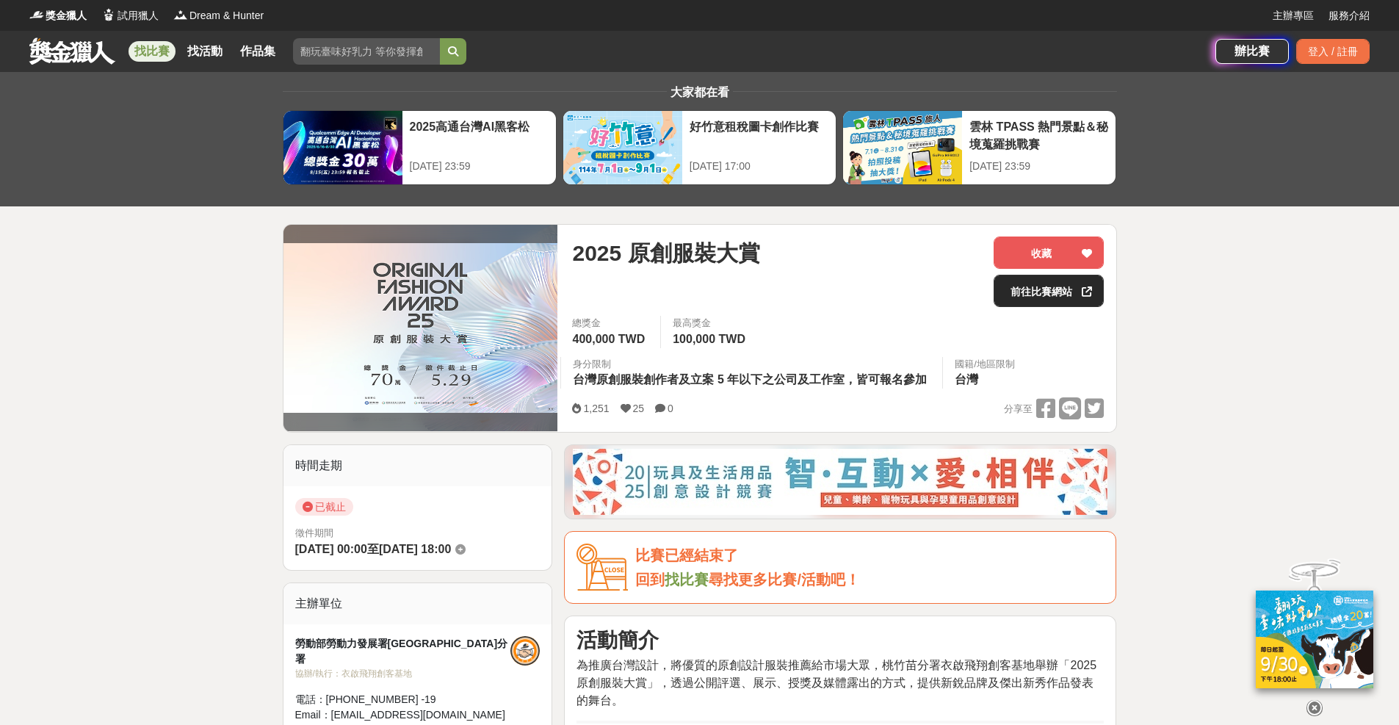
click at [1034, 284] on link "前往比賽網站" at bounding box center [1049, 291] width 110 height 32
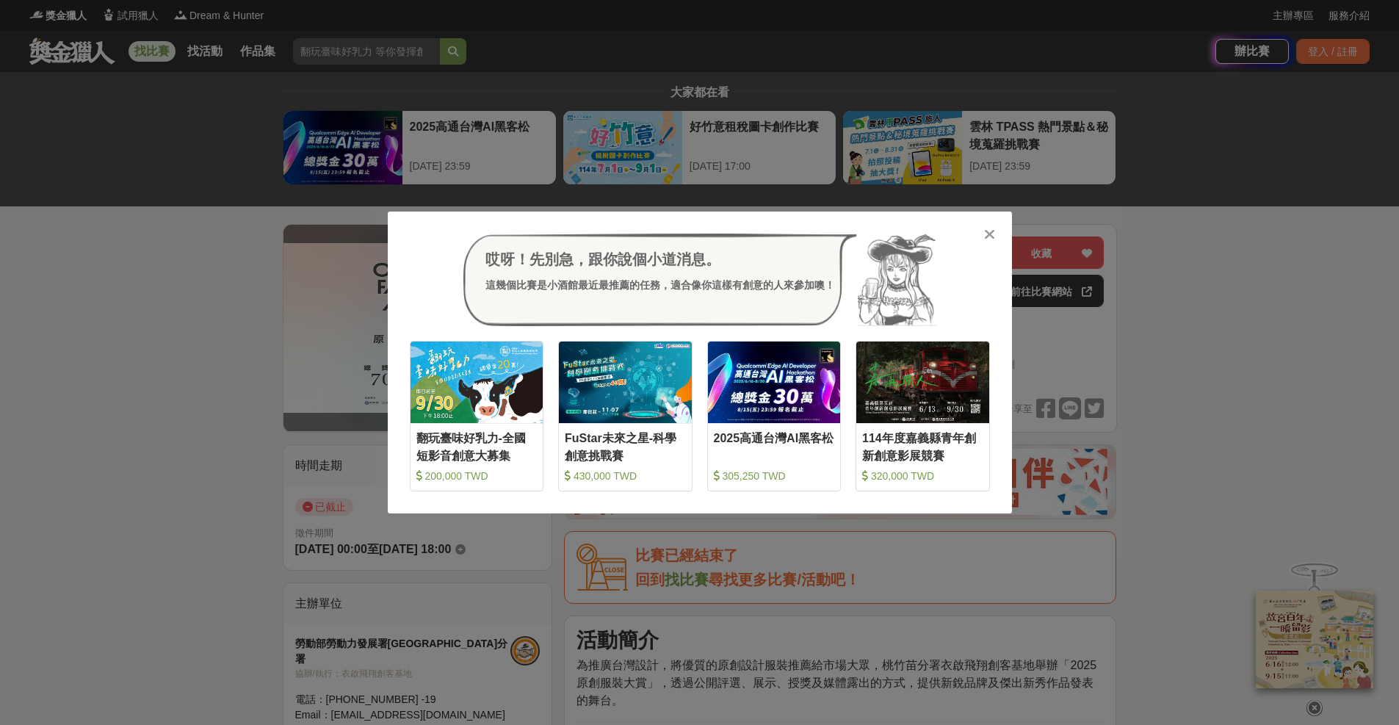
click at [987, 233] on icon at bounding box center [989, 234] width 11 height 15
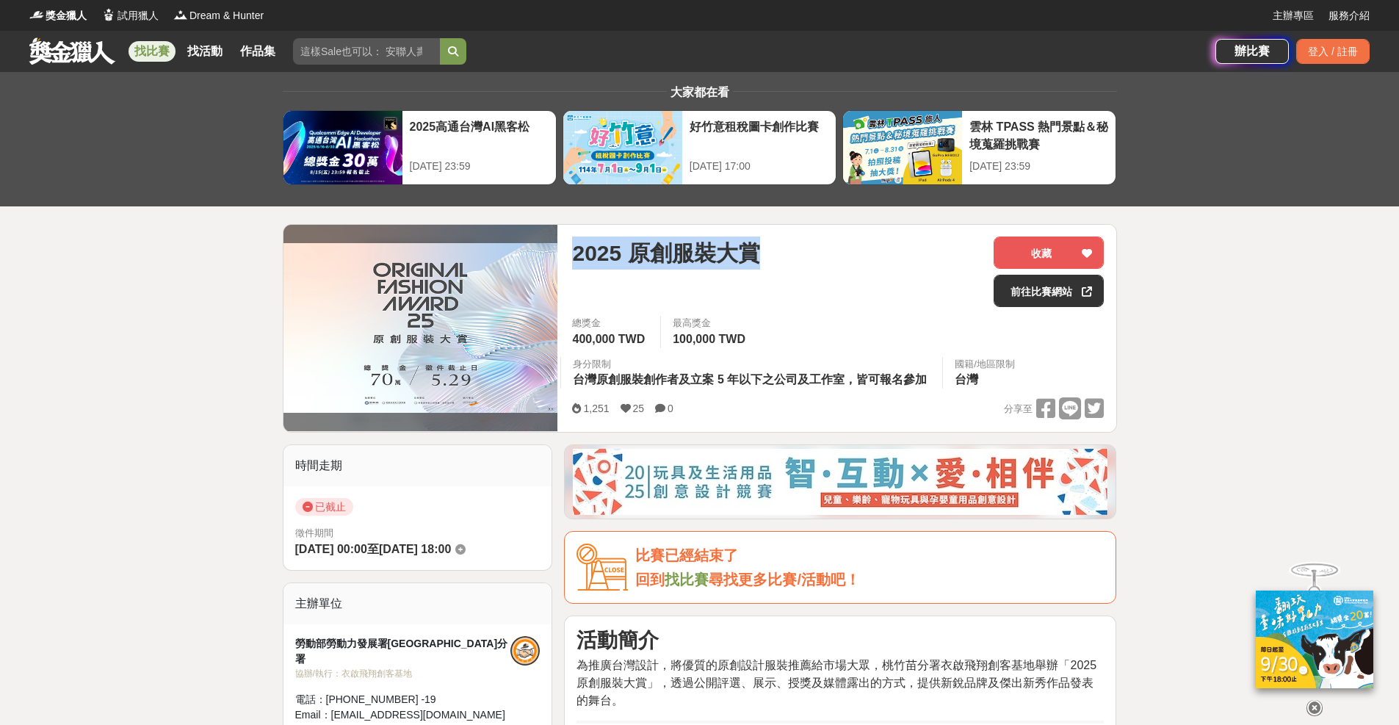
drag, startPoint x: 790, startPoint y: 252, endPoint x: 569, endPoint y: 259, distance: 222.0
click at [569, 259] on div "2025 原創服裝大賞 收藏 前往比賽網站 總獎金 400,000 TWD 最高獎金 100,000 TWD 身分限制 台灣原創服裝創作者及立案 5 年以下之…" at bounding box center [838, 328] width 555 height 207
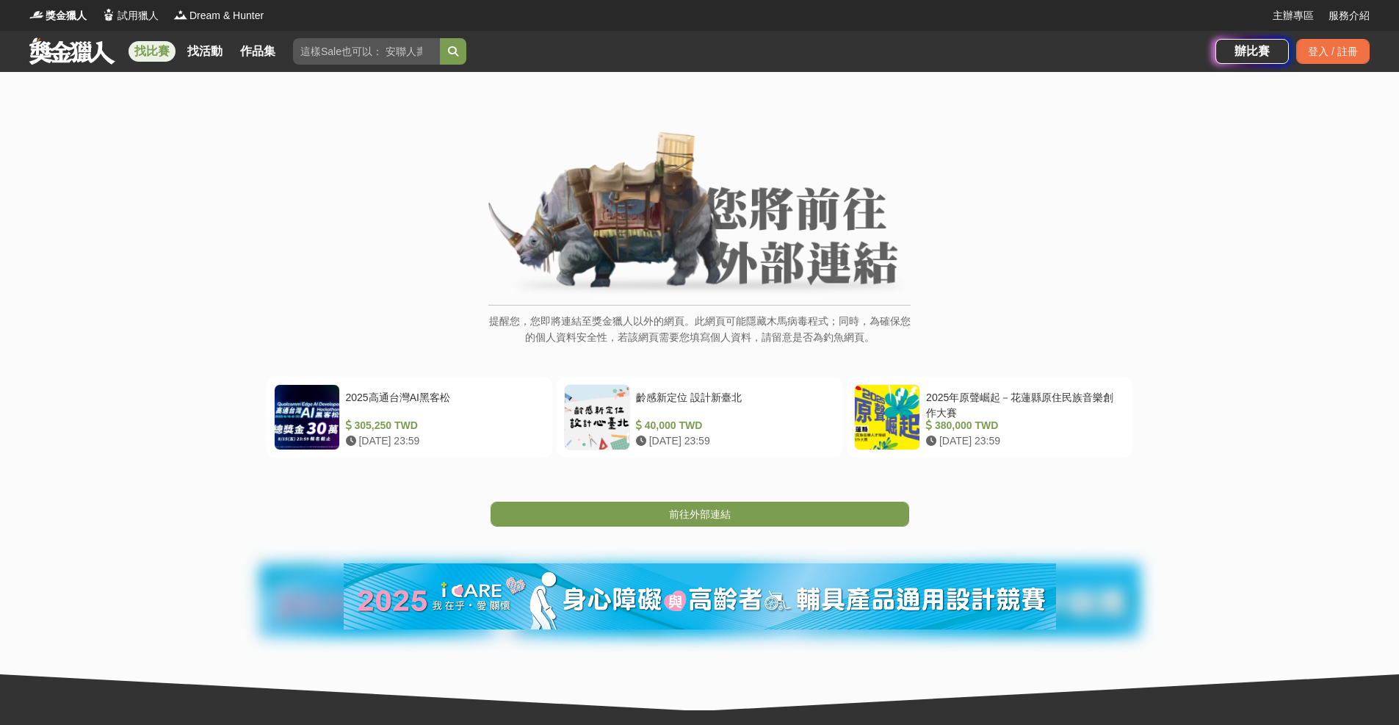
click at [164, 51] on link "找比賽" at bounding box center [152, 51] width 47 height 21
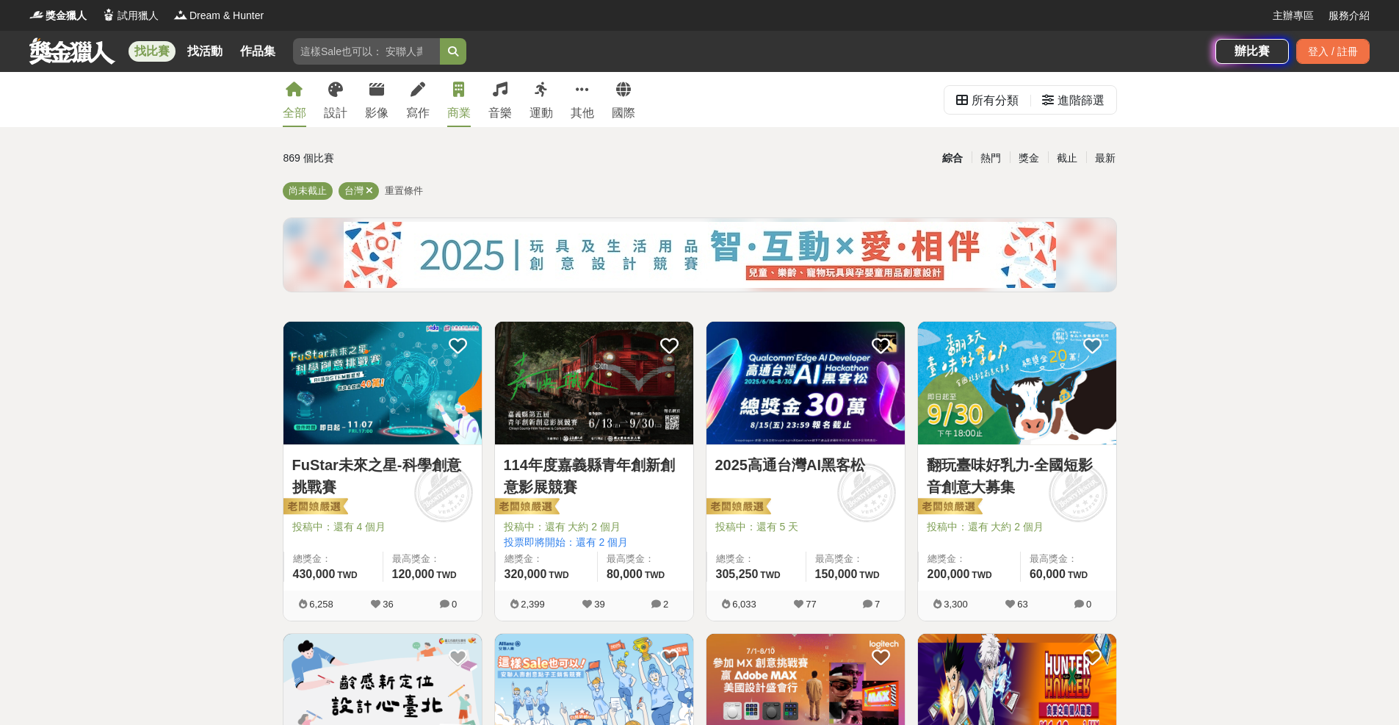
click at [458, 103] on link "商業" at bounding box center [459, 99] width 24 height 55
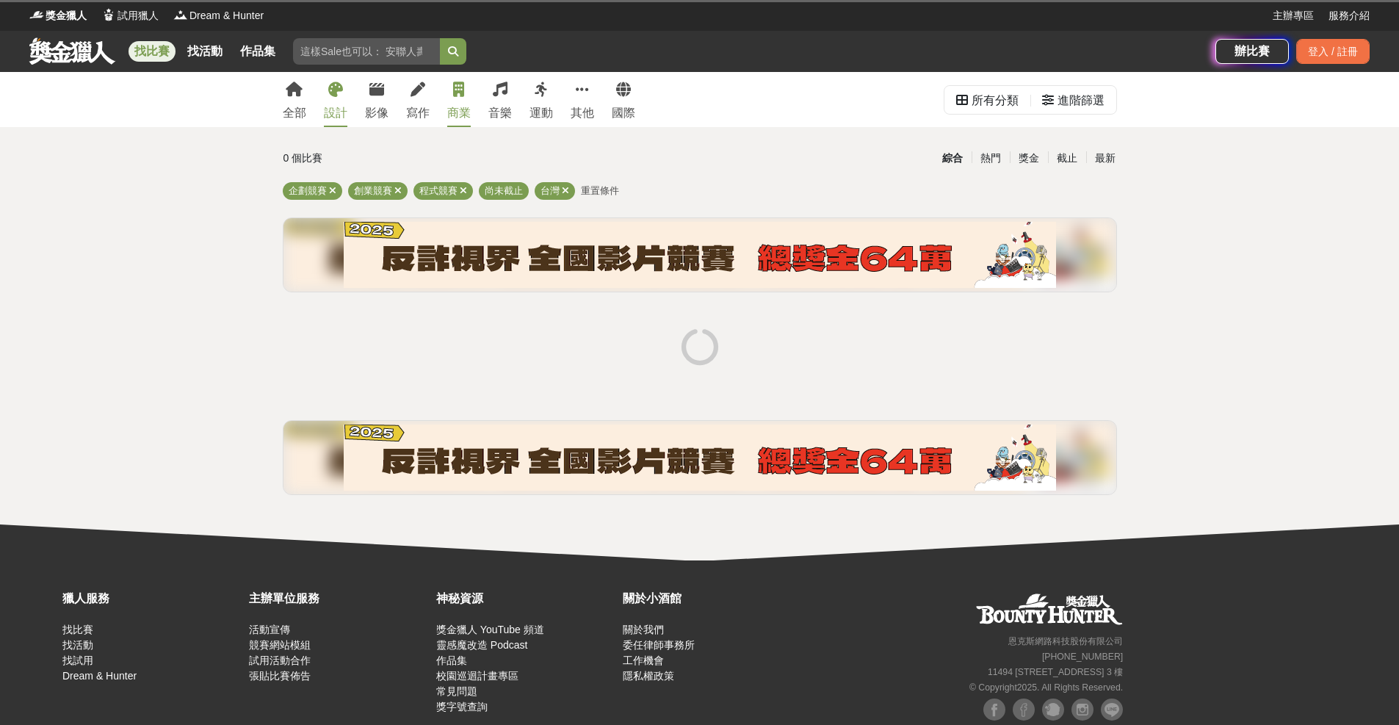
click at [332, 109] on div "設計" at bounding box center [336, 113] width 24 height 18
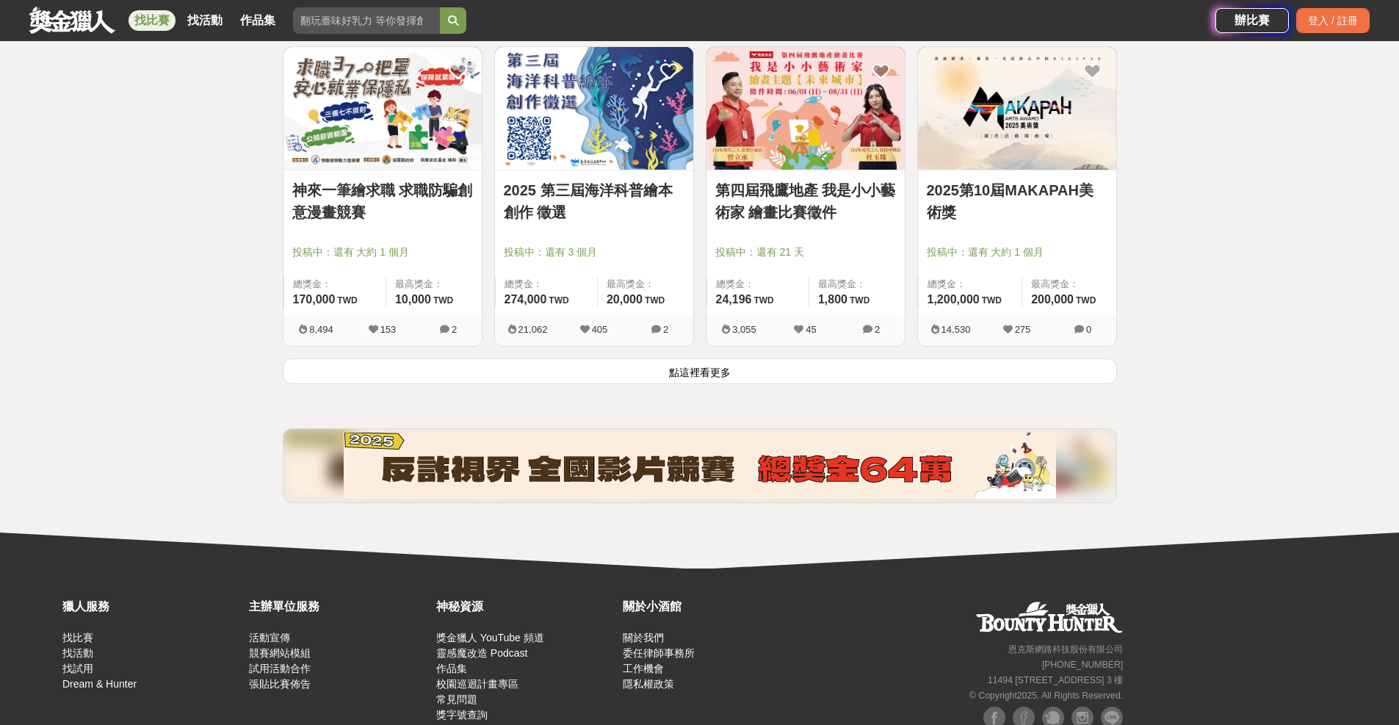
scroll to position [1737, 0]
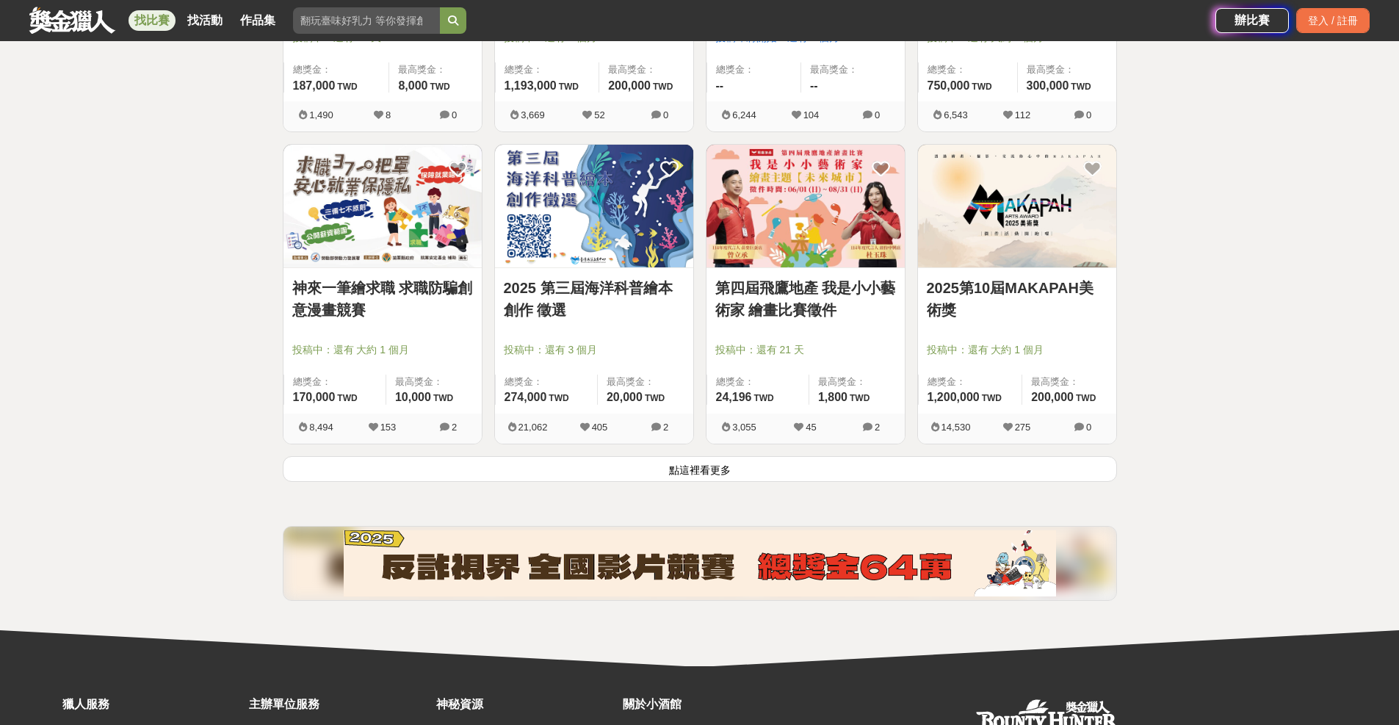
click at [704, 477] on button "點這裡看更多" at bounding box center [700, 469] width 835 height 26
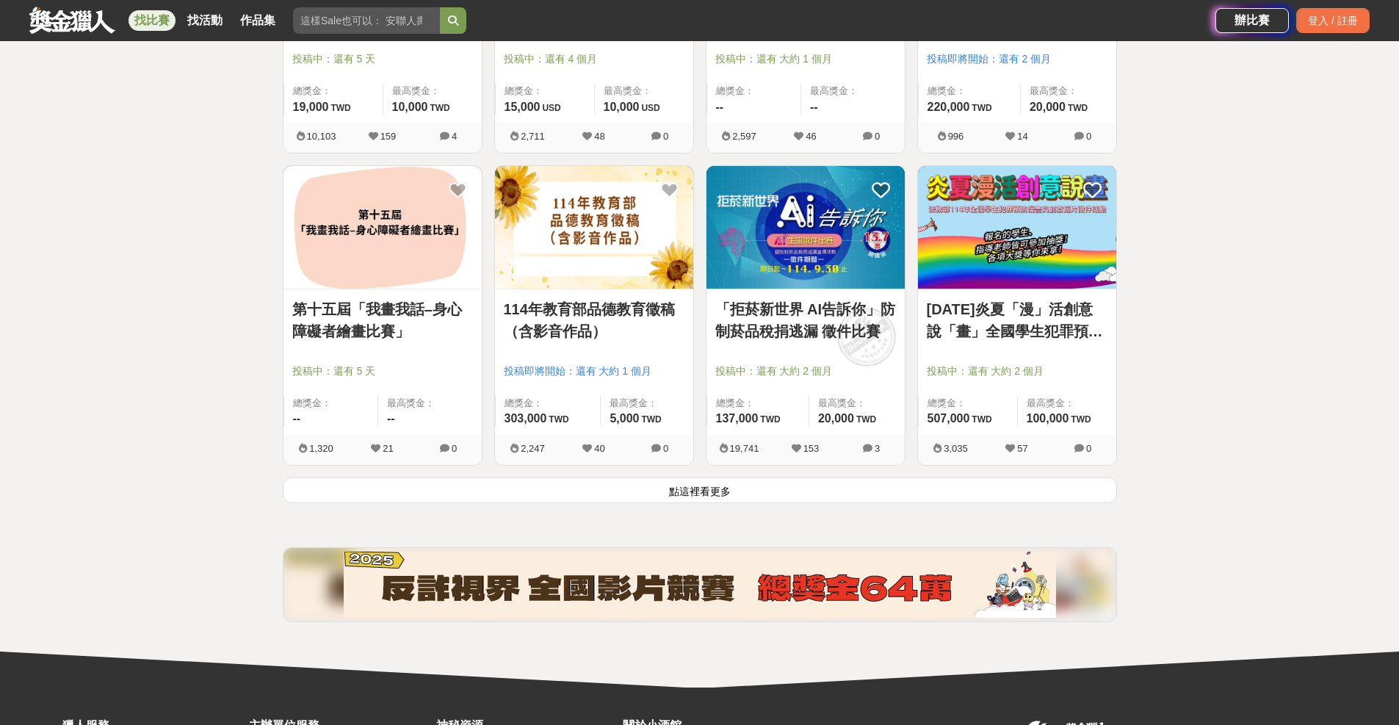
scroll to position [3603, 0]
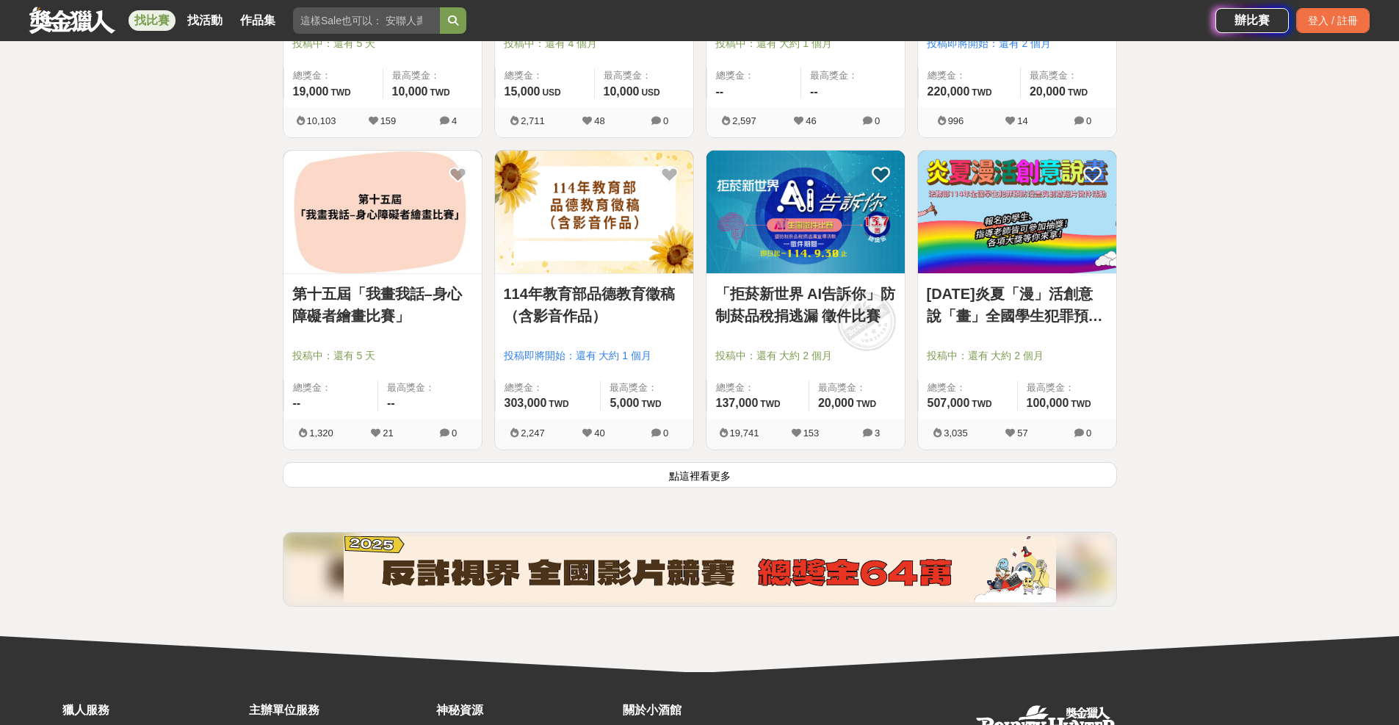
click at [707, 476] on button "點這裡看更多" at bounding box center [700, 475] width 835 height 26
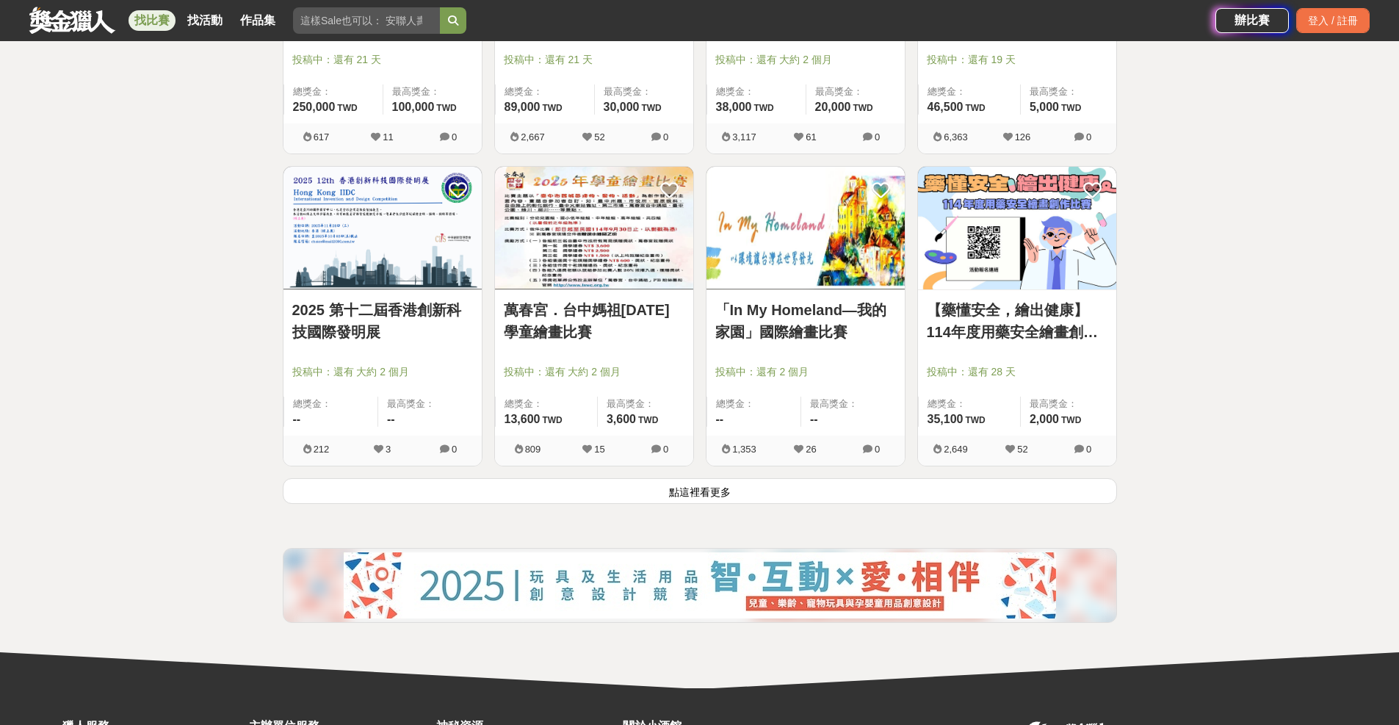
scroll to position [5474, 0]
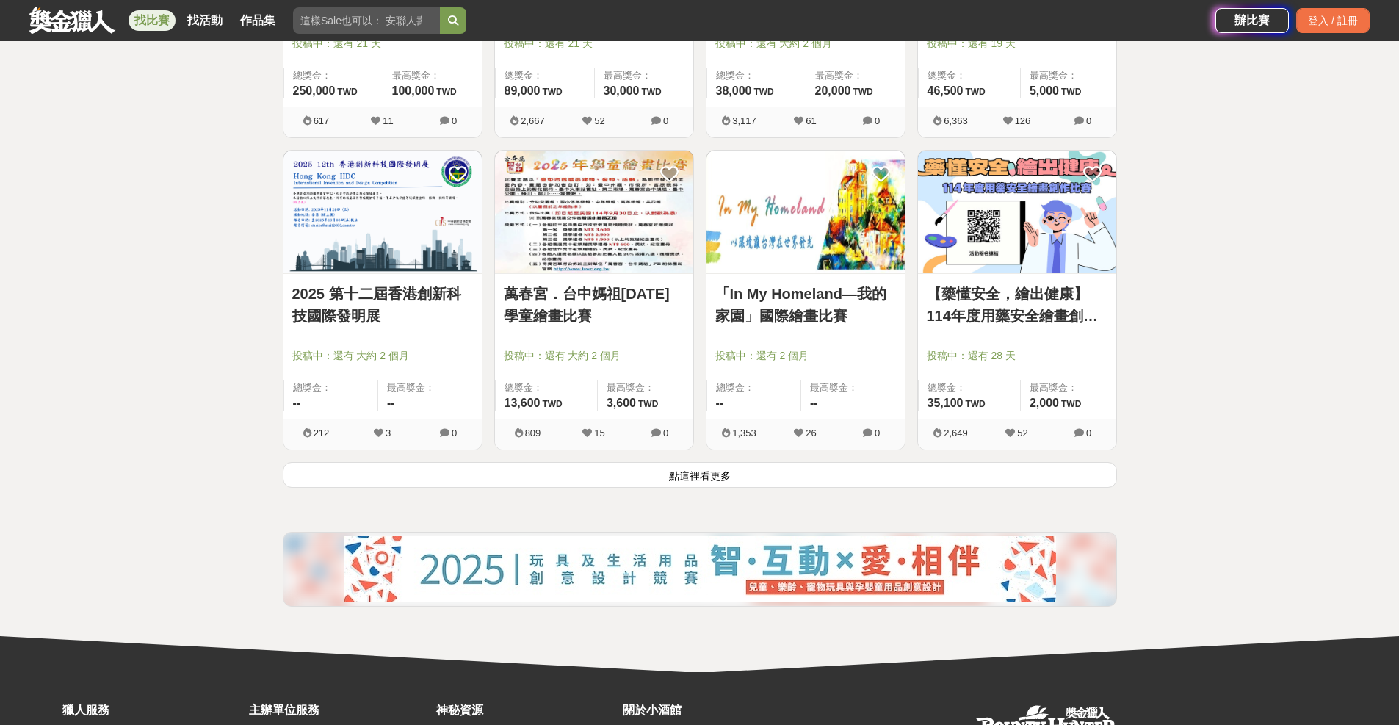
click at [713, 474] on button "點這裡看更多" at bounding box center [700, 475] width 835 height 26
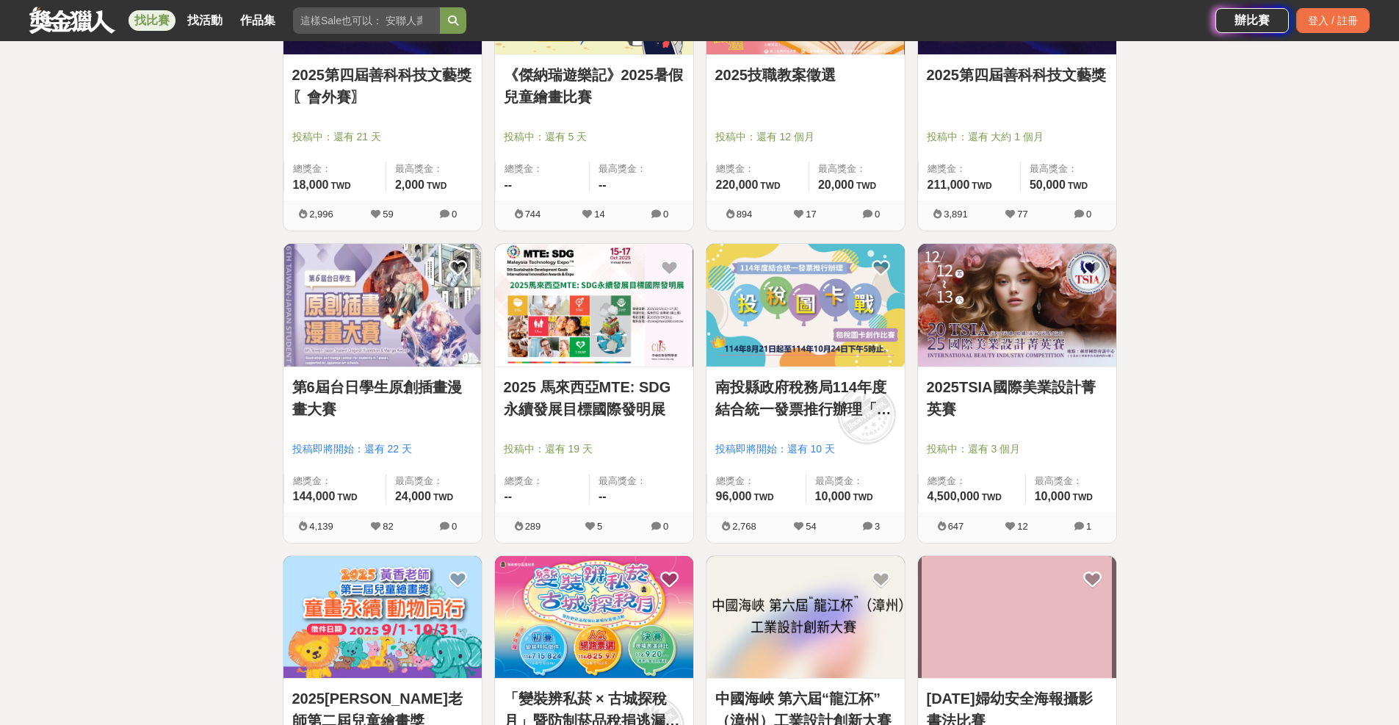
scroll to position [6062, 0]
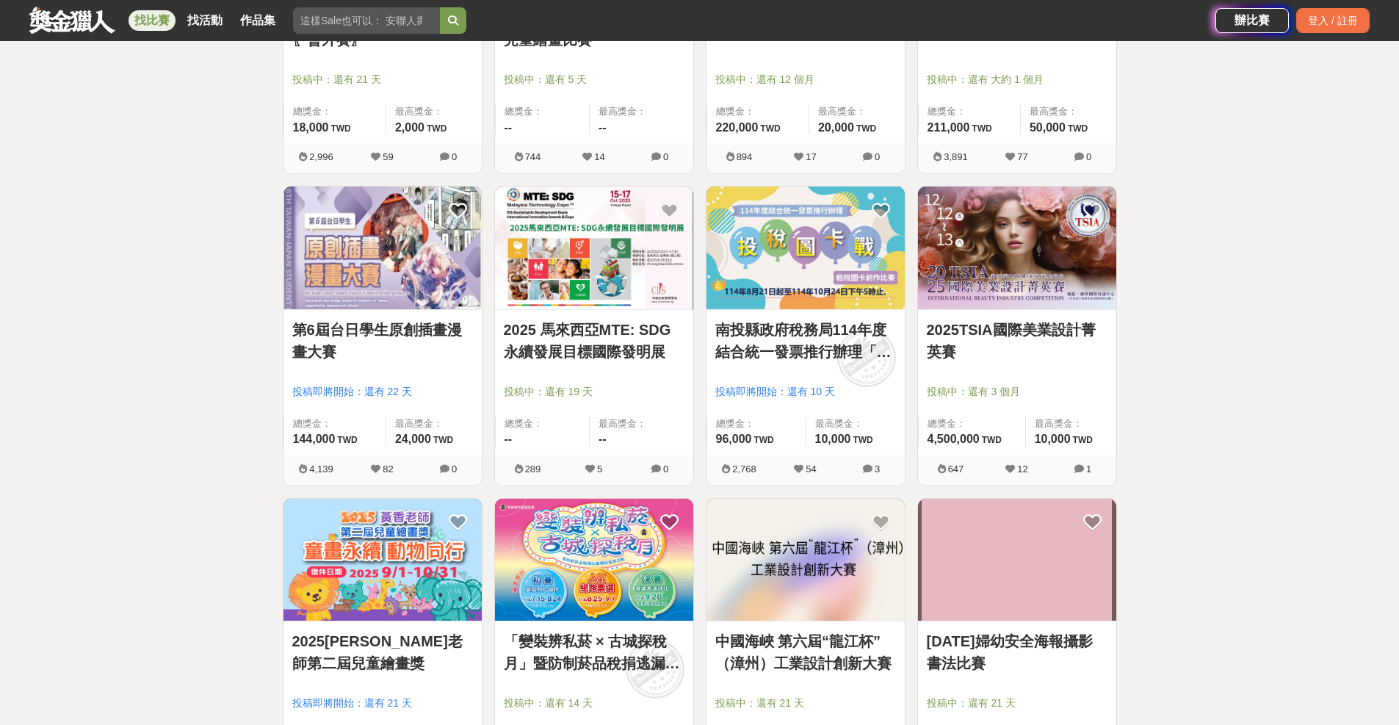
click at [394, 337] on link "第6屆台日學生原創插畫漫畫大賽" at bounding box center [382, 341] width 181 height 44
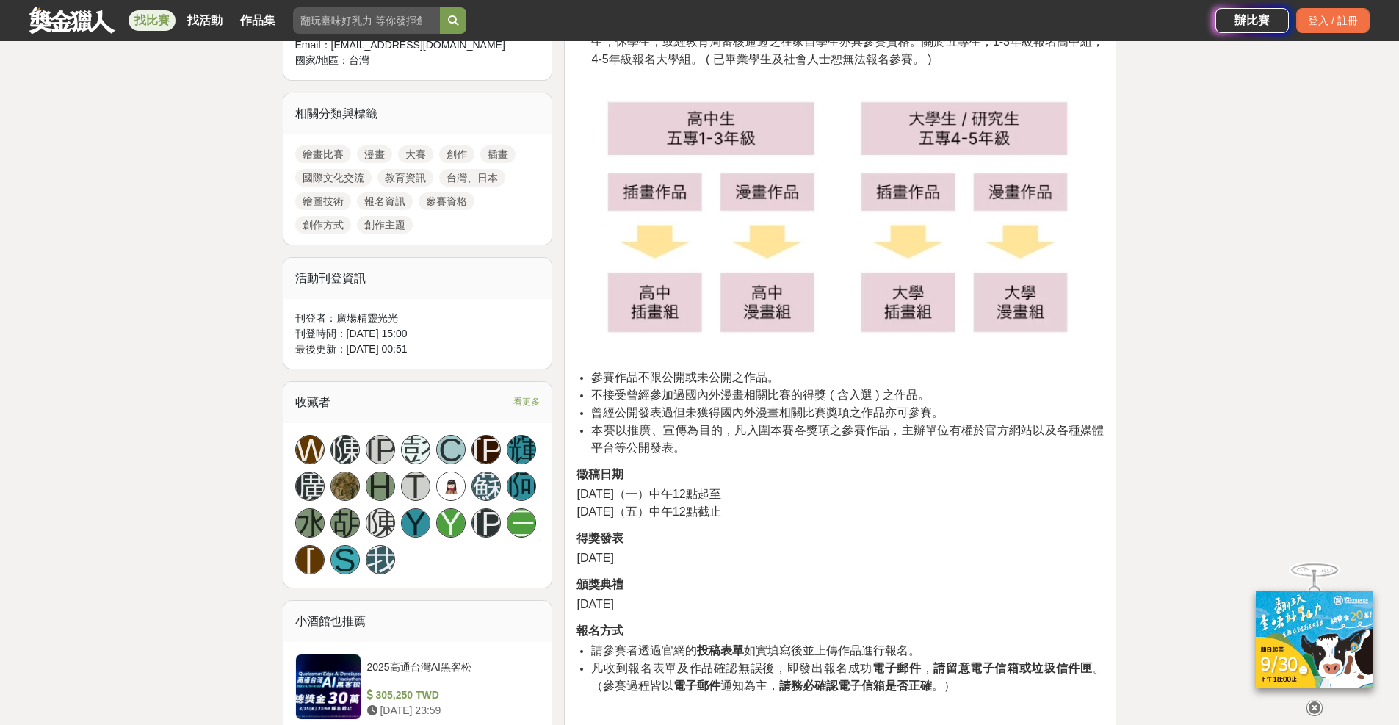
scroll to position [441, 0]
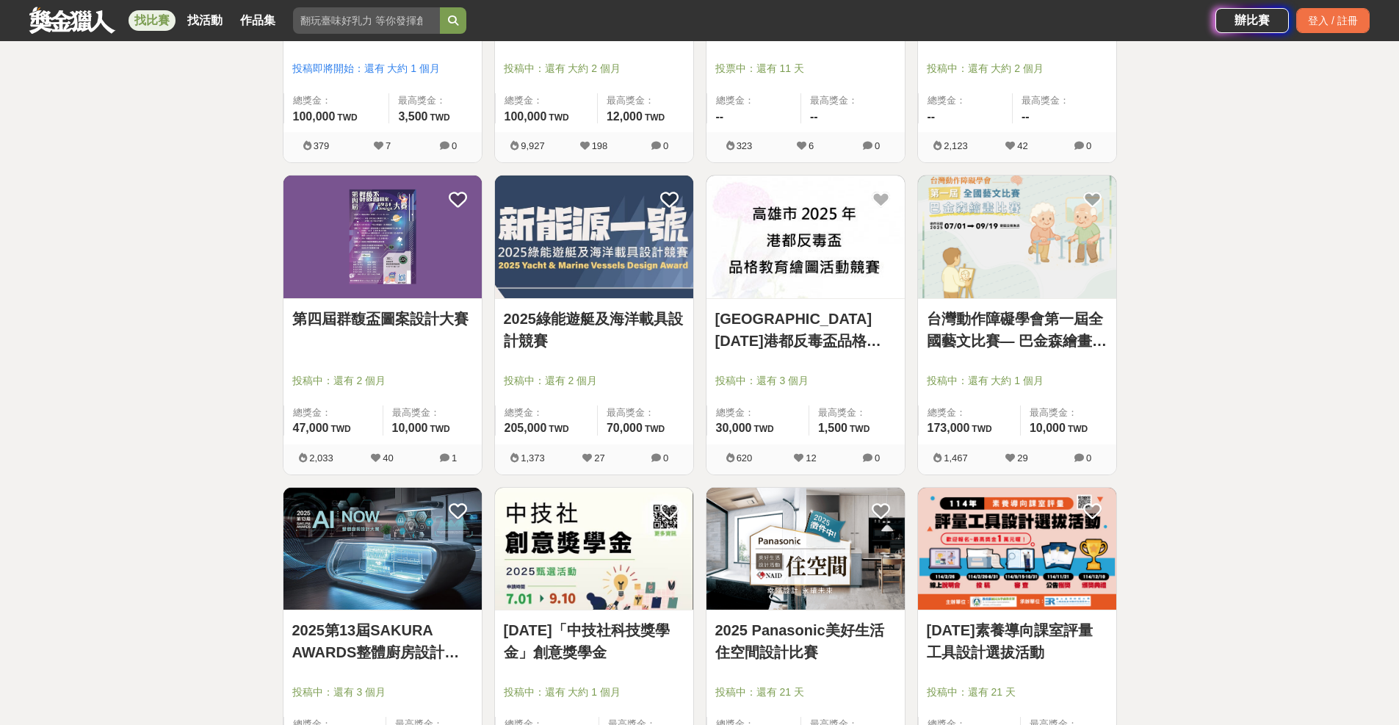
scroll to position [7237, 0]
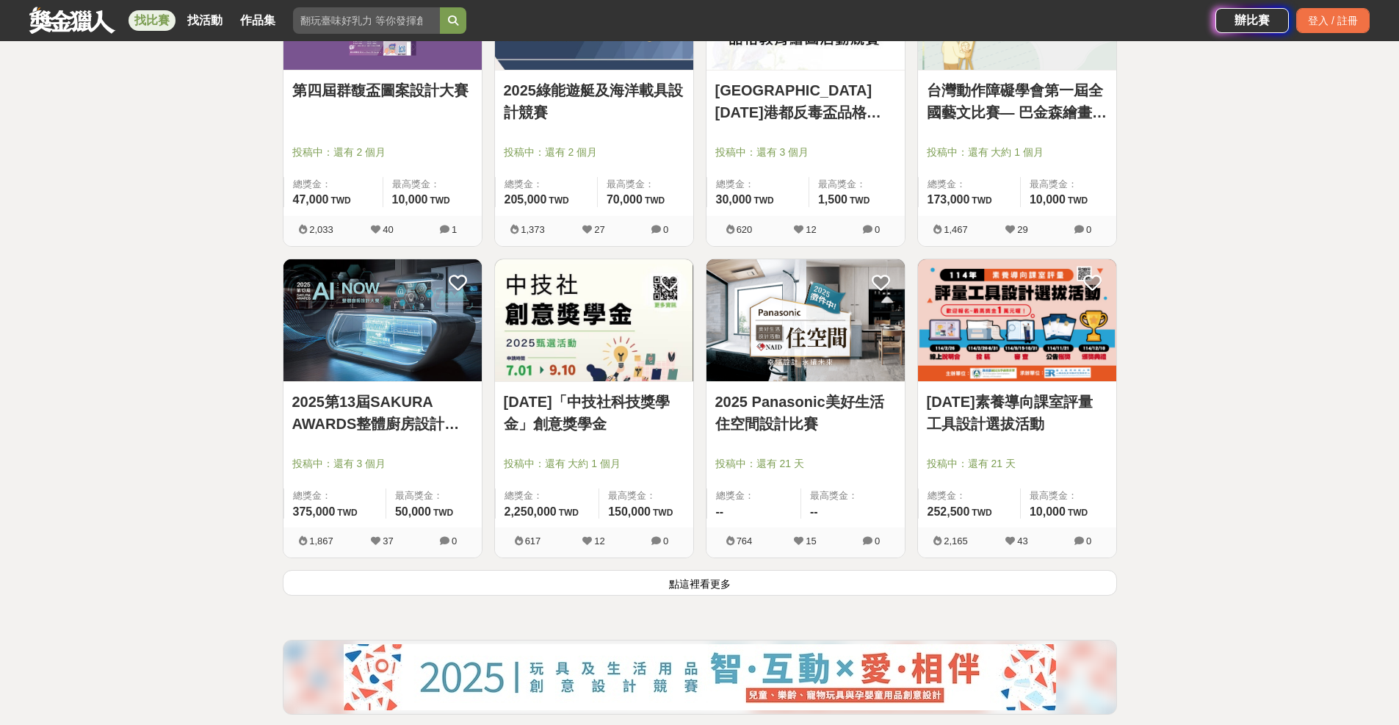
click at [718, 583] on button "點這裡看更多" at bounding box center [700, 583] width 835 height 26
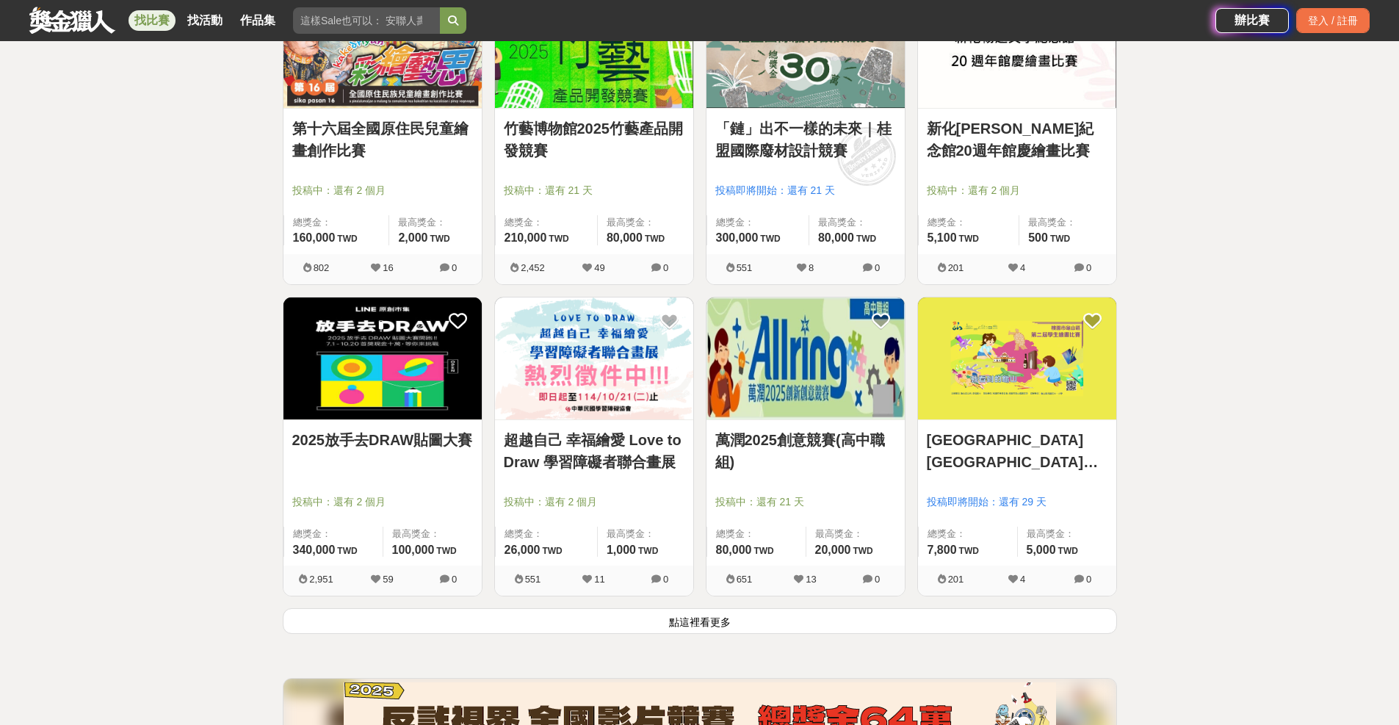
scroll to position [9144, 0]
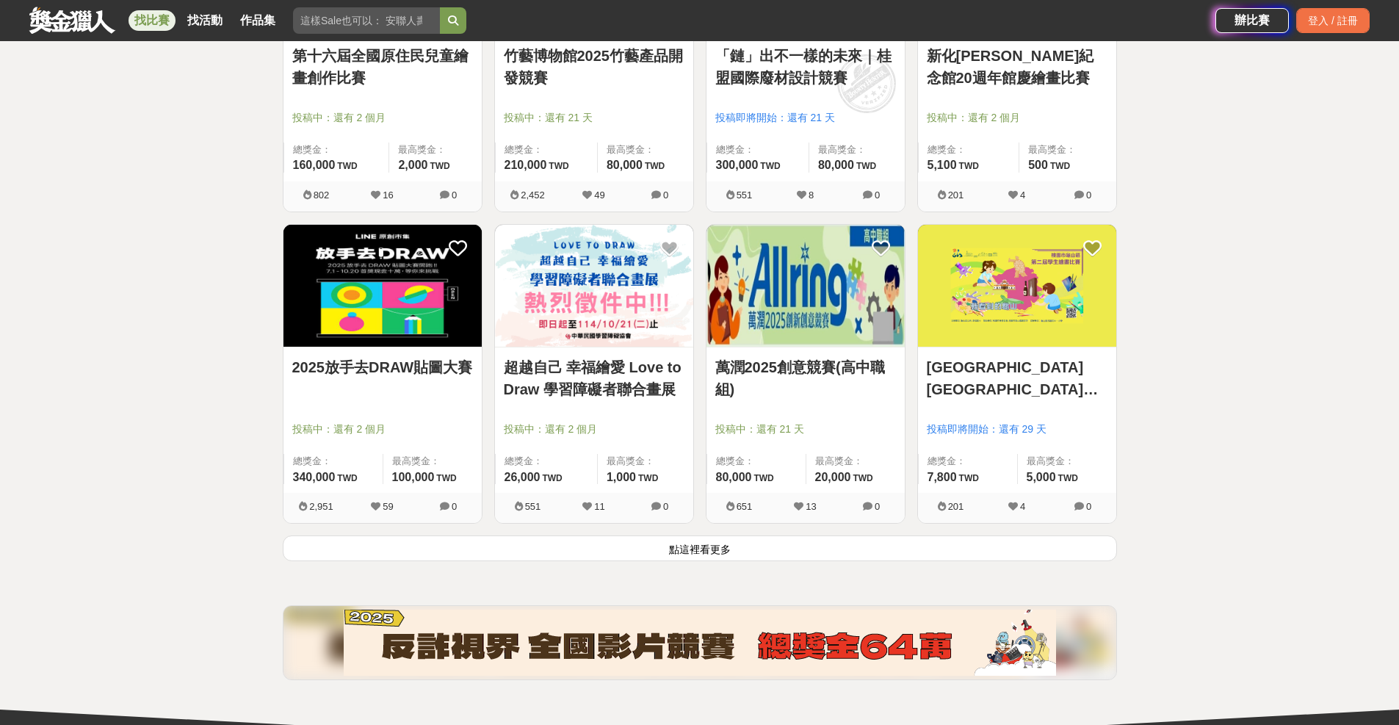
click at [727, 549] on button "點這裡看更多" at bounding box center [700, 549] width 835 height 26
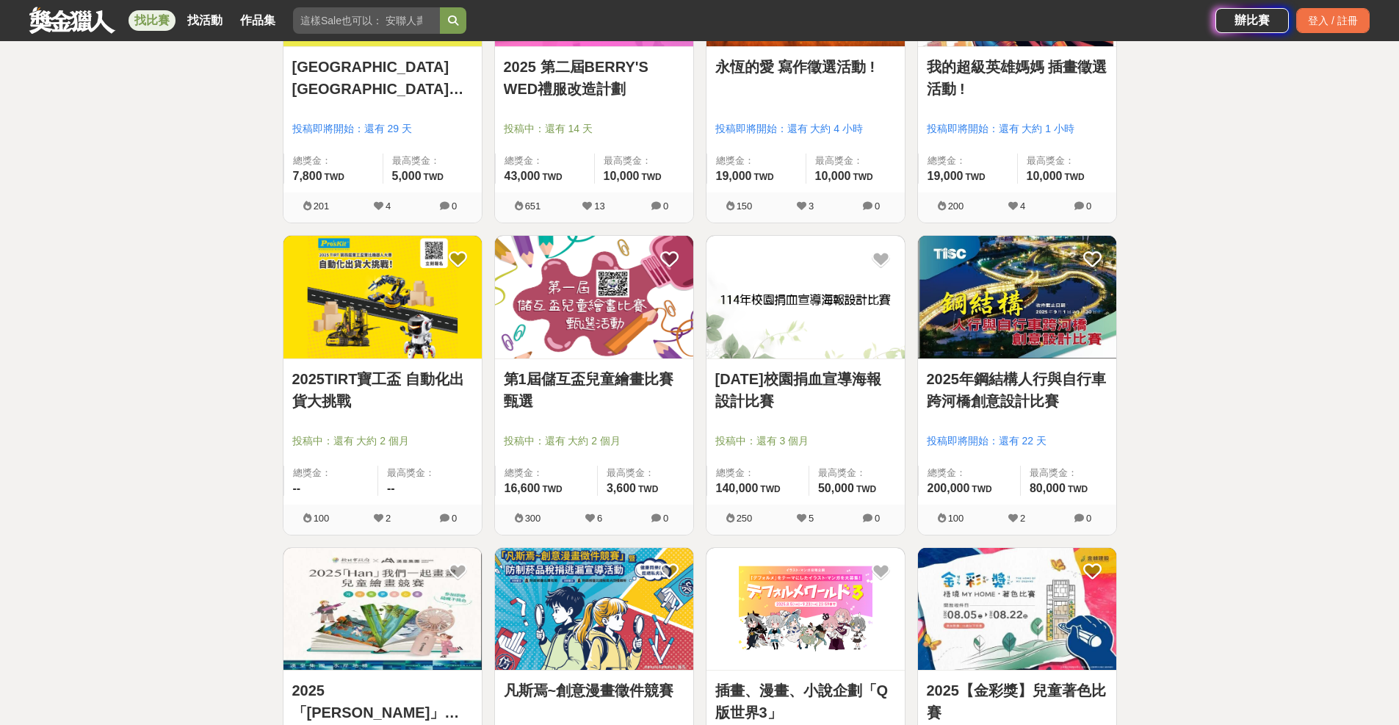
scroll to position [9987, 0]
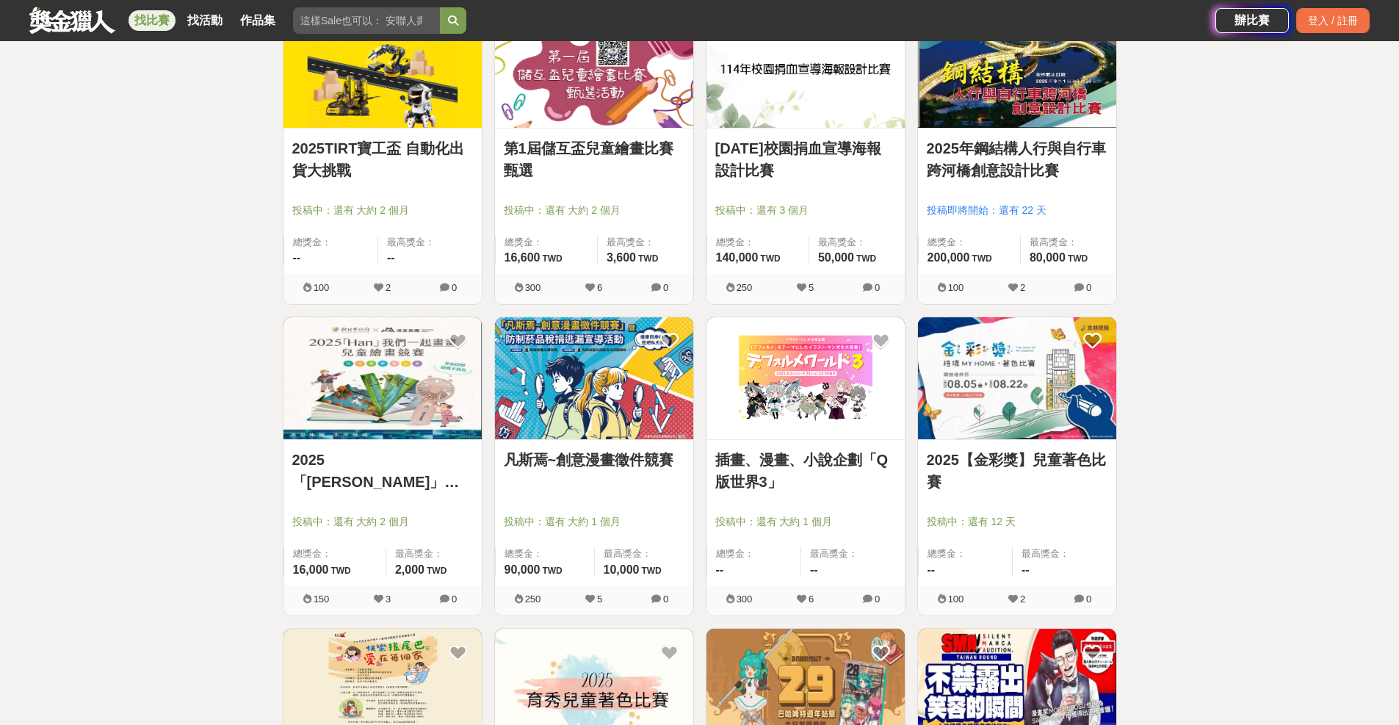
click at [793, 455] on link "插畫、漫畫、小說企劃「Q版世界3」" at bounding box center [806, 471] width 181 height 44
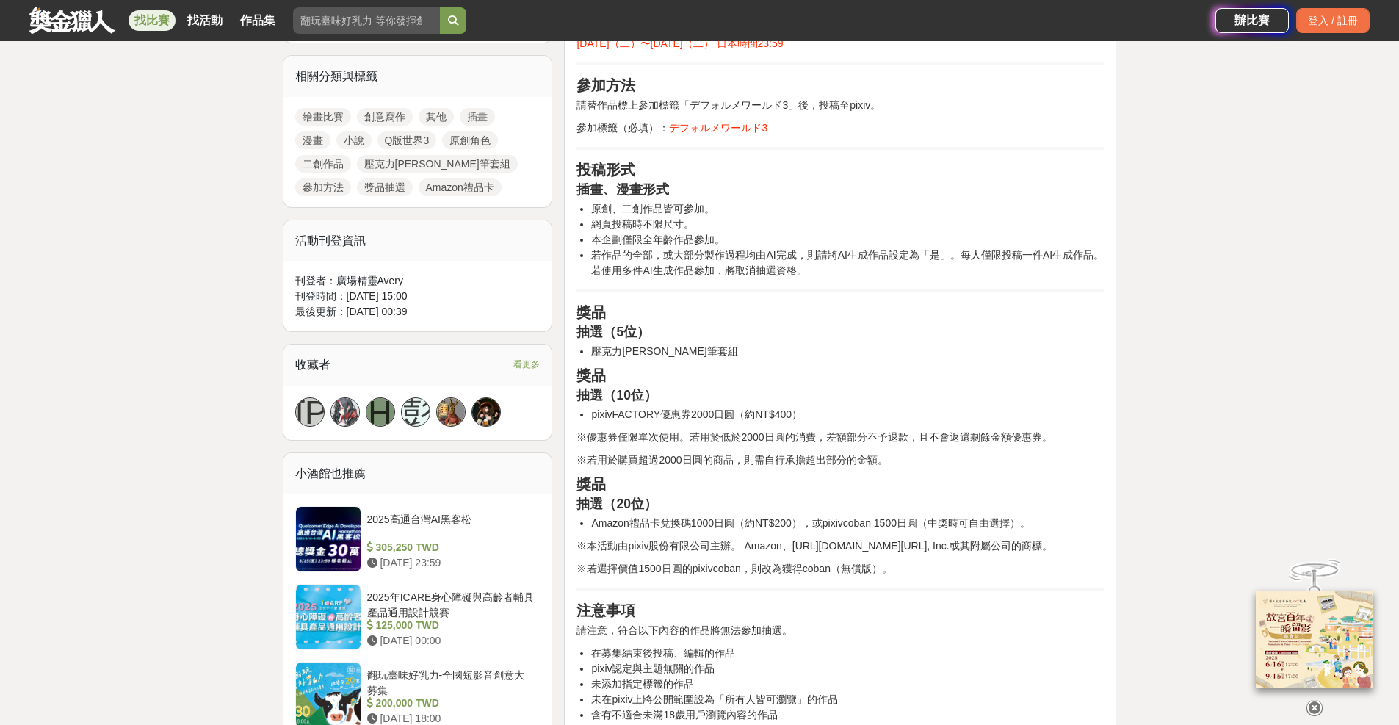
scroll to position [588, 0]
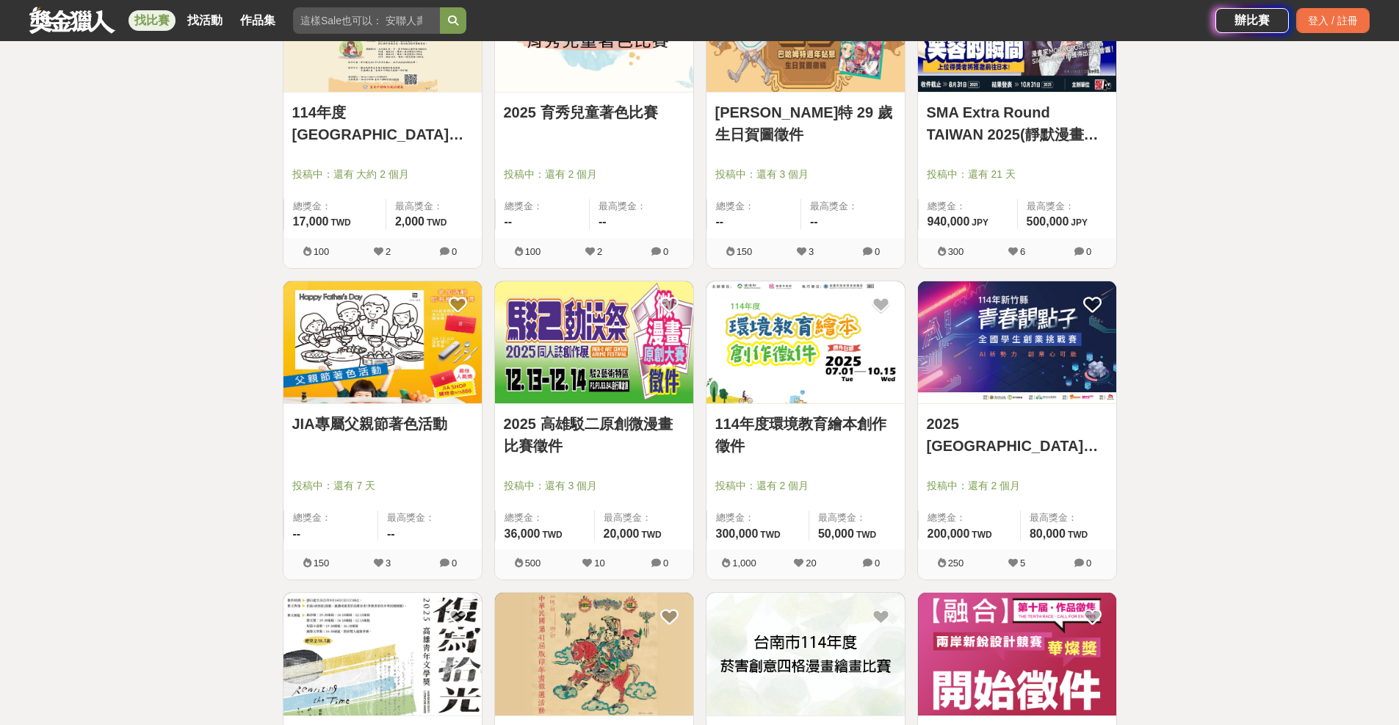
scroll to position [10648, 0]
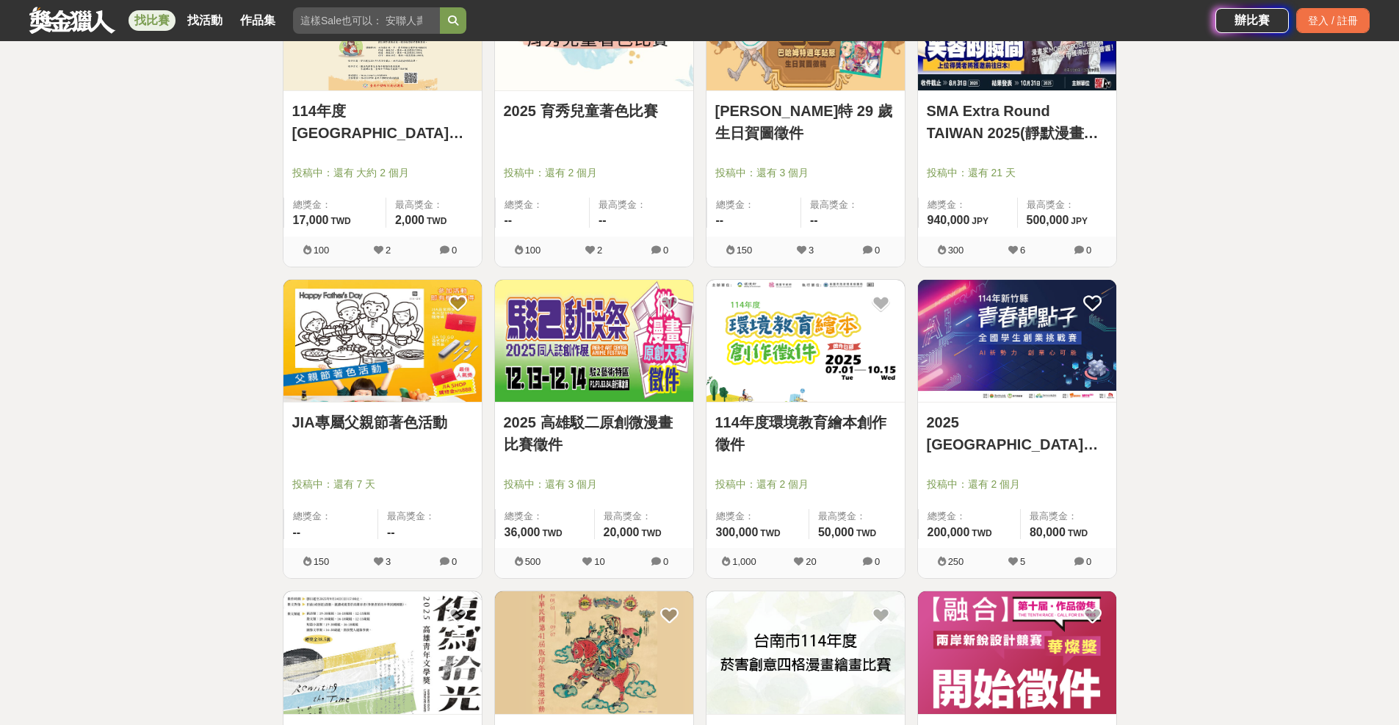
click at [610, 425] on link "2025 高雄駁二原創微漫畫比賽徵件" at bounding box center [594, 433] width 181 height 44
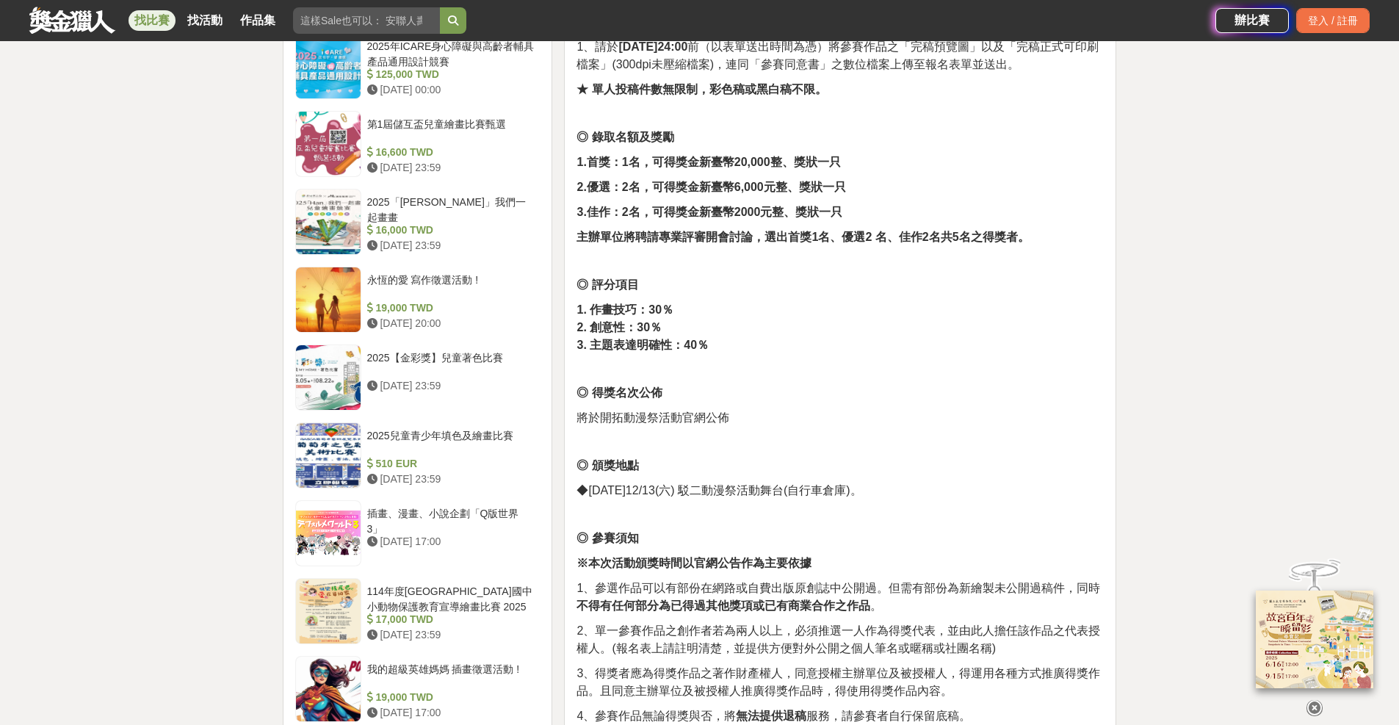
scroll to position [1322, 0]
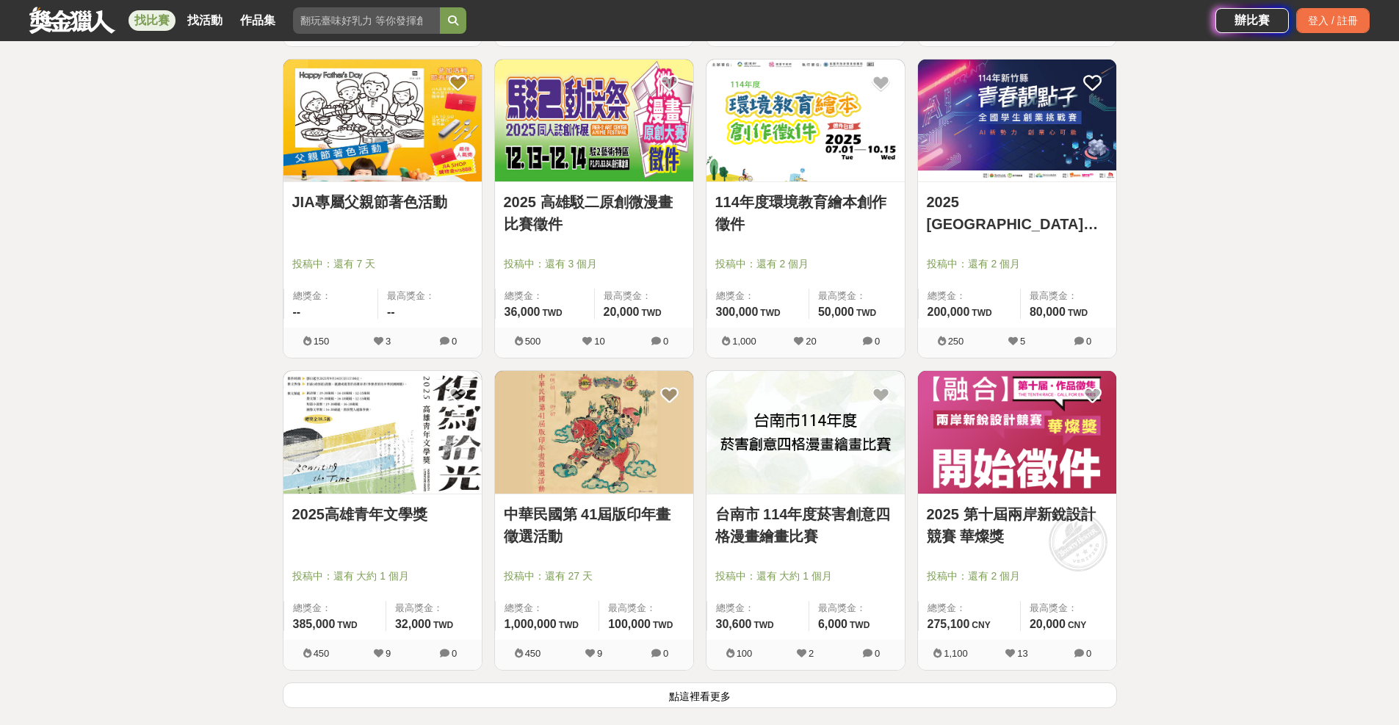
scroll to position [11016, 0]
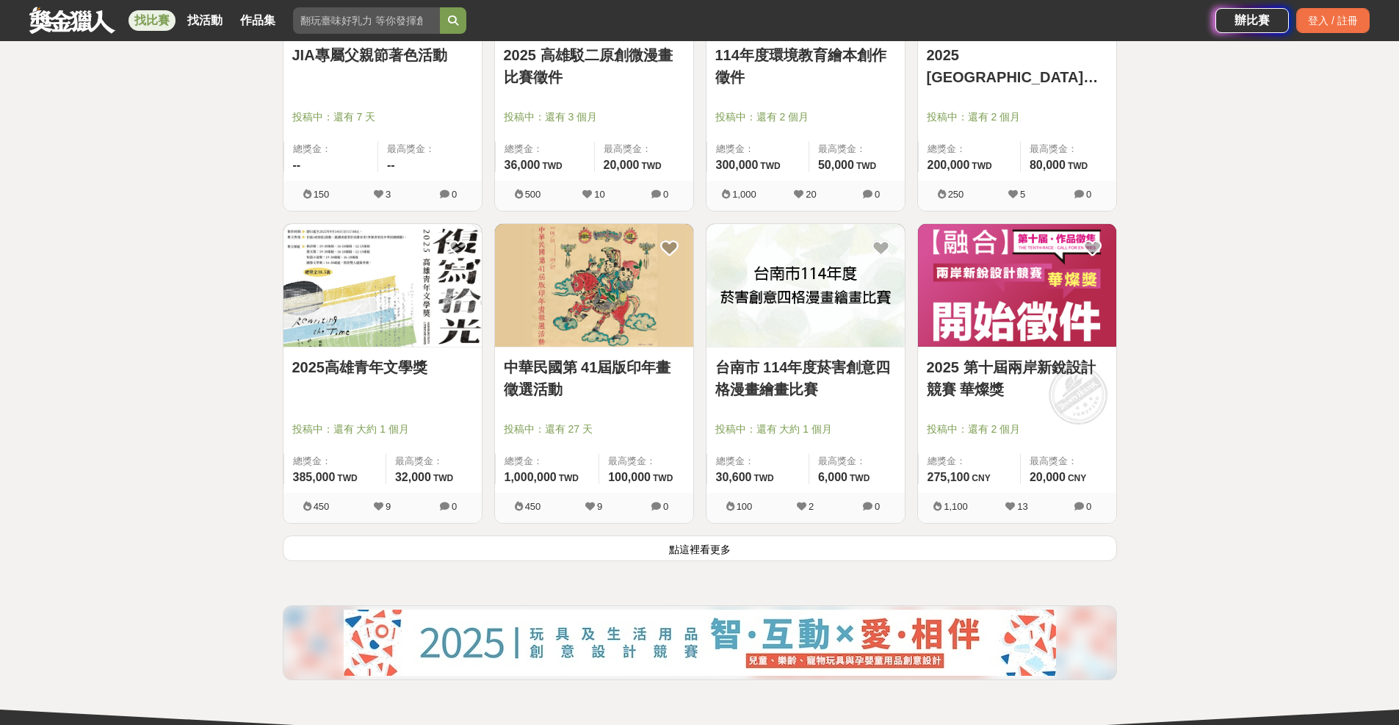
click at [614, 369] on link "中華民國第 41屆版印年畫徵選活動" at bounding box center [594, 378] width 181 height 44
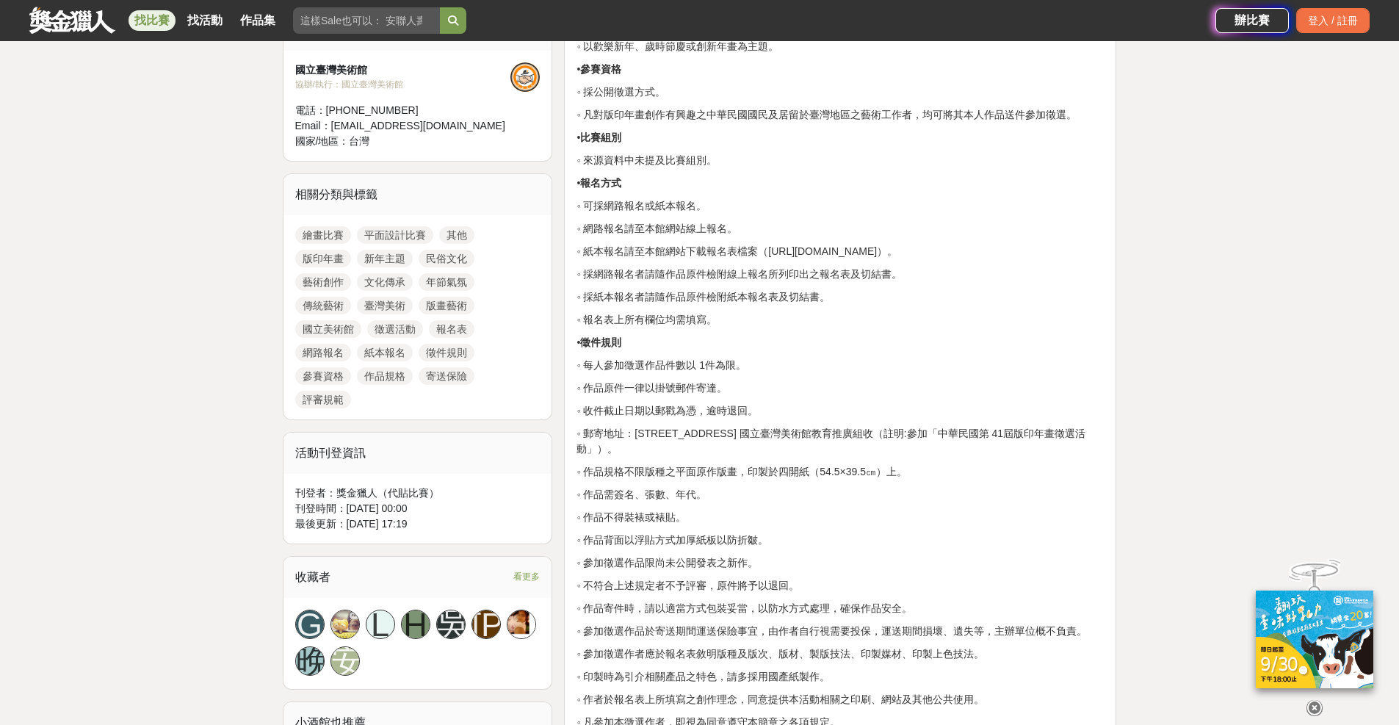
scroll to position [514, 0]
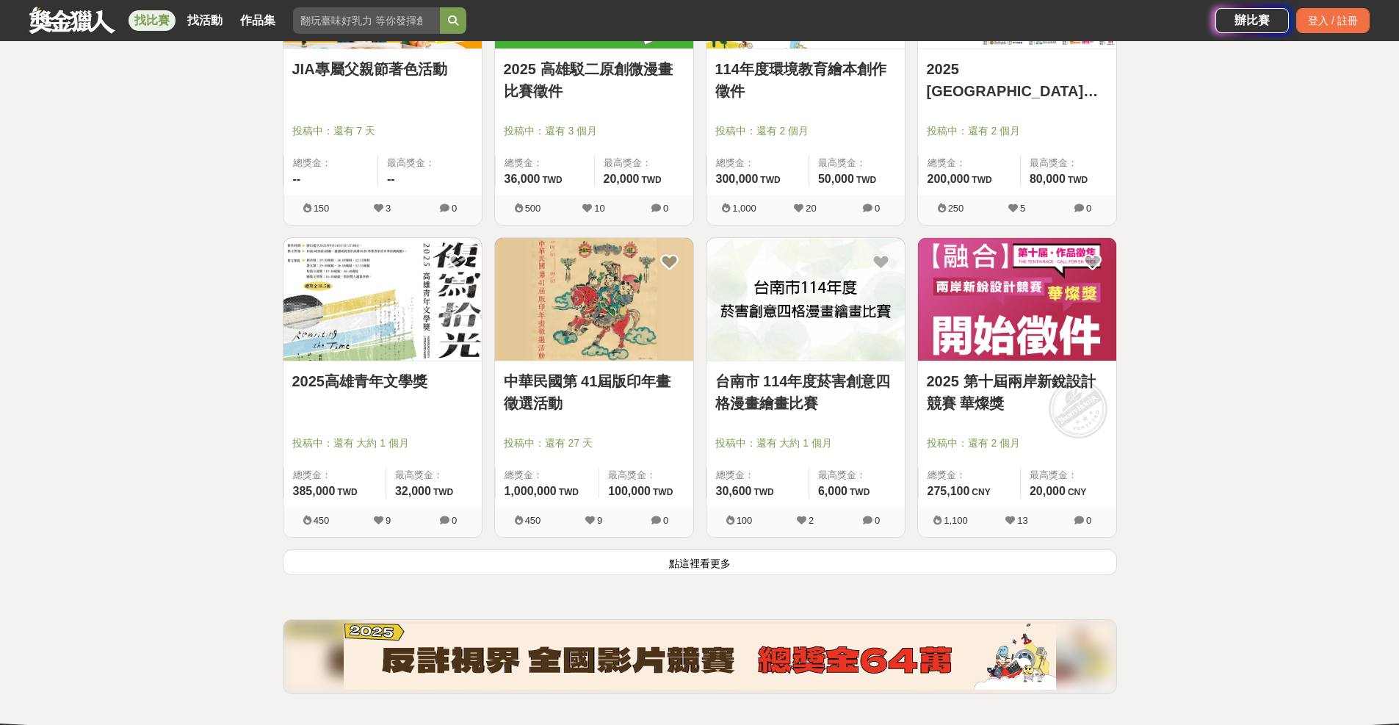
scroll to position [11016, 0]
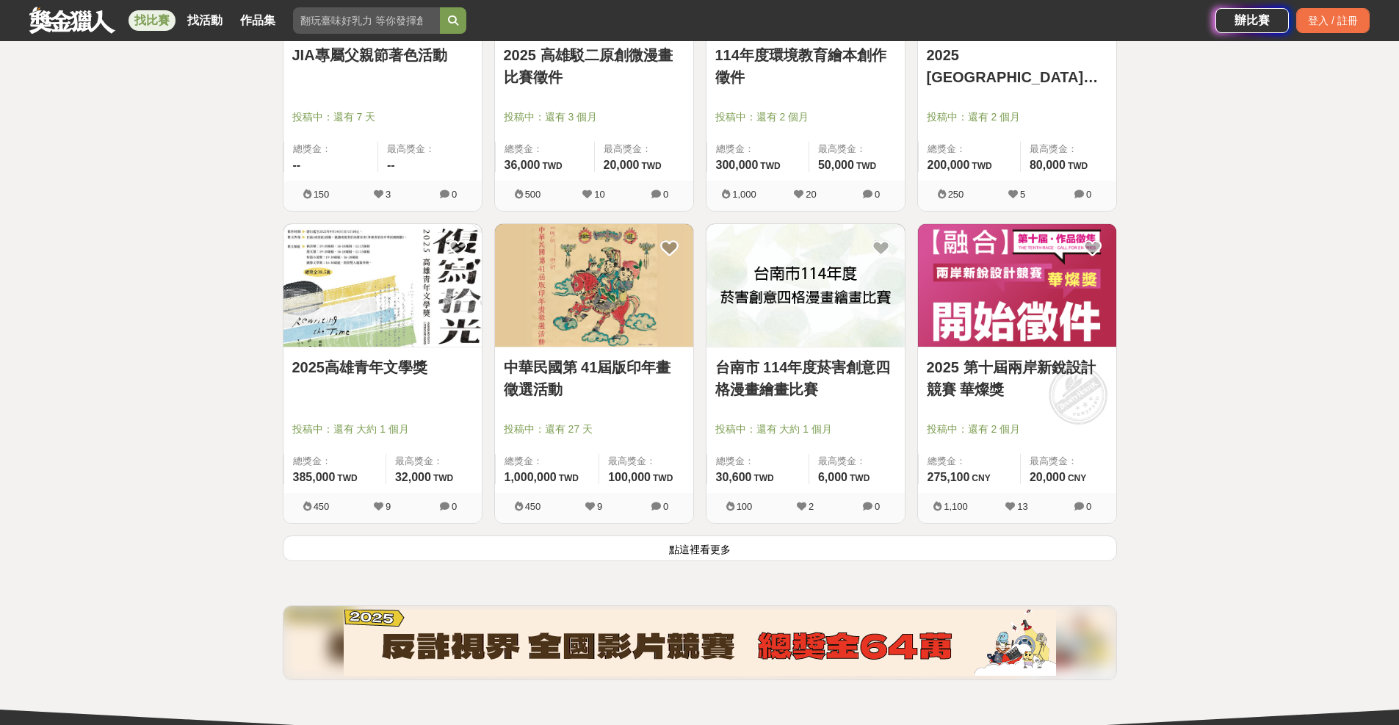
click at [979, 371] on link "2025 第十屆兩岸新銳設計競賽 華燦獎" at bounding box center [1017, 378] width 181 height 44
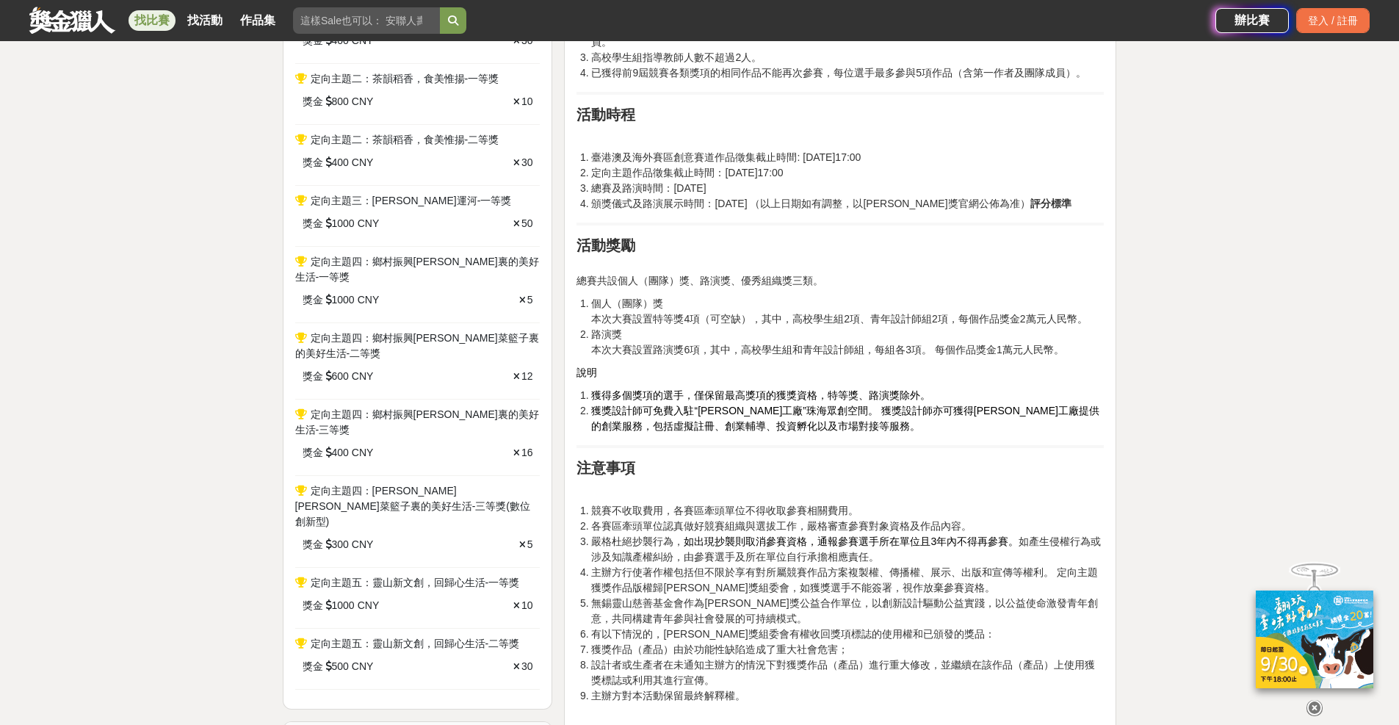
scroll to position [1028, 0]
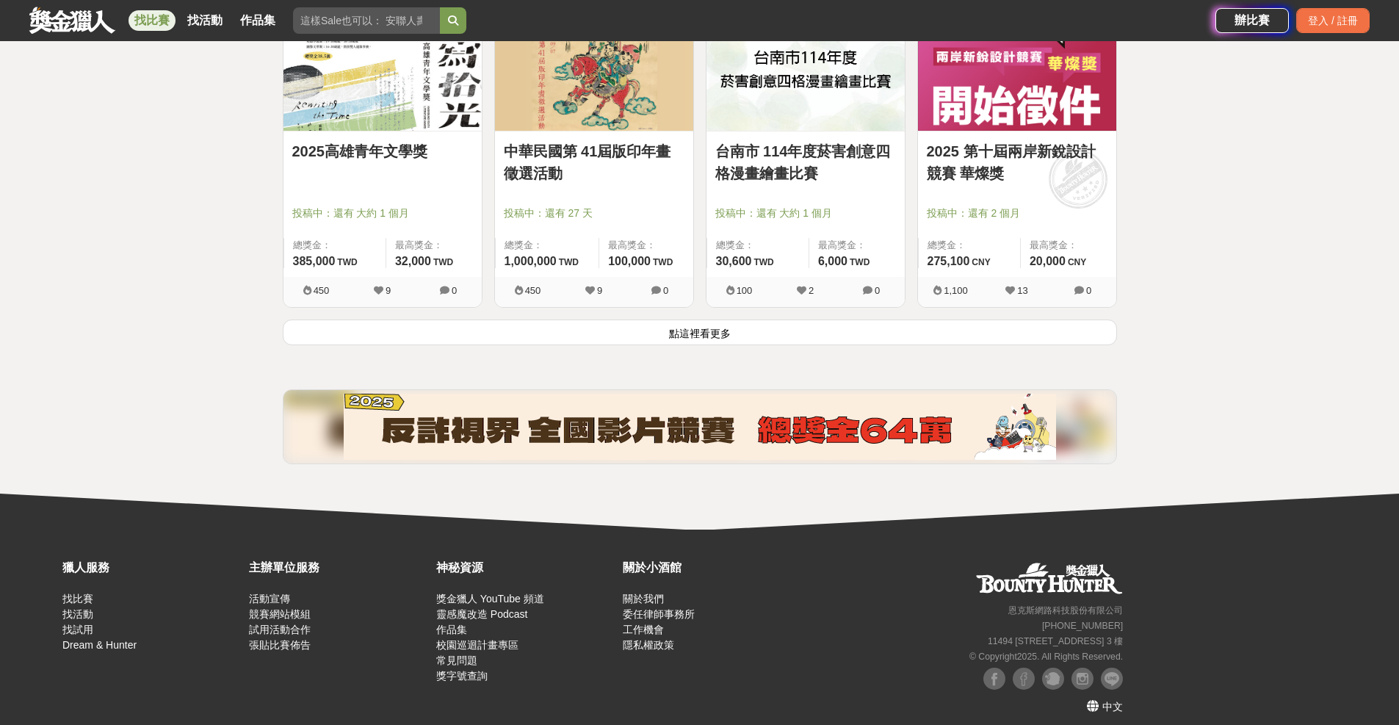
scroll to position [11236, 0]
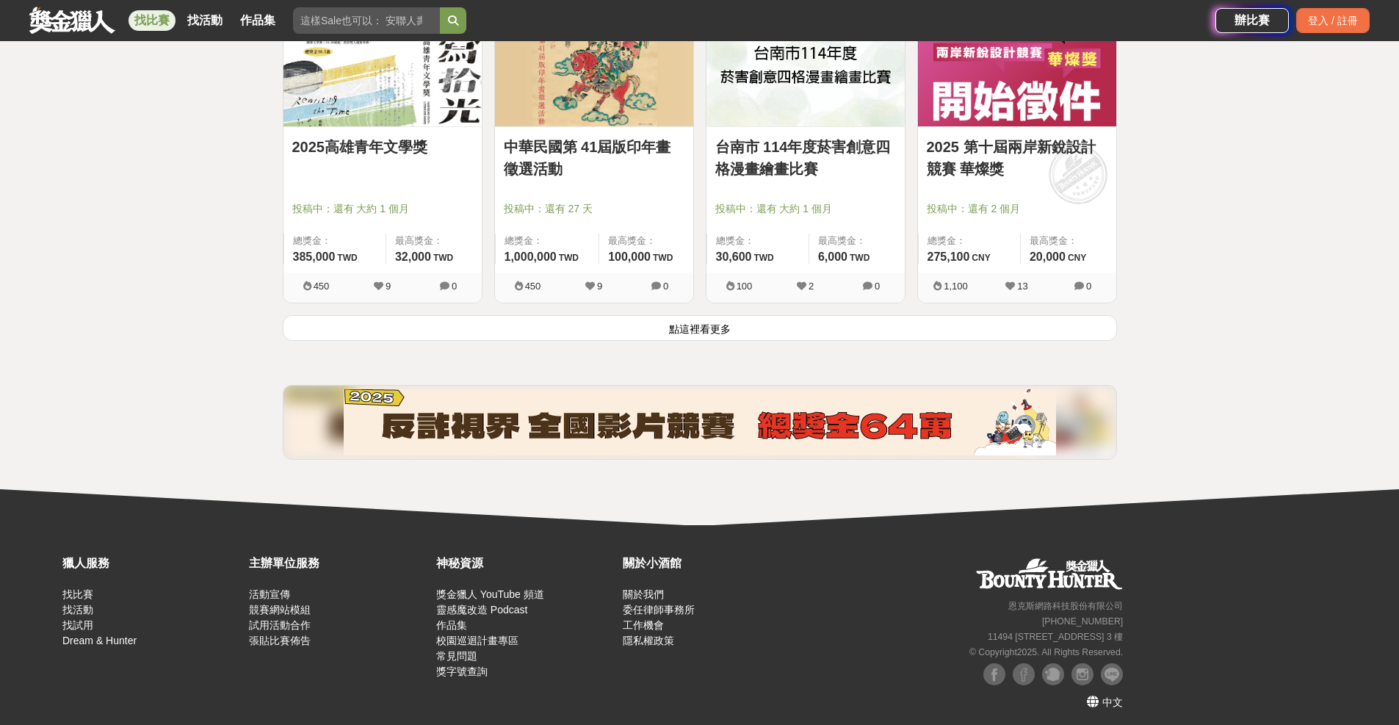
click at [706, 339] on button "點這裡看更多" at bounding box center [700, 328] width 835 height 26
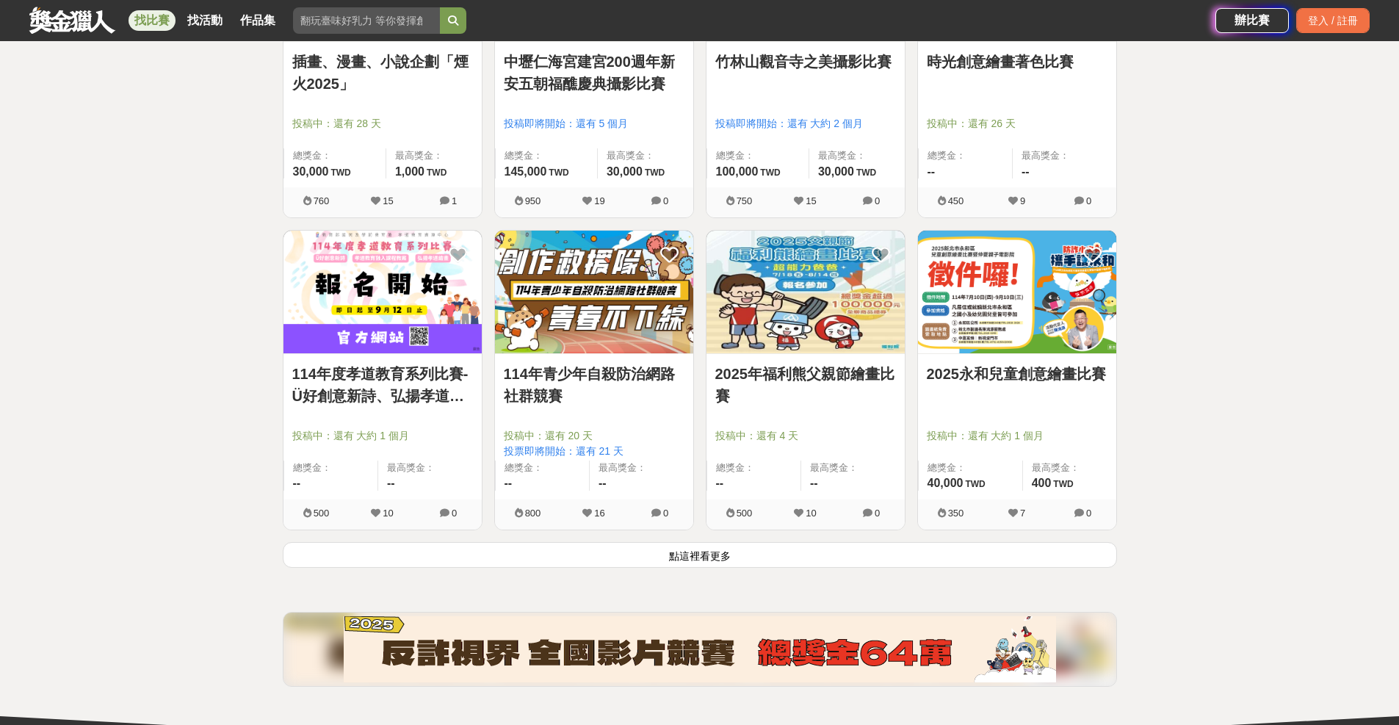
scroll to position [12632, 0]
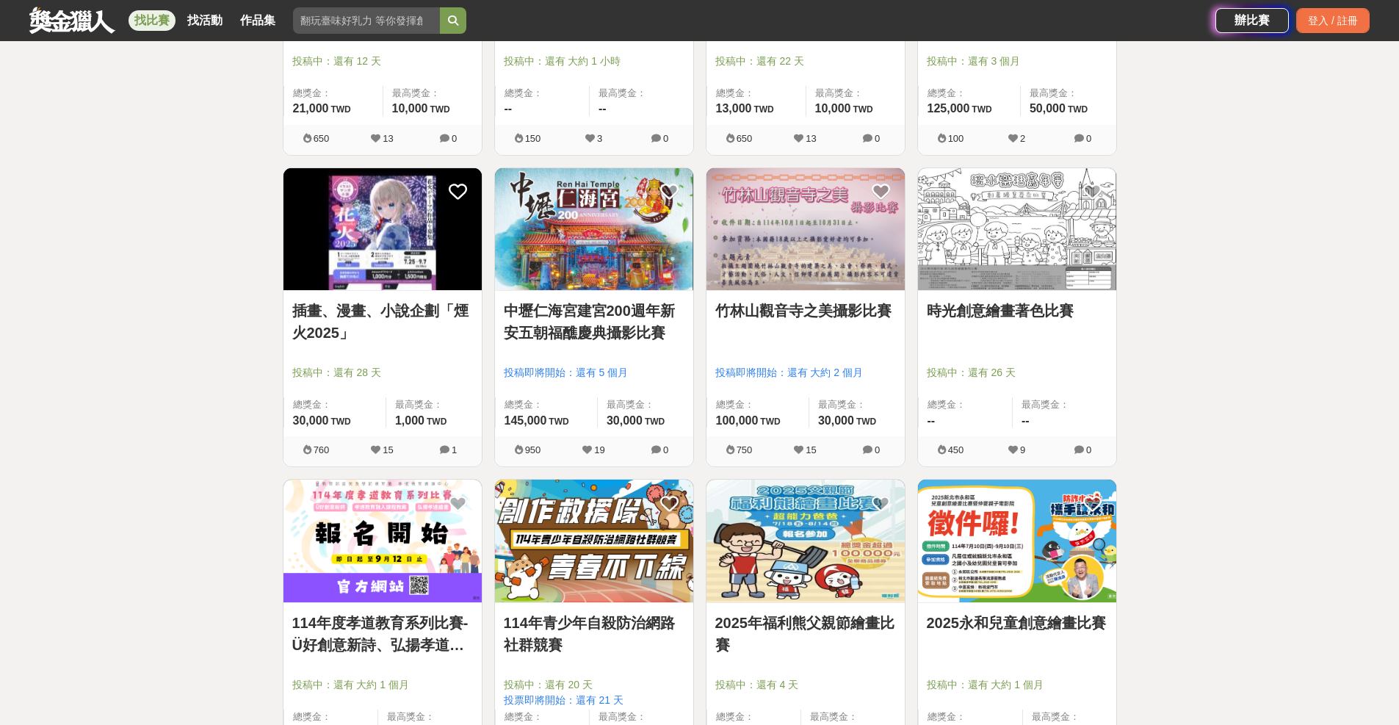
click at [406, 311] on link "插畫、漫畫、小說企劃「煙火2025」" at bounding box center [382, 322] width 181 height 44
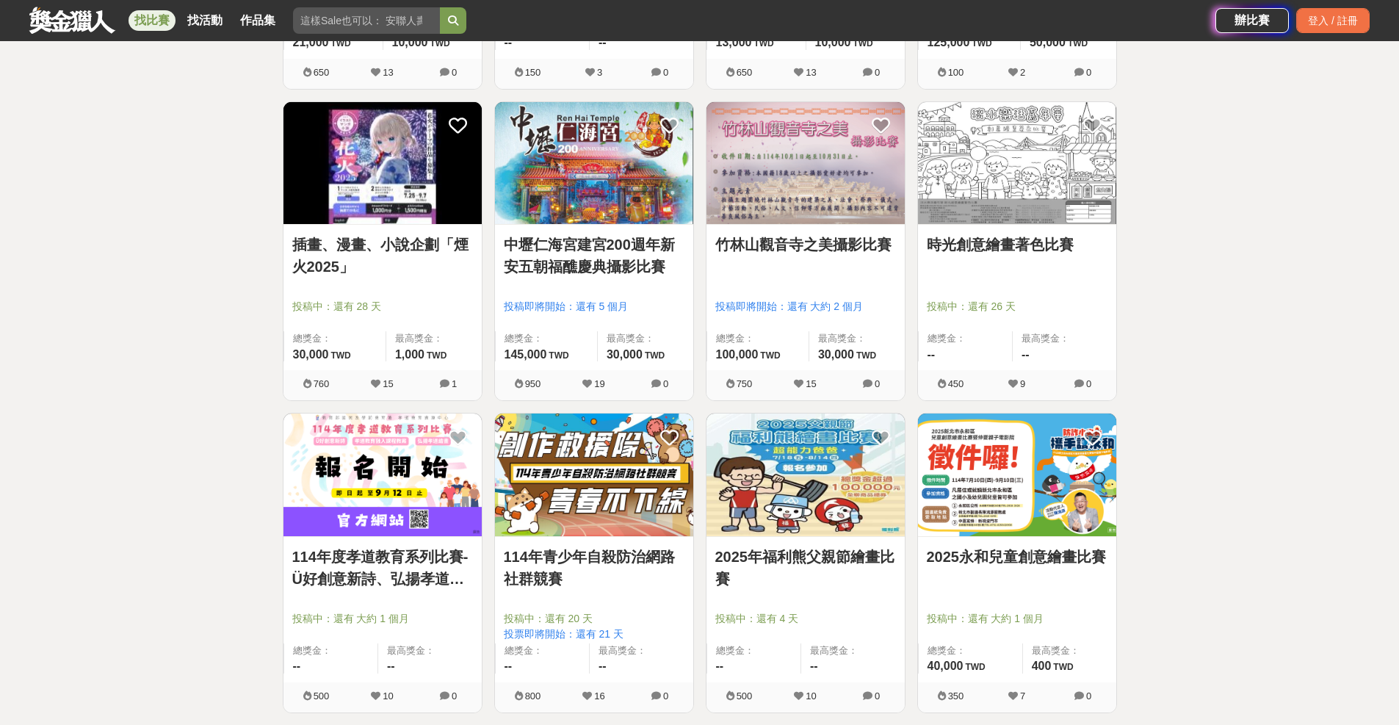
scroll to position [12852, 0]
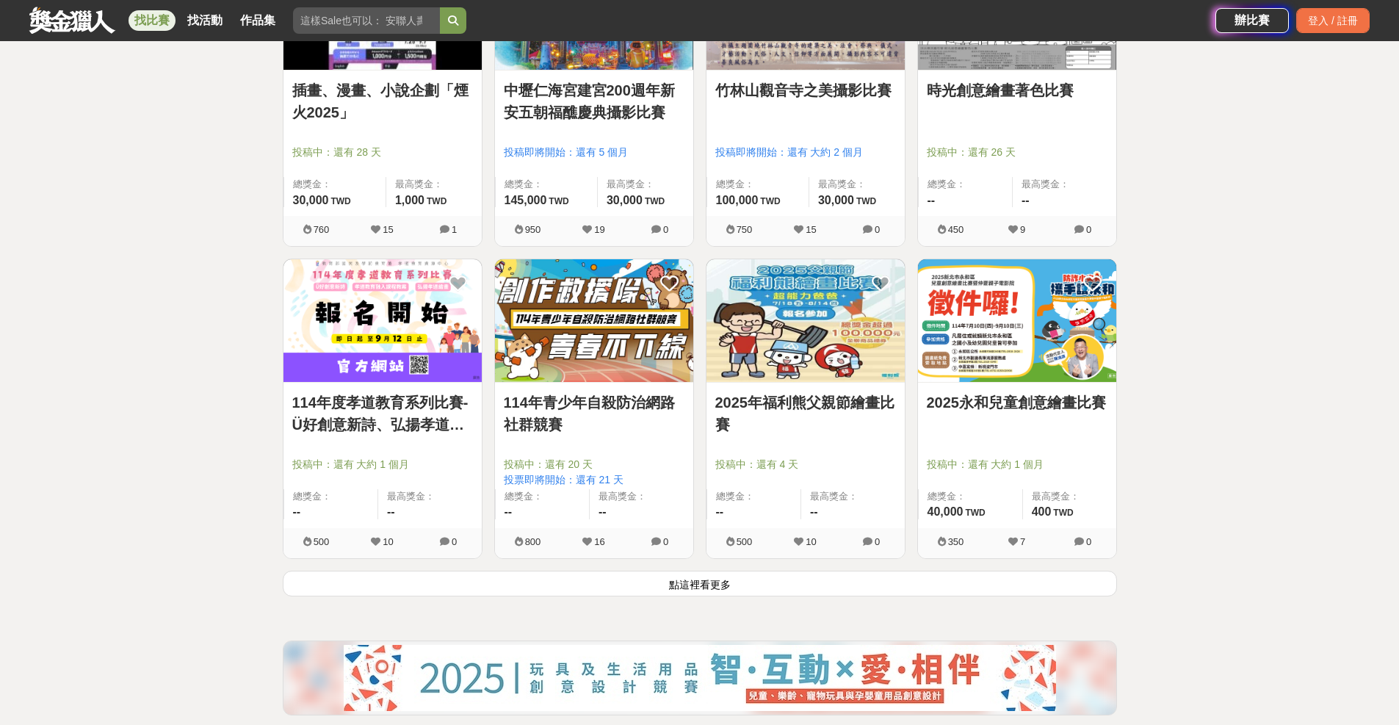
click at [705, 583] on button "點這裡看更多" at bounding box center [700, 584] width 835 height 26
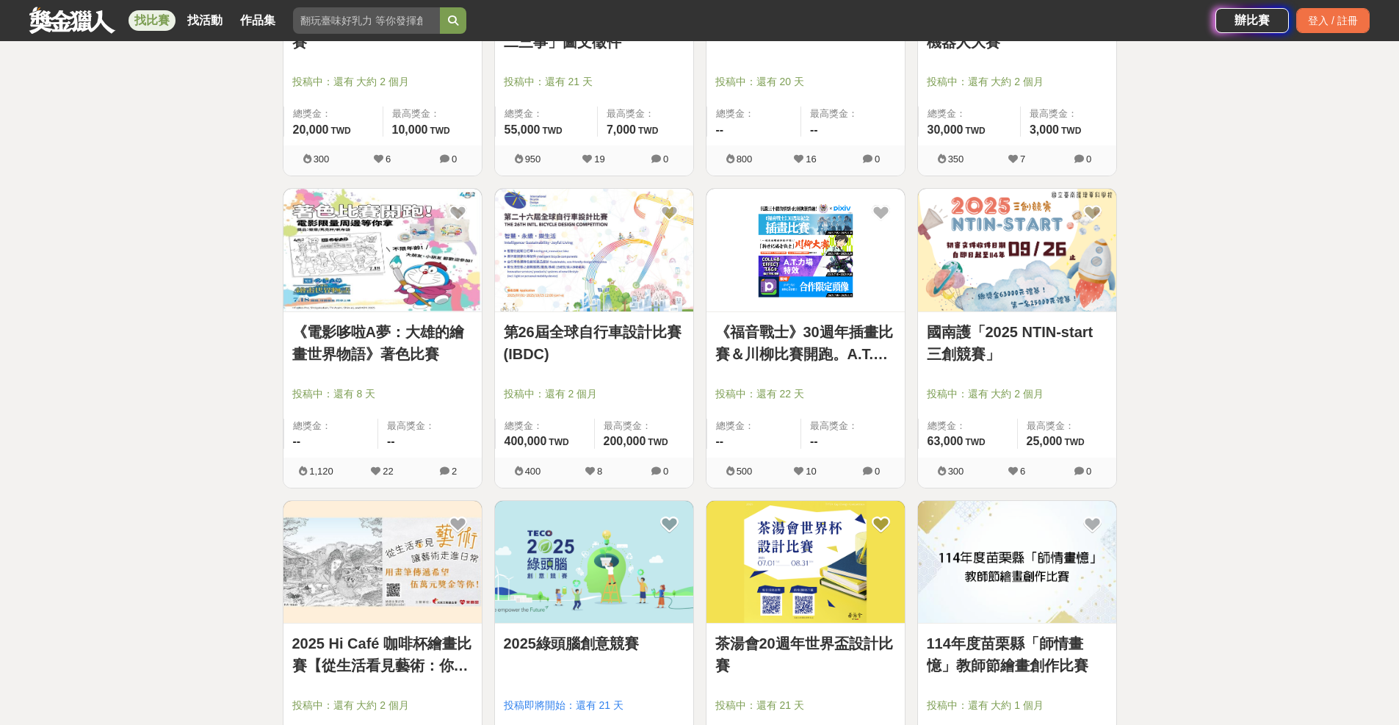
scroll to position [14024, 0]
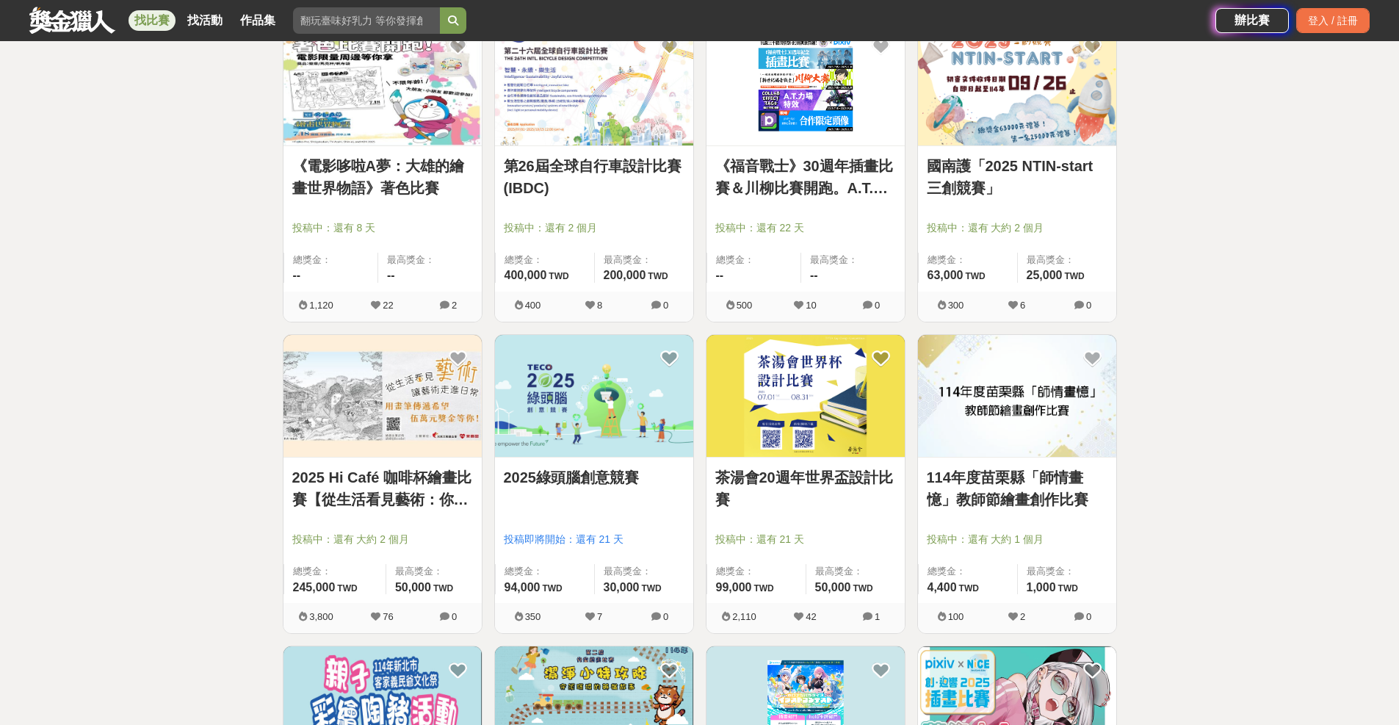
click at [619, 165] on link "第26屆全球自行車設計比賽(IBDC)" at bounding box center [594, 177] width 181 height 44
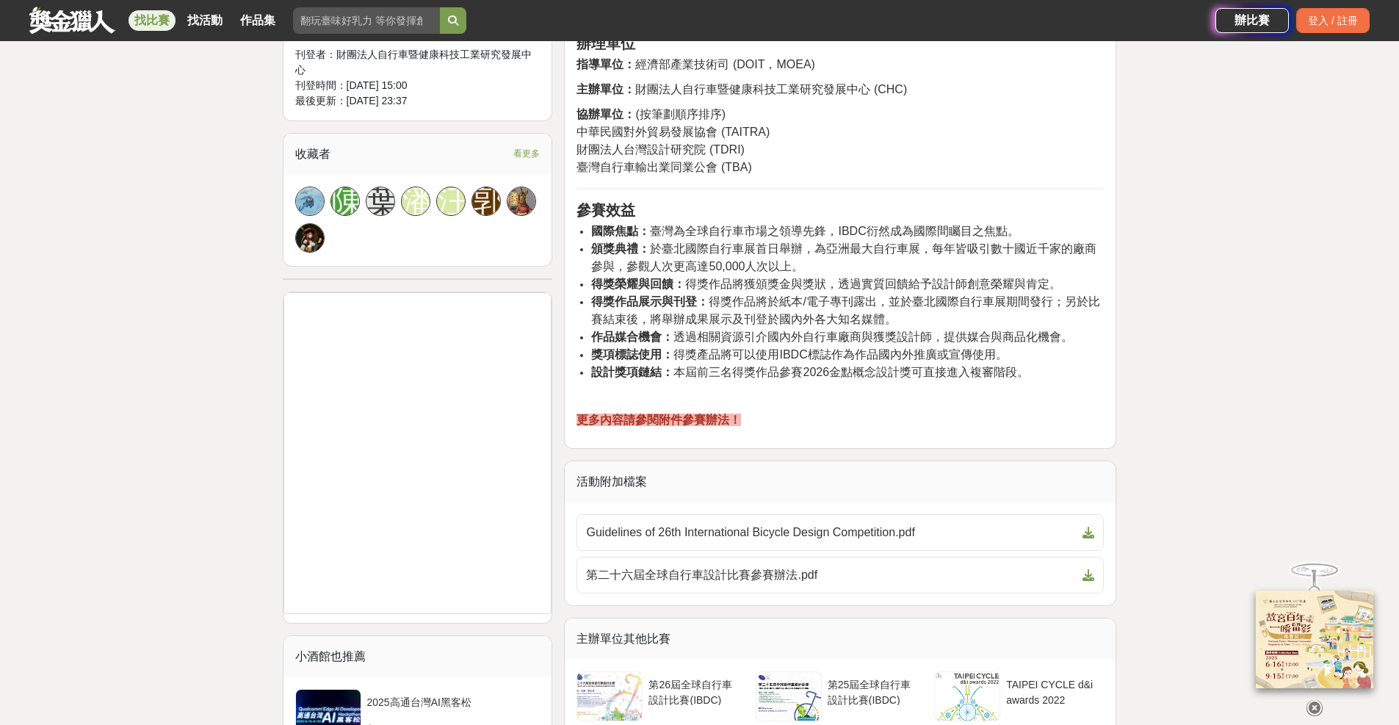
scroll to position [955, 0]
click at [682, 574] on span "第二十六屆全球自行車設計比賽參賽辦法.pdf" at bounding box center [831, 575] width 491 height 18
click at [788, 576] on span "第二十六屆全球自行車設計比賽參賽辦法.pdf" at bounding box center [831, 575] width 491 height 18
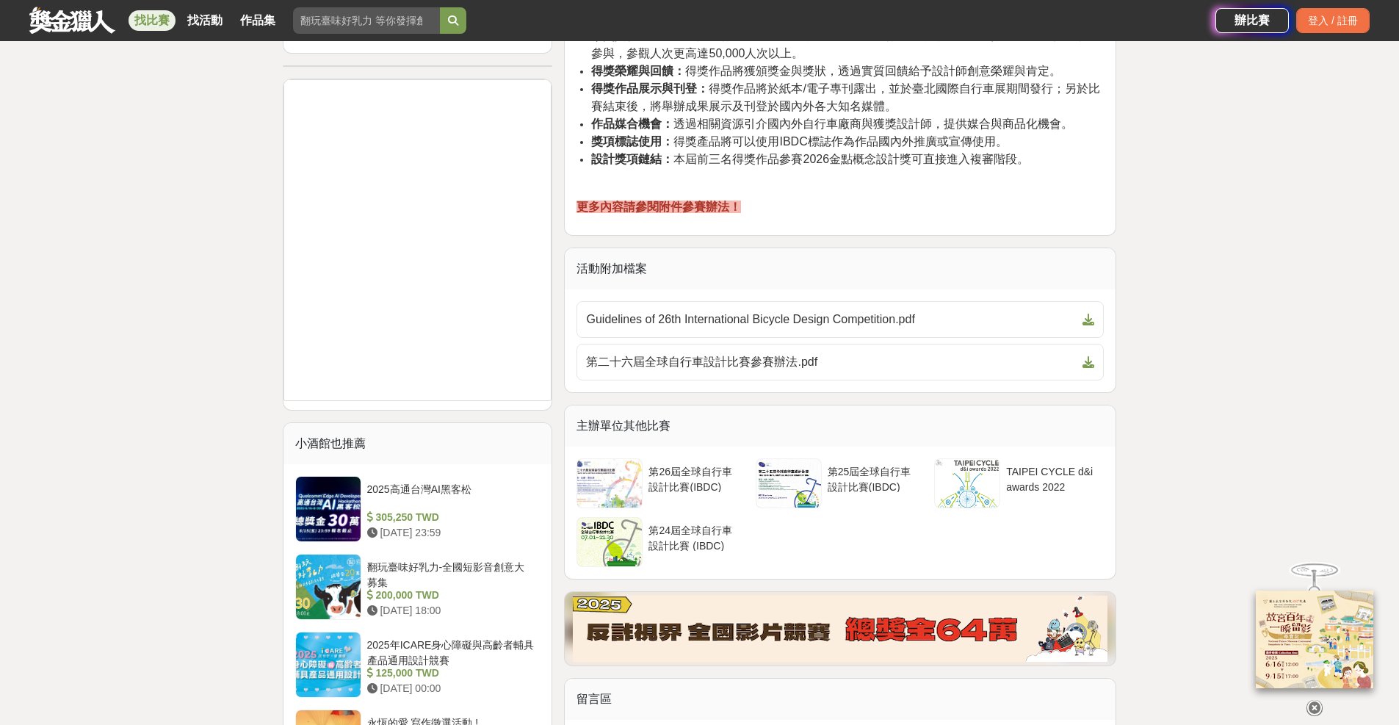
scroll to position [1175, 0]
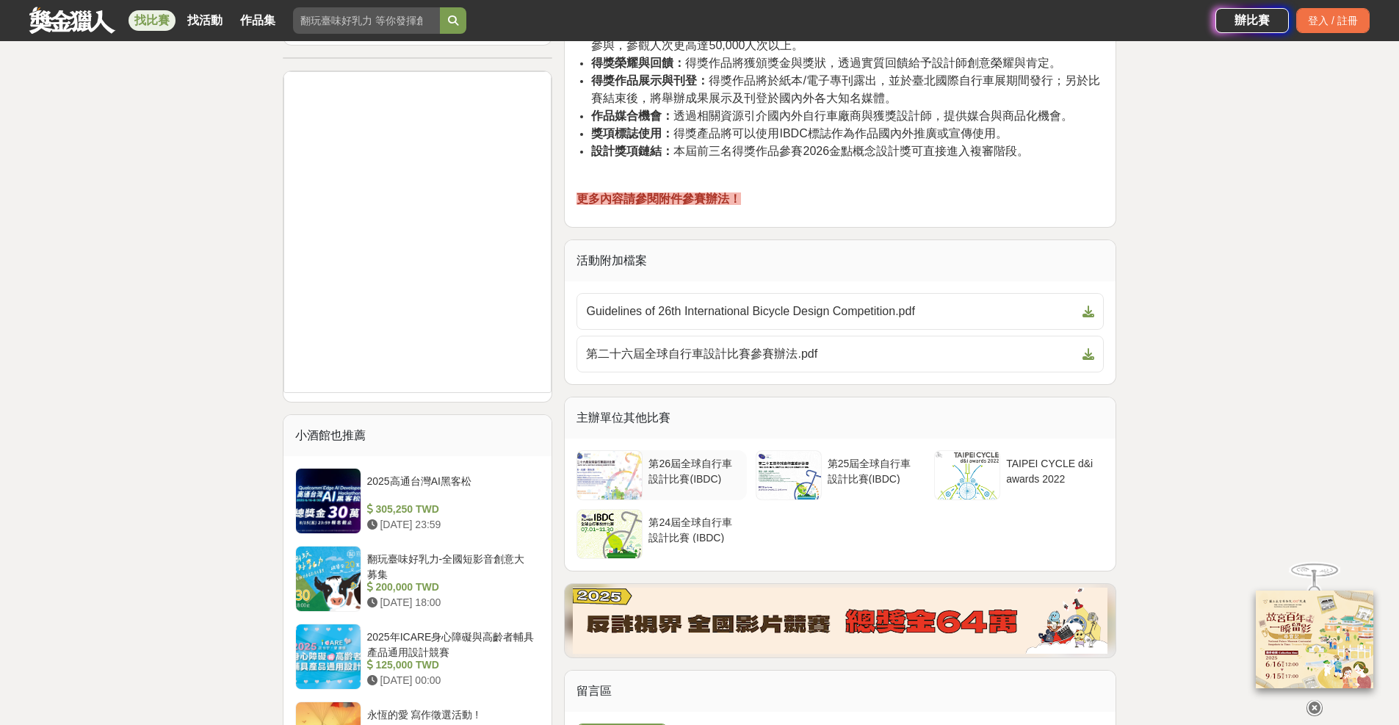
click at [713, 474] on div "第26屆全球自行車設計比賽(IBDC)" at bounding box center [695, 470] width 92 height 28
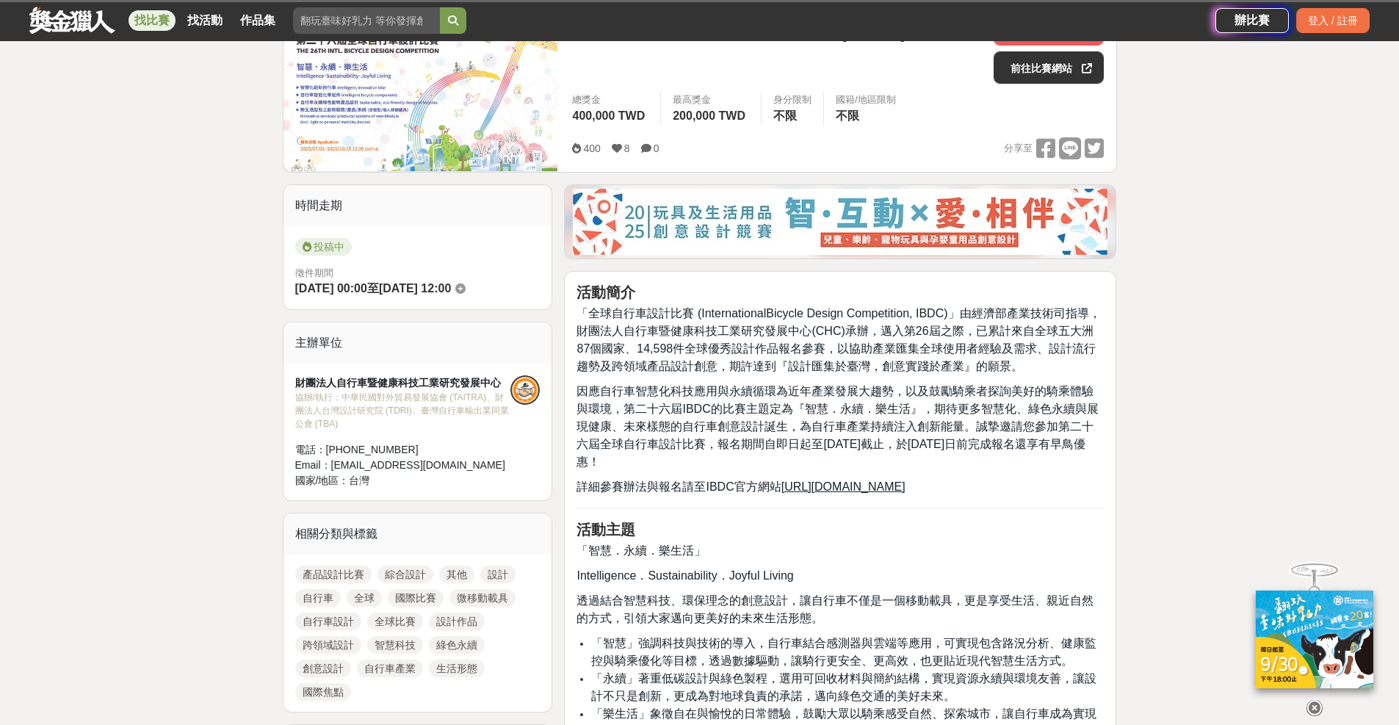
scroll to position [0, 0]
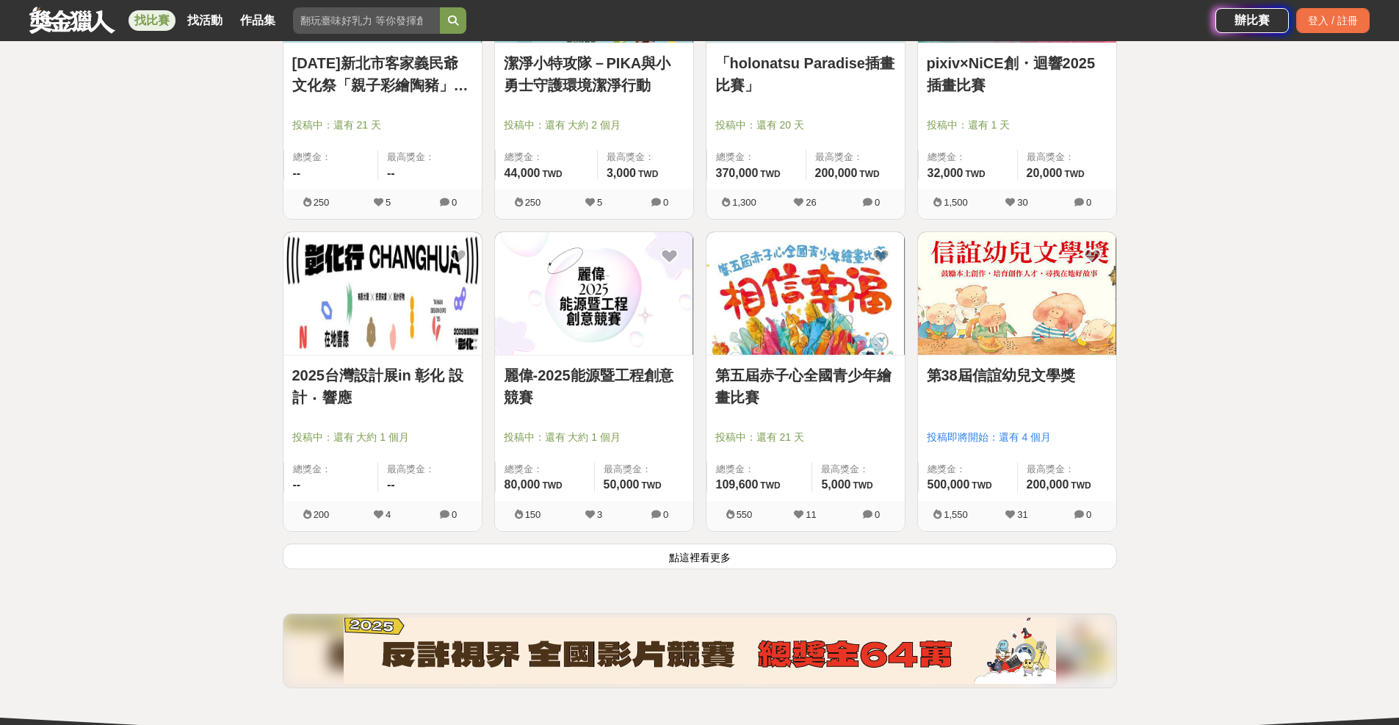
scroll to position [14759, 0]
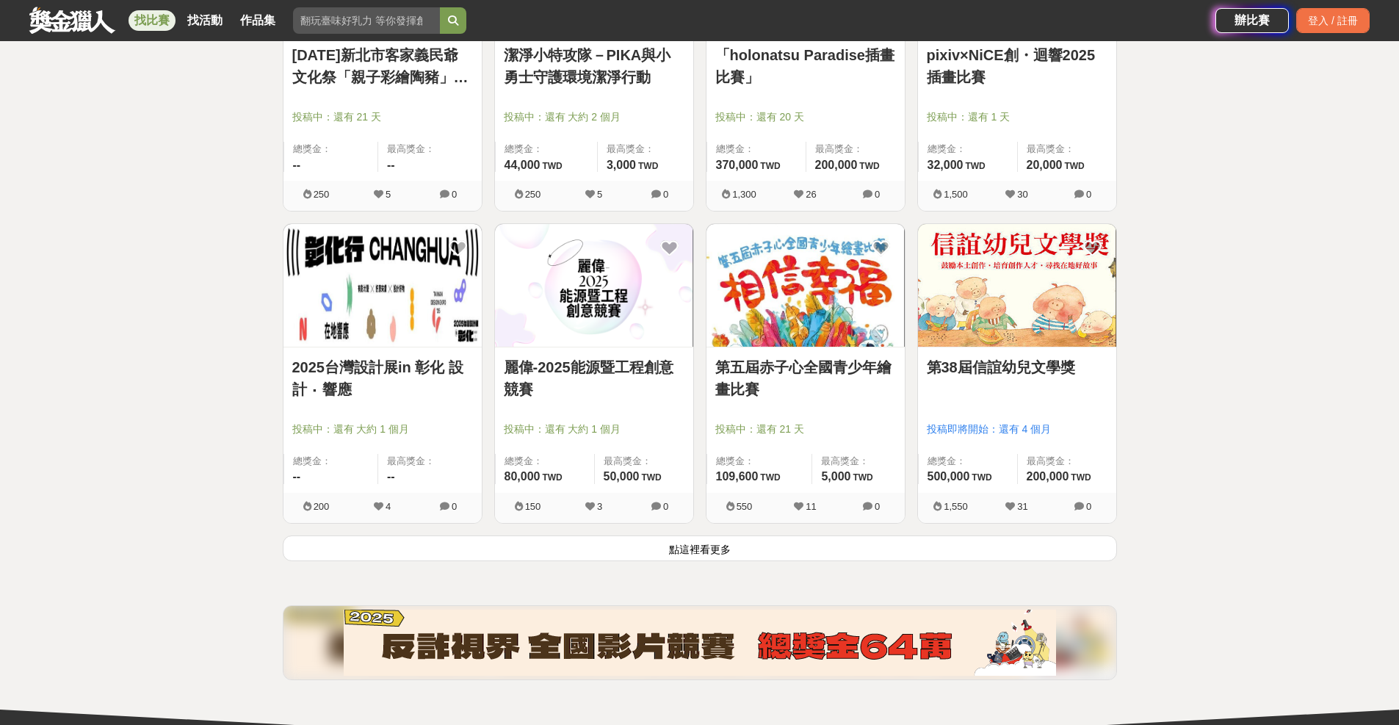
click at [724, 541] on button "點這裡看更多" at bounding box center [700, 549] width 835 height 26
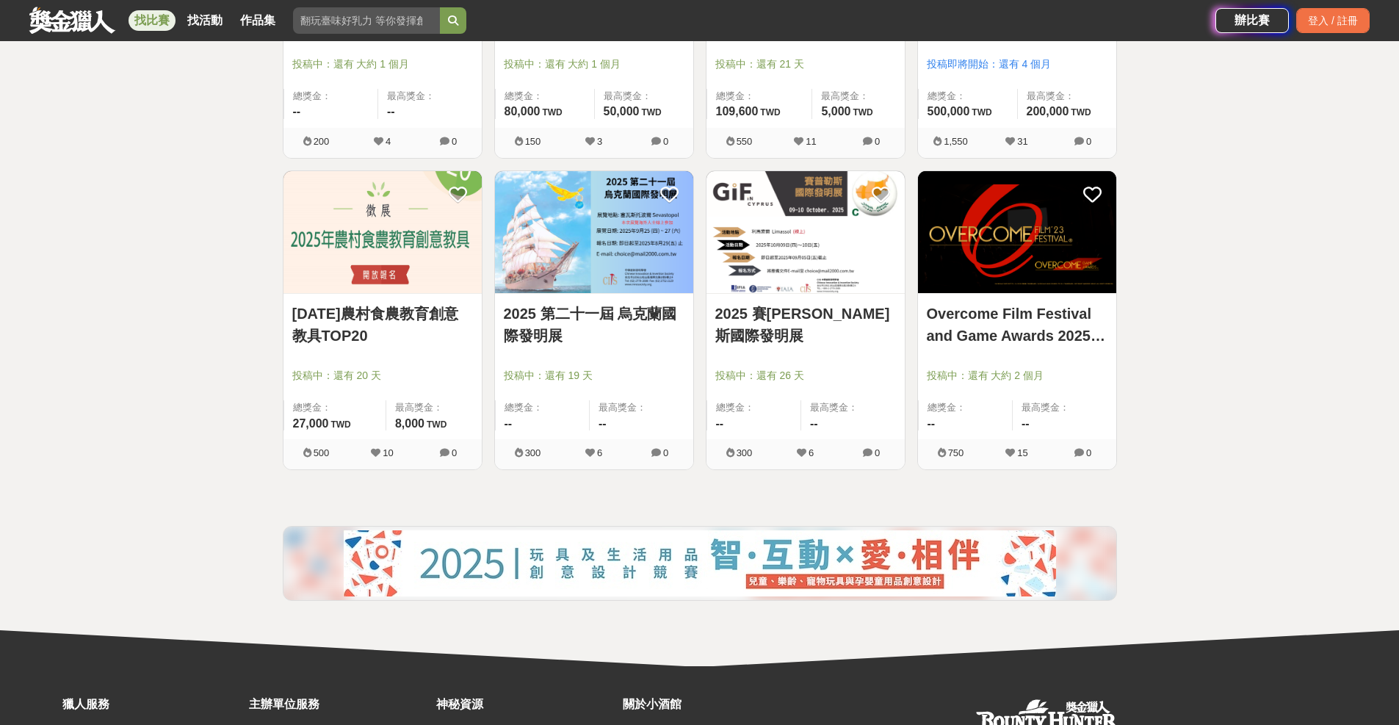
scroll to position [15271, 0]
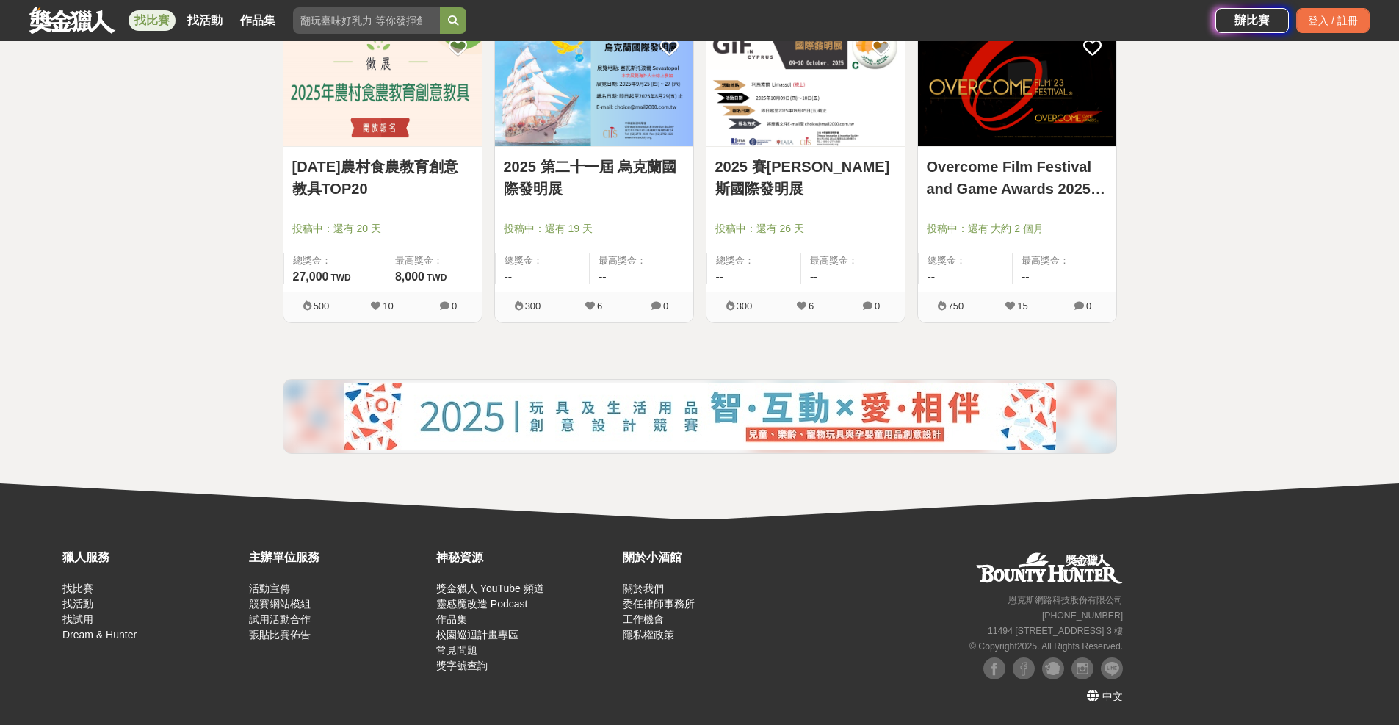
click at [836, 165] on link "2025 賽[PERSON_NAME]斯國際發明展" at bounding box center [806, 178] width 181 height 44
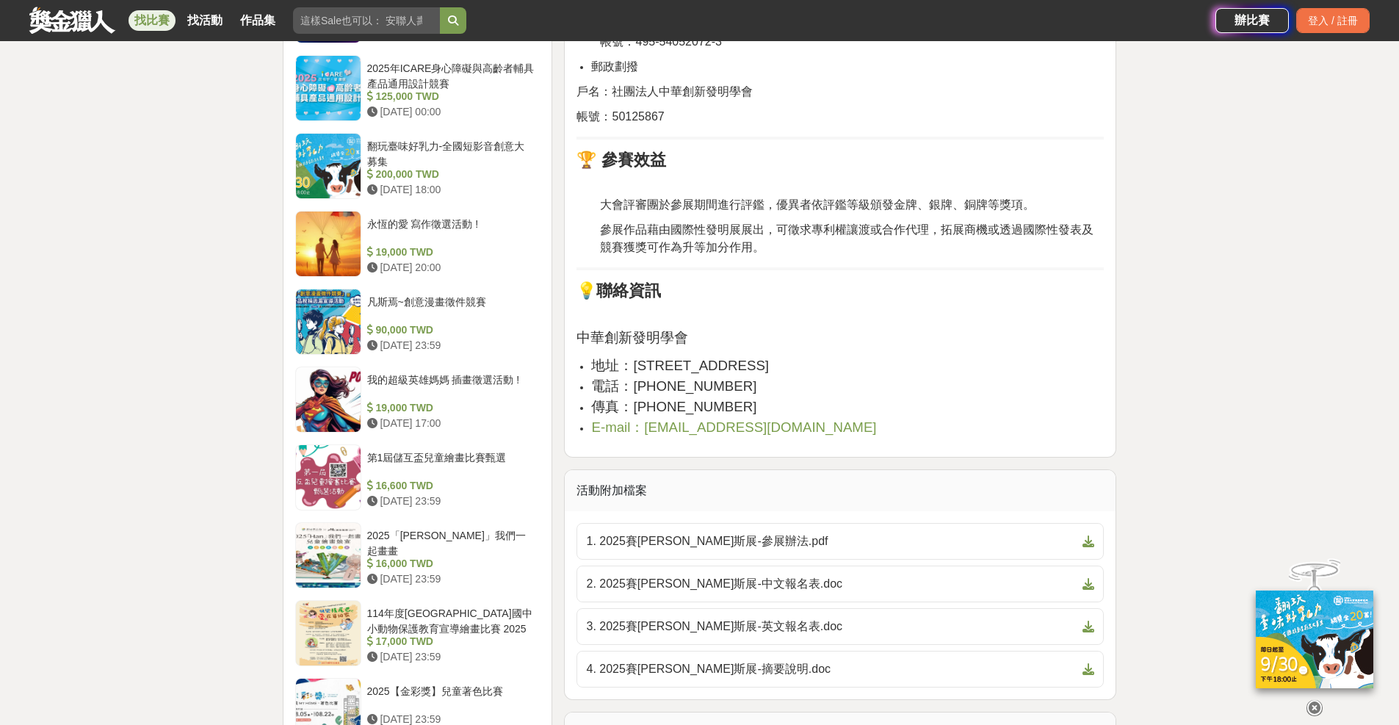
scroll to position [1249, 0]
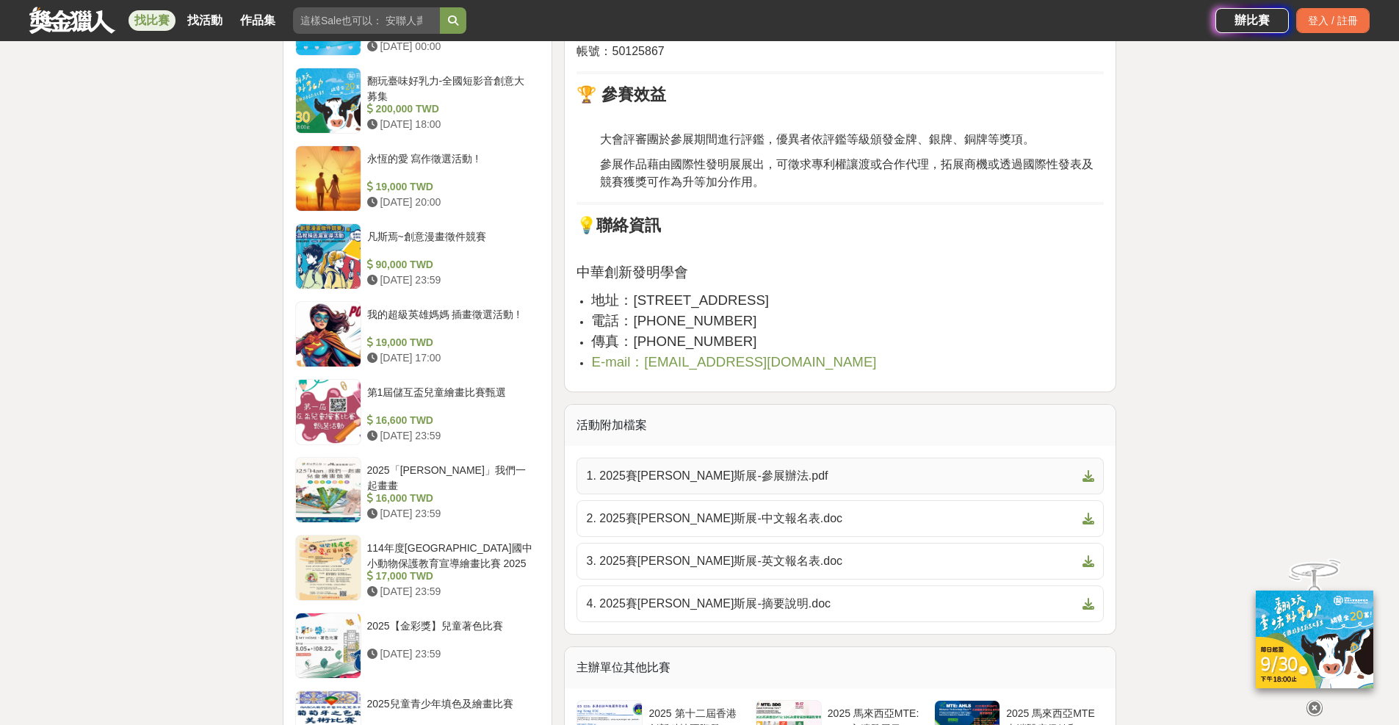
click at [669, 483] on span "1. 2025賽[PERSON_NAME]斯展-參展辦法.pdf" at bounding box center [831, 476] width 491 height 18
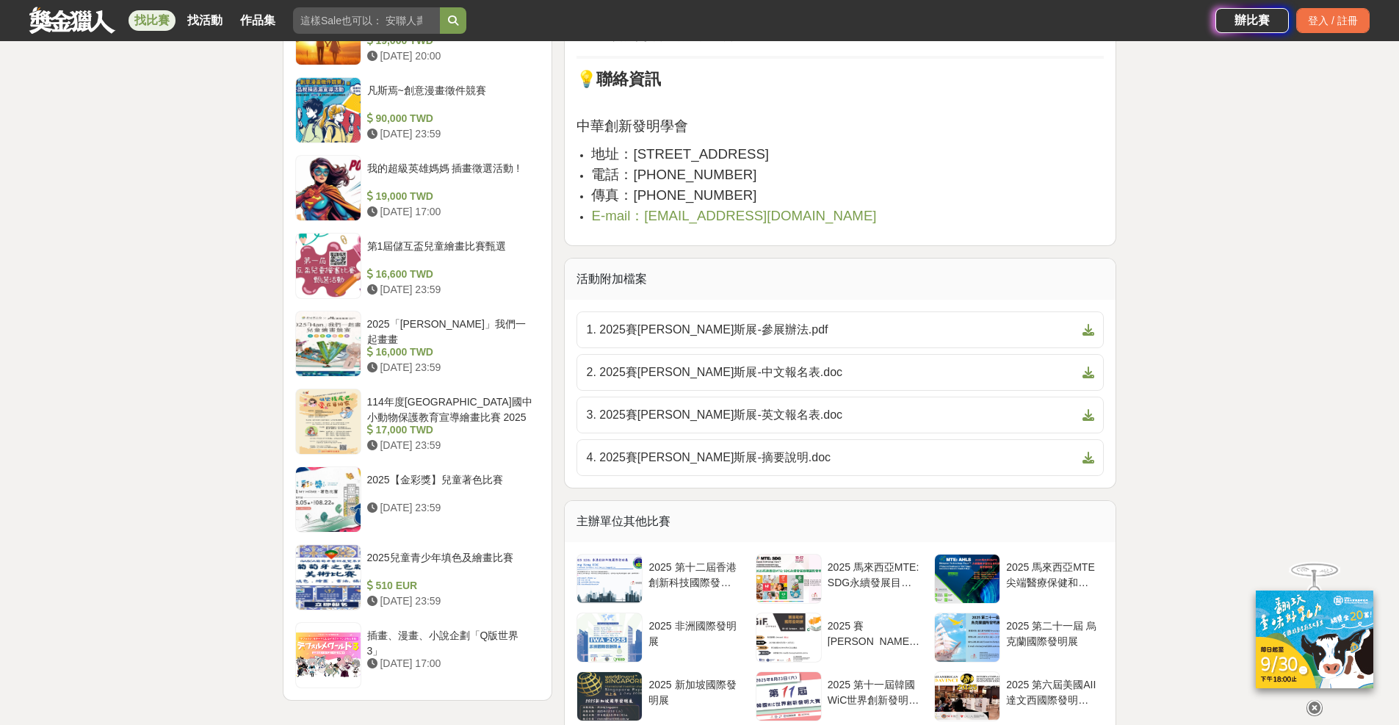
scroll to position [1396, 0]
click at [700, 330] on span "1. 2025賽[PERSON_NAME]斯展-參展辦法.pdf" at bounding box center [831, 329] width 491 height 18
click at [458, 160] on div "我的超級英雄媽媽 插畫徵選活動 !" at bounding box center [450, 174] width 167 height 28
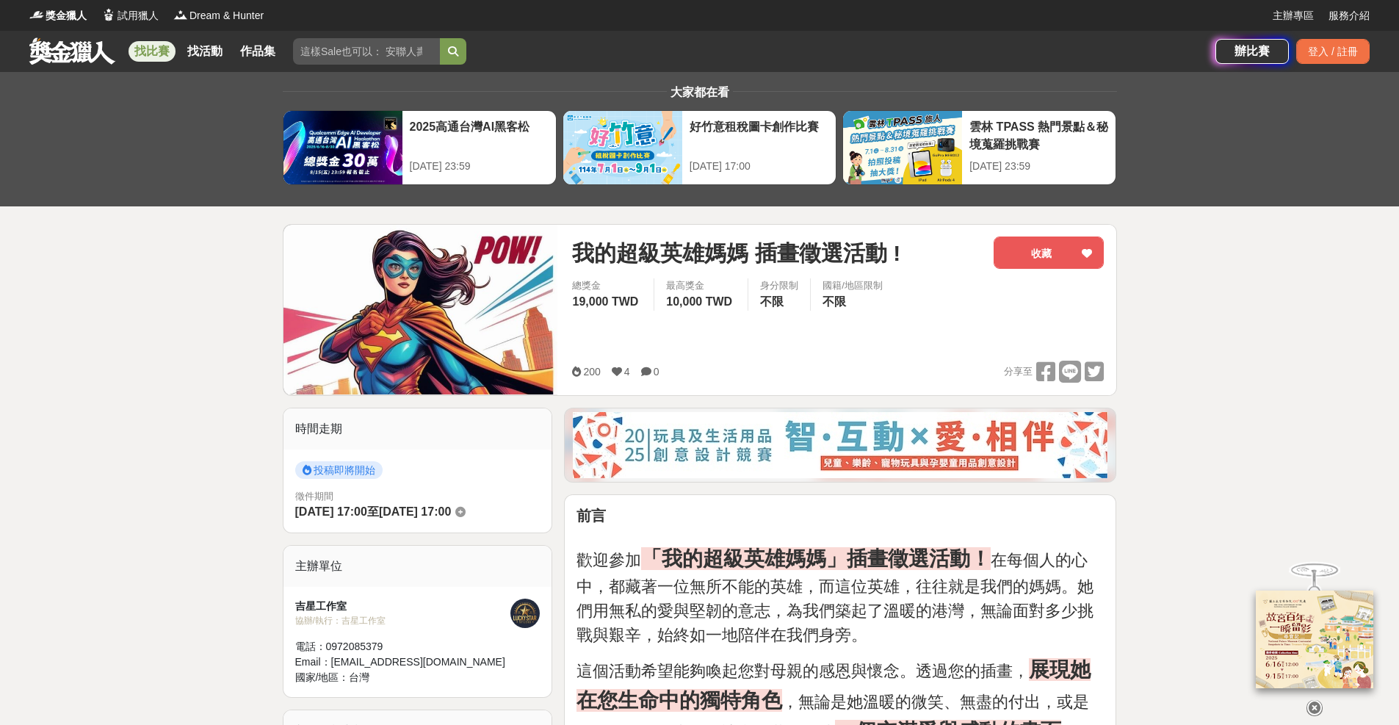
click at [145, 49] on link "找比賽" at bounding box center [152, 51] width 47 height 21
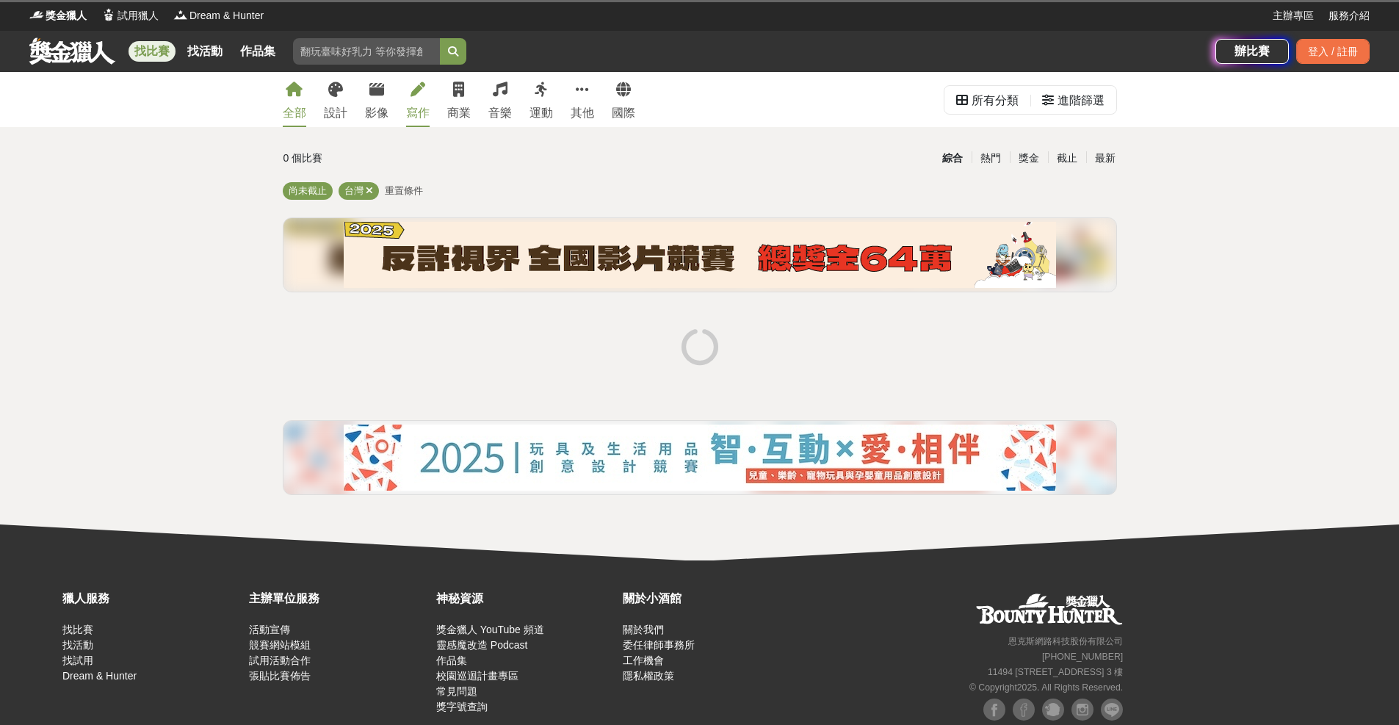
click at [407, 103] on link "寫作" at bounding box center [418, 99] width 24 height 55
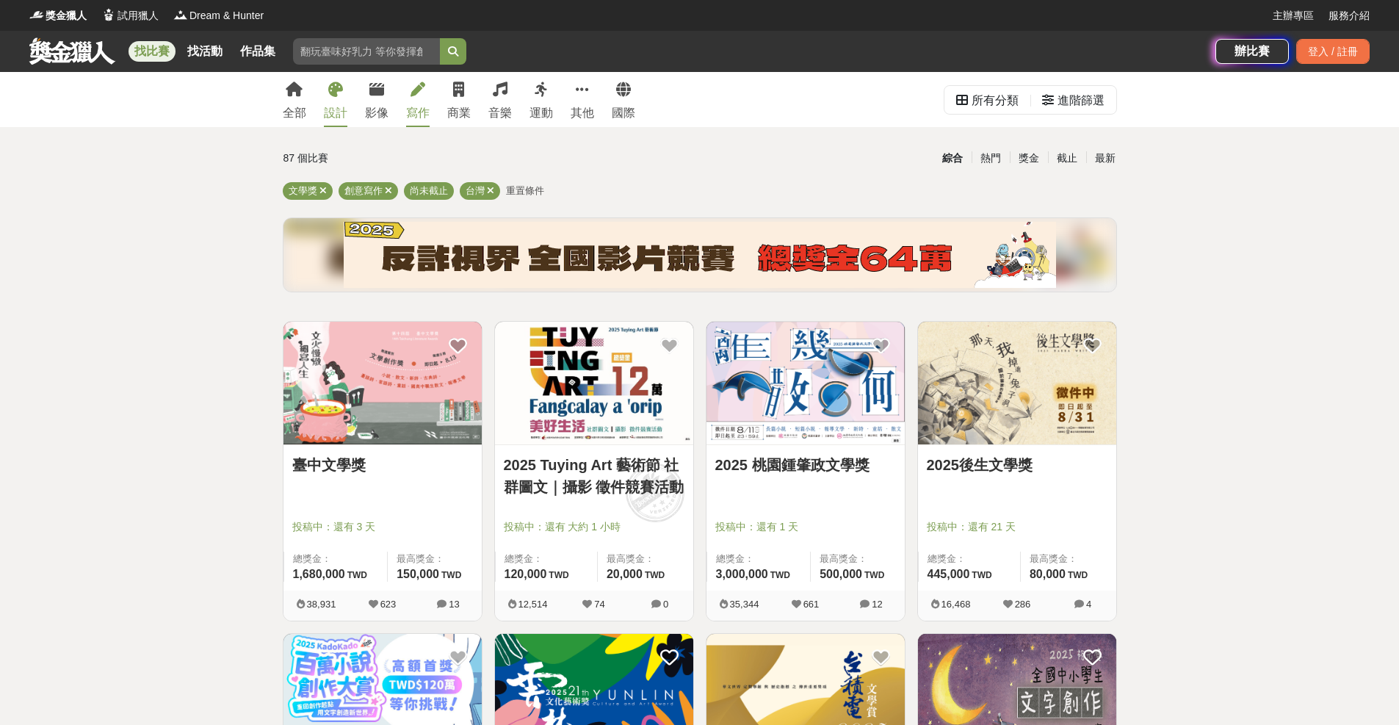
click at [333, 95] on icon at bounding box center [335, 89] width 15 height 15
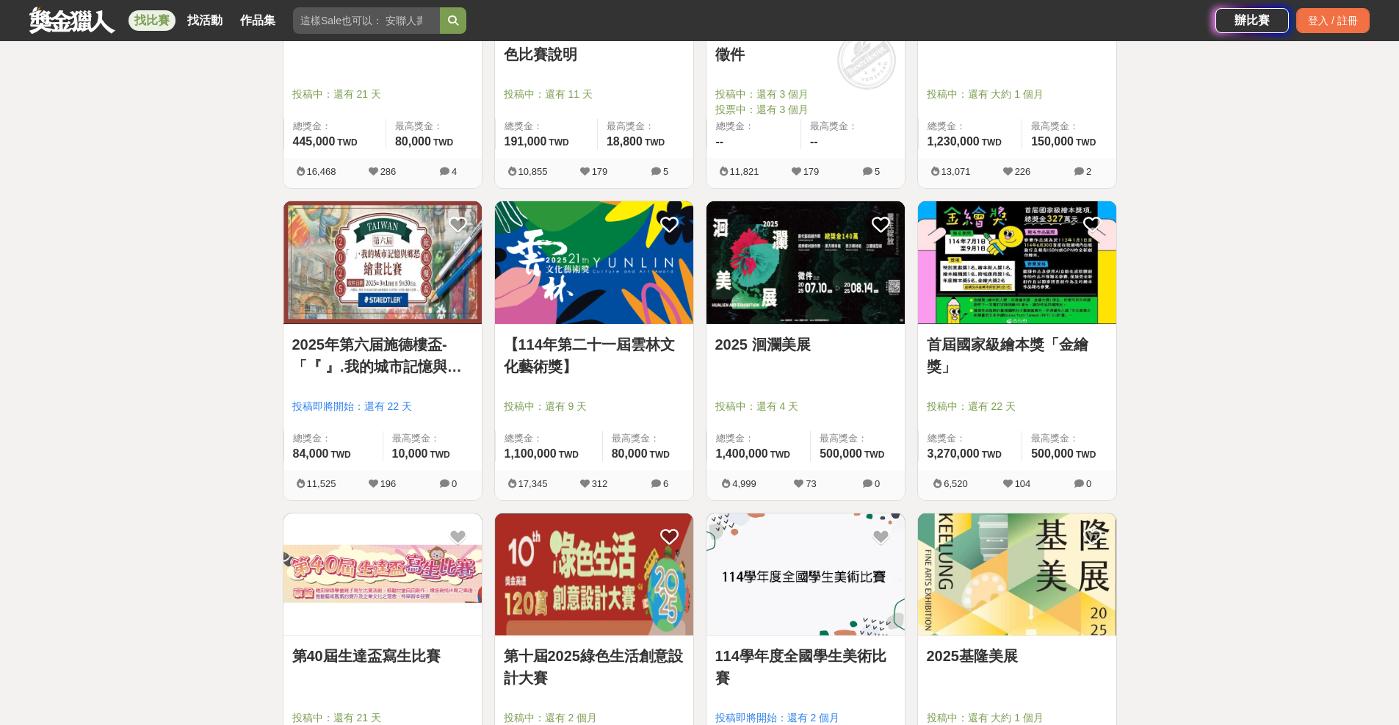
scroll to position [1322, 0]
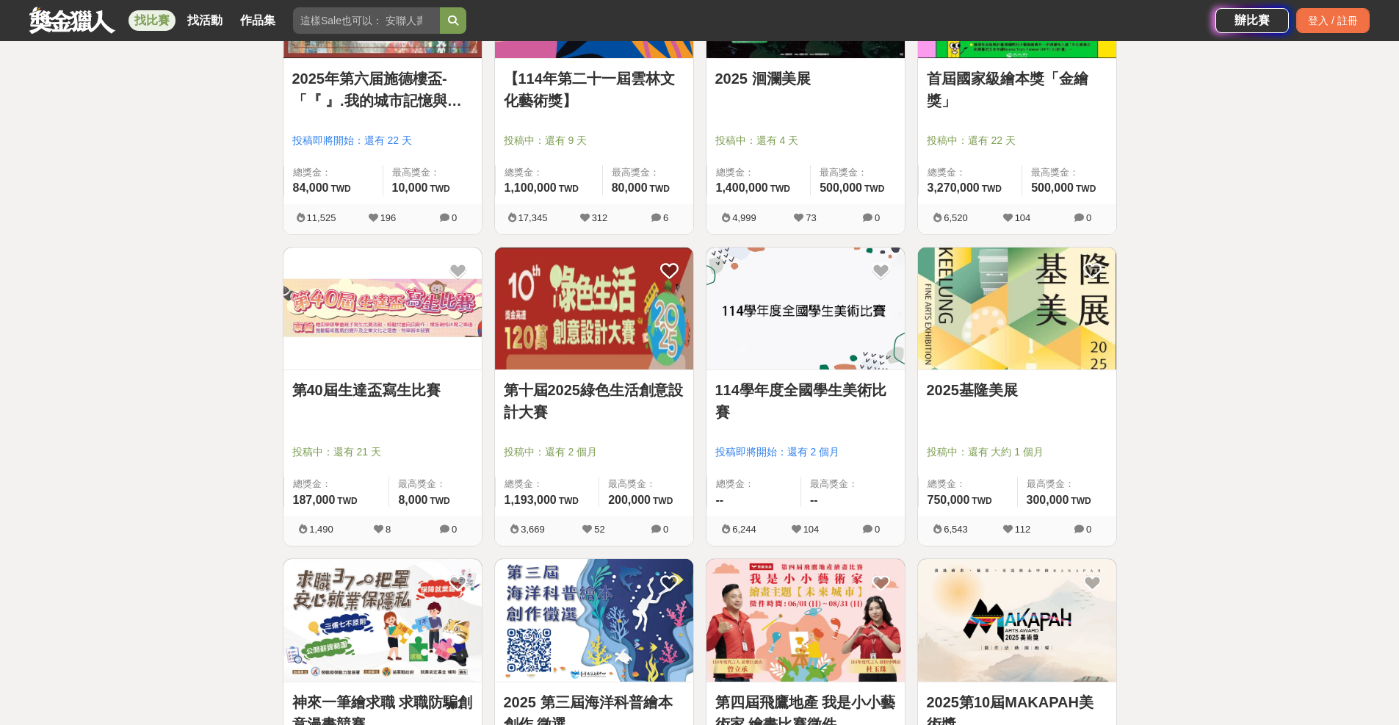
click at [985, 392] on link "2025基隆美展" at bounding box center [1017, 390] width 181 height 22
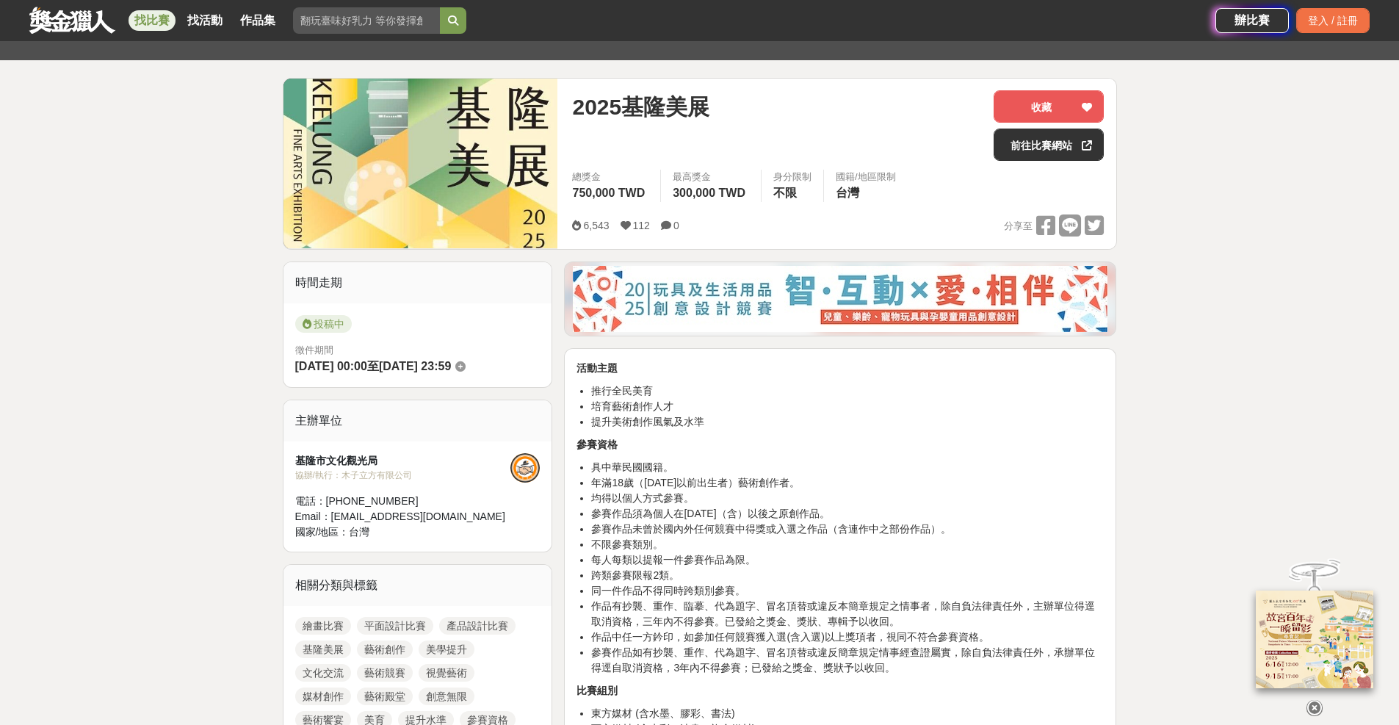
scroll to position [147, 0]
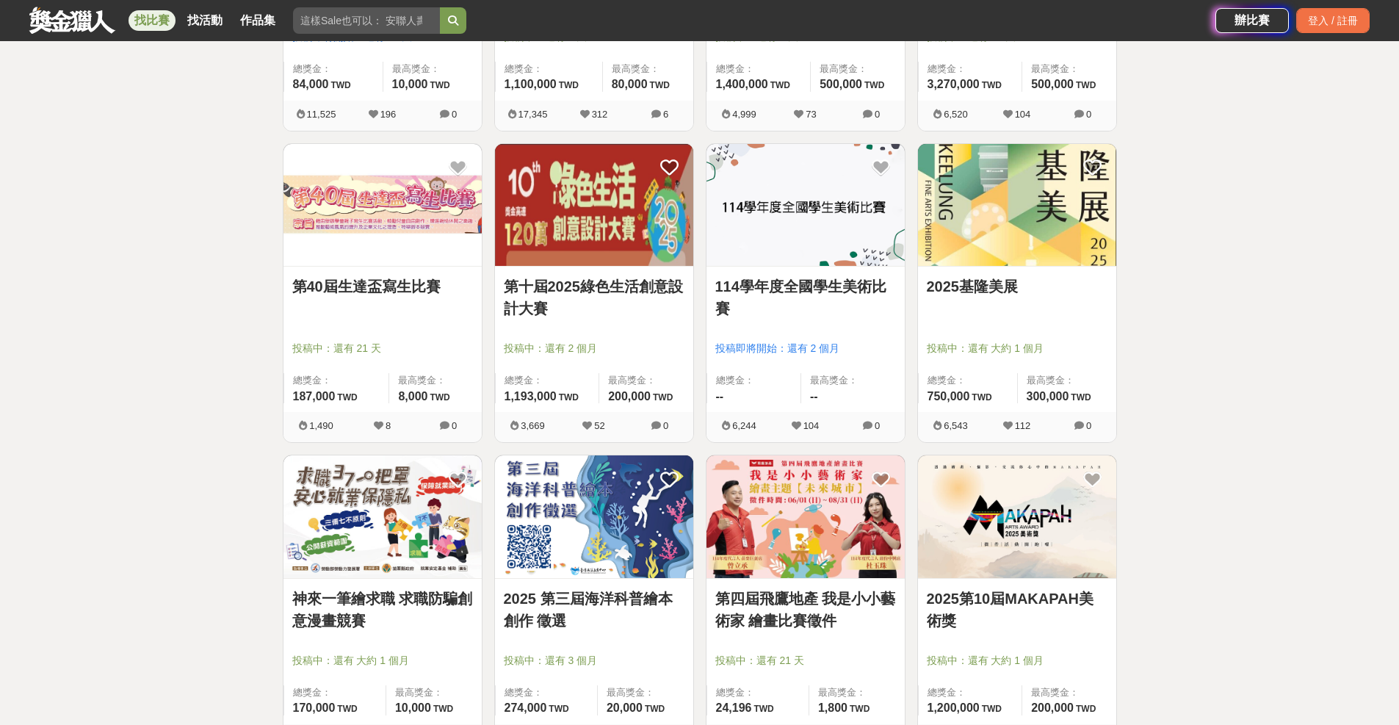
scroll to position [1396, 0]
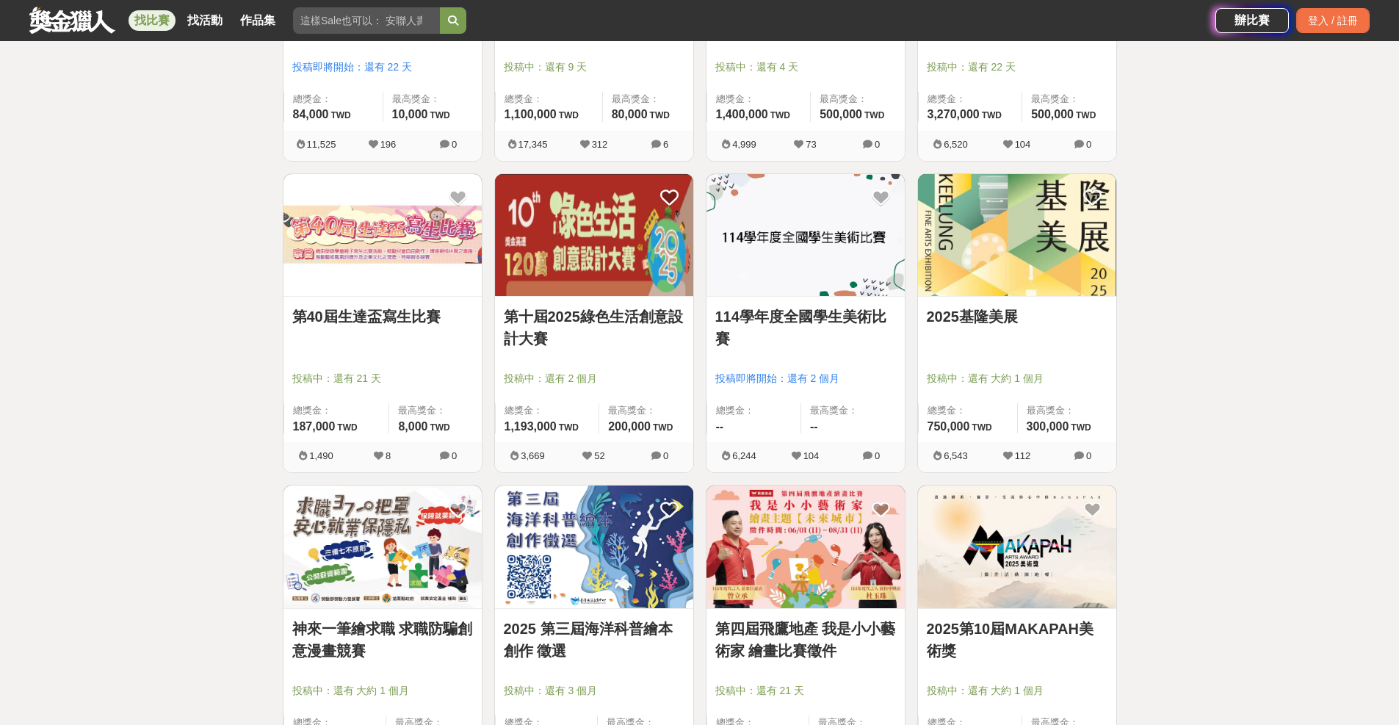
click at [976, 325] on link "2025基隆美展" at bounding box center [1017, 317] width 181 height 22
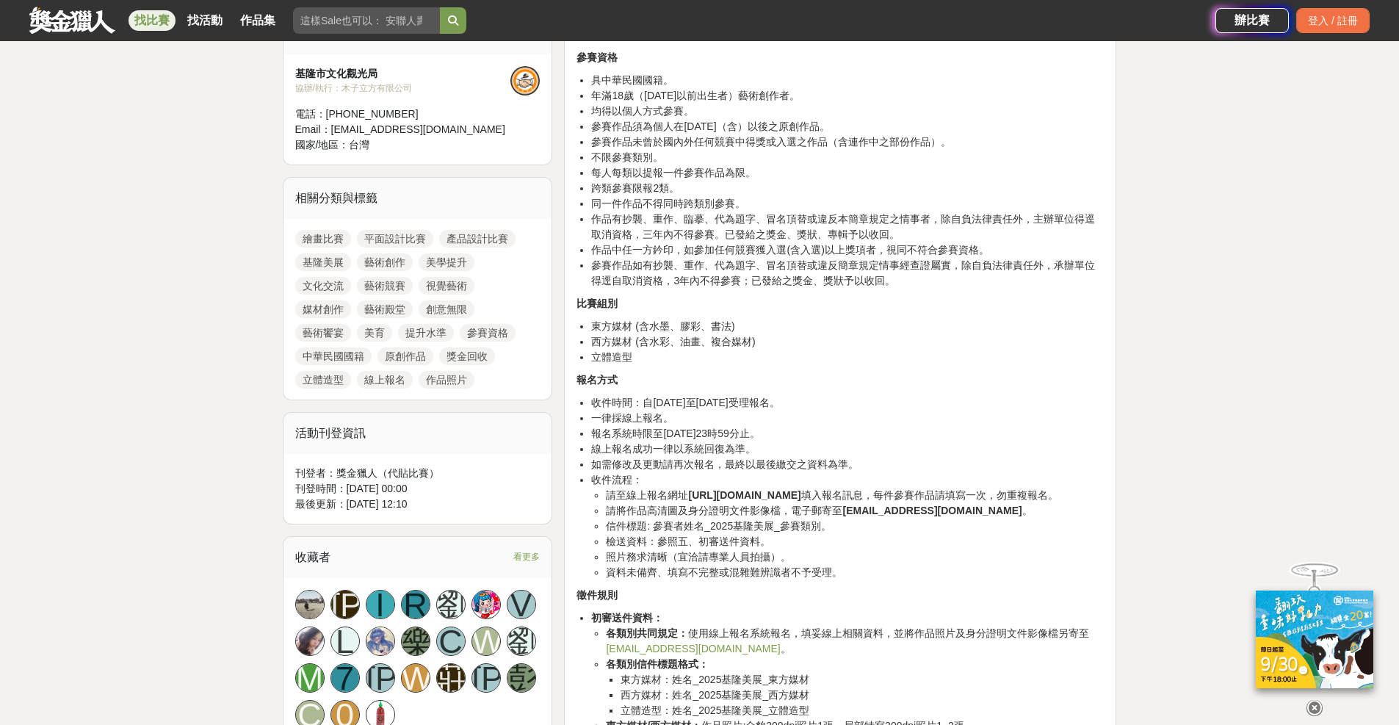
scroll to position [514, 0]
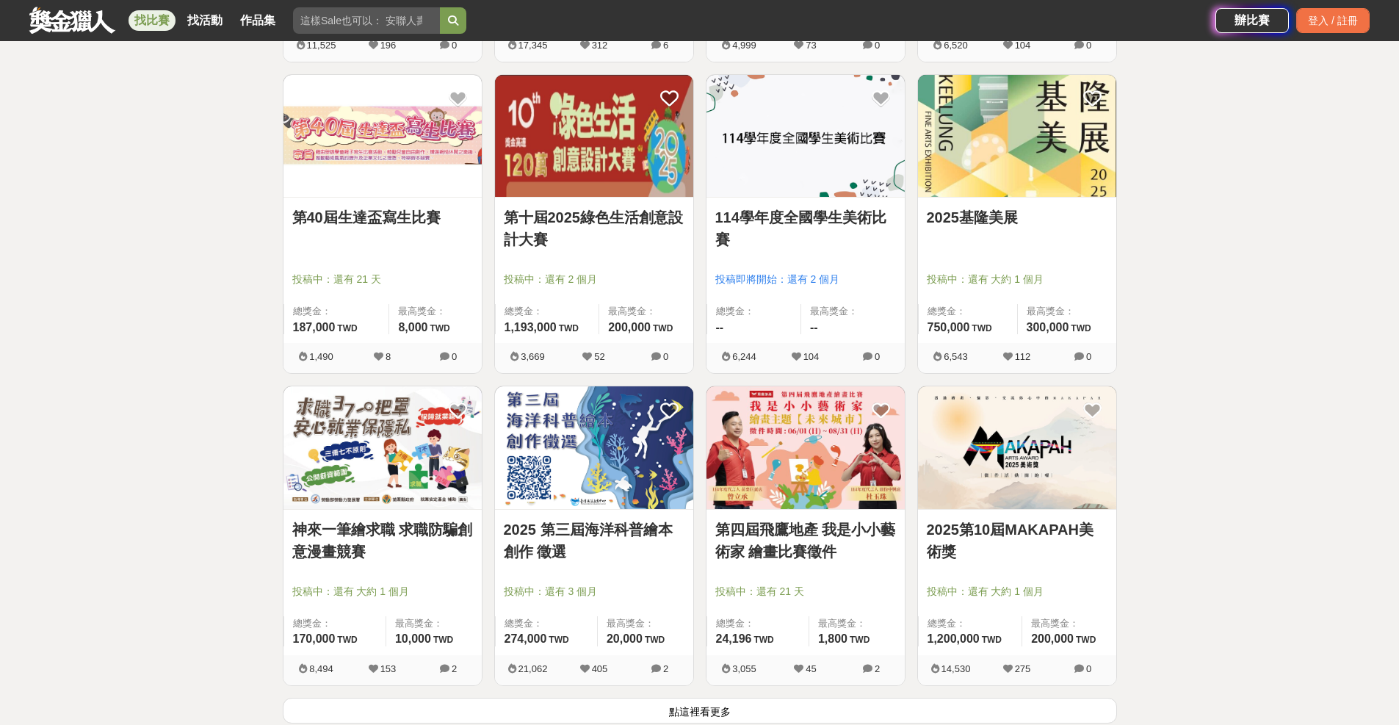
scroll to position [1469, 0]
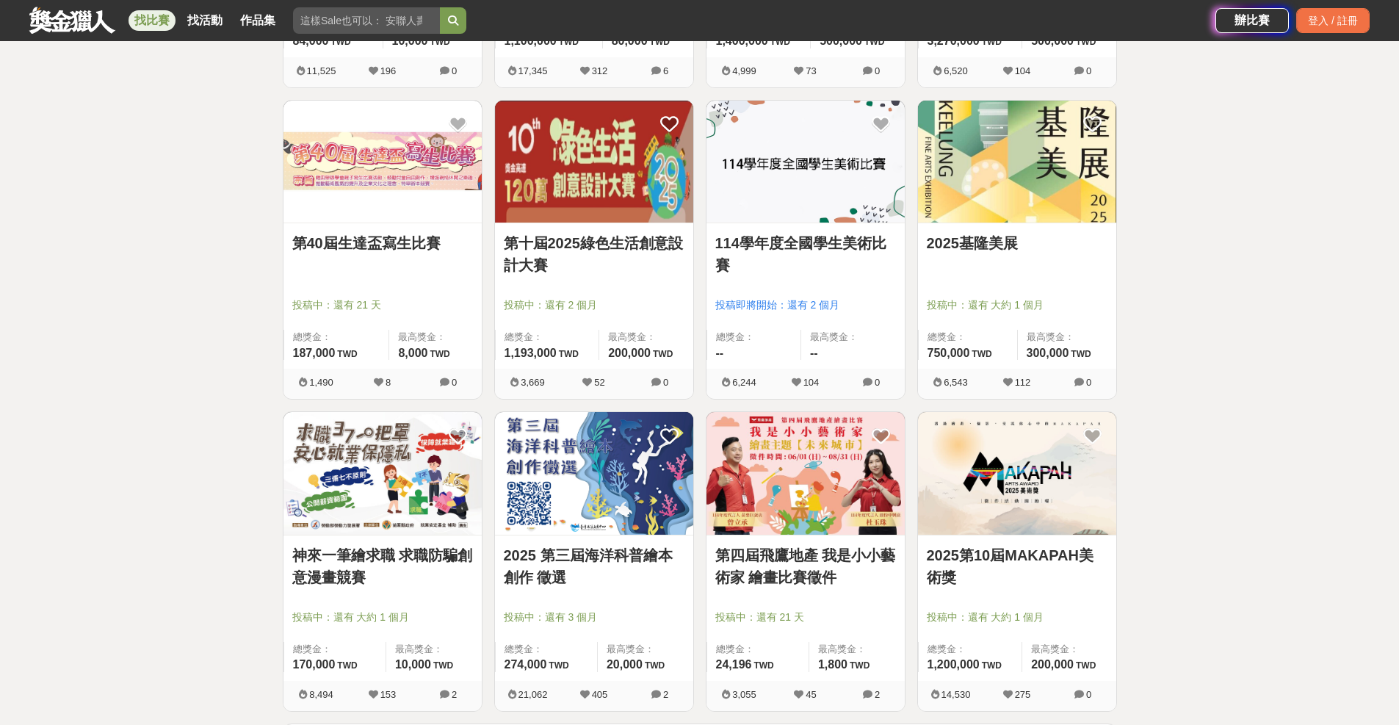
click at [1023, 555] on link "2025第10屆MAKAPAH美術獎" at bounding box center [1017, 566] width 181 height 44
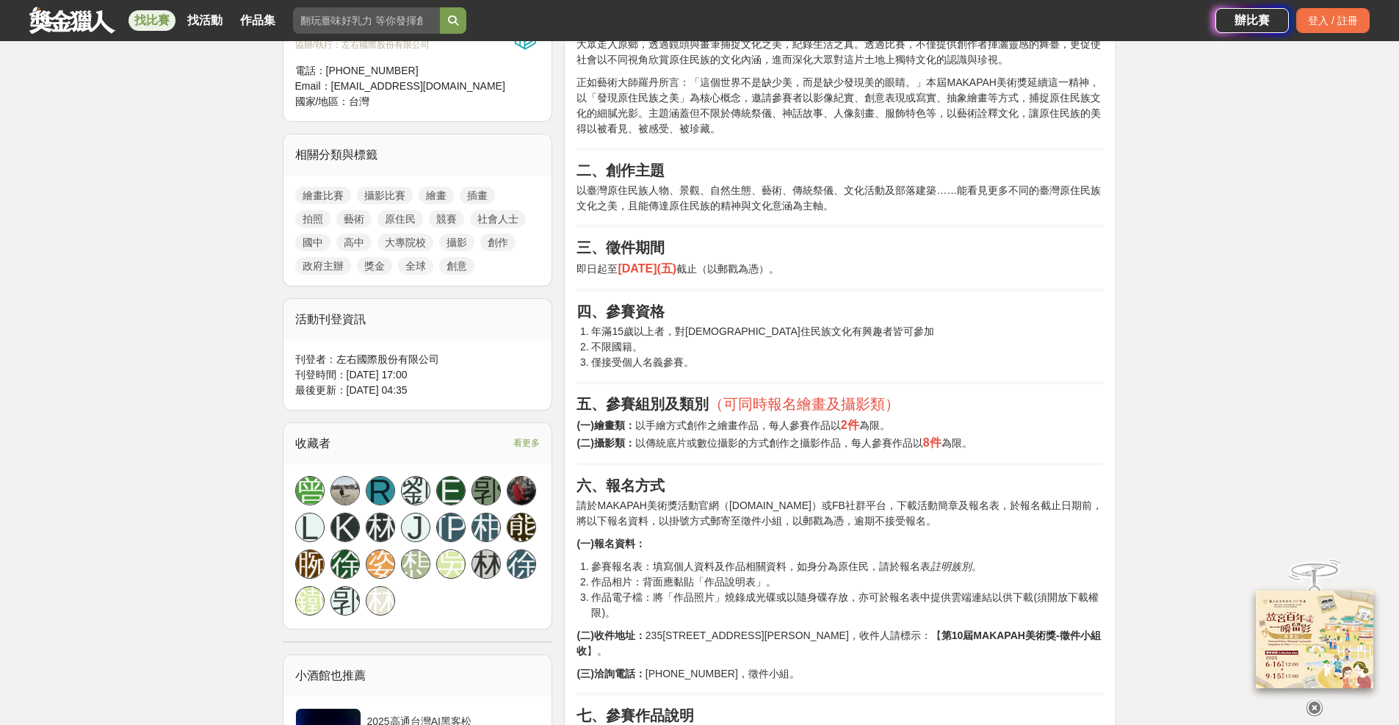
scroll to position [588, 0]
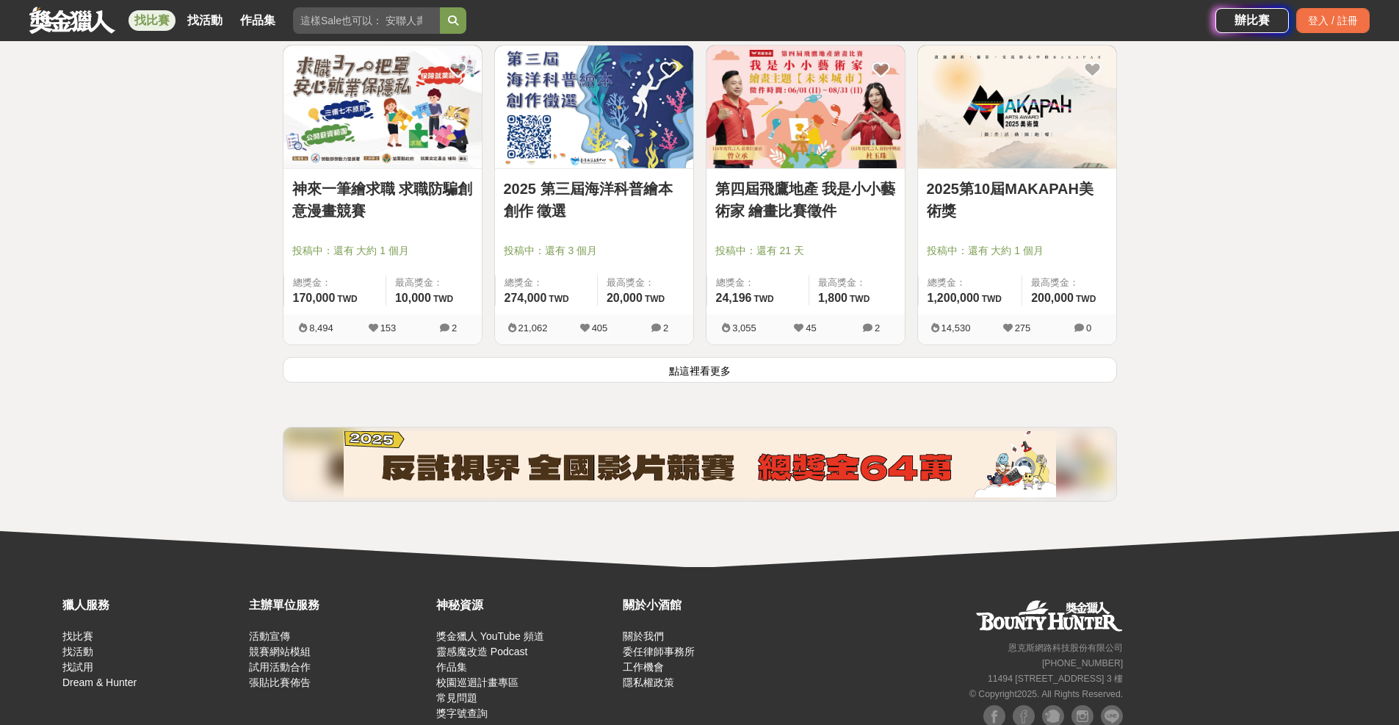
scroll to position [1837, 0]
click at [726, 361] on button "點這裡看更多" at bounding box center [700, 369] width 835 height 26
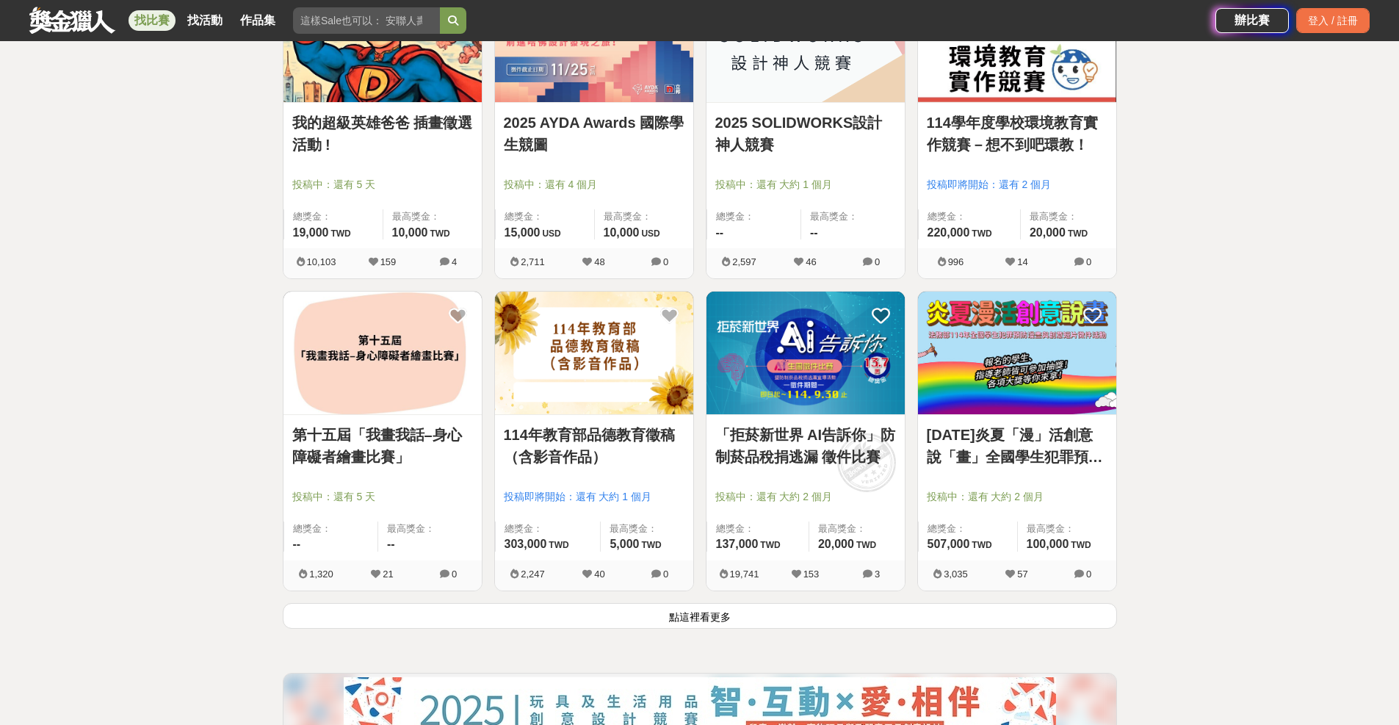
scroll to position [3608, 0]
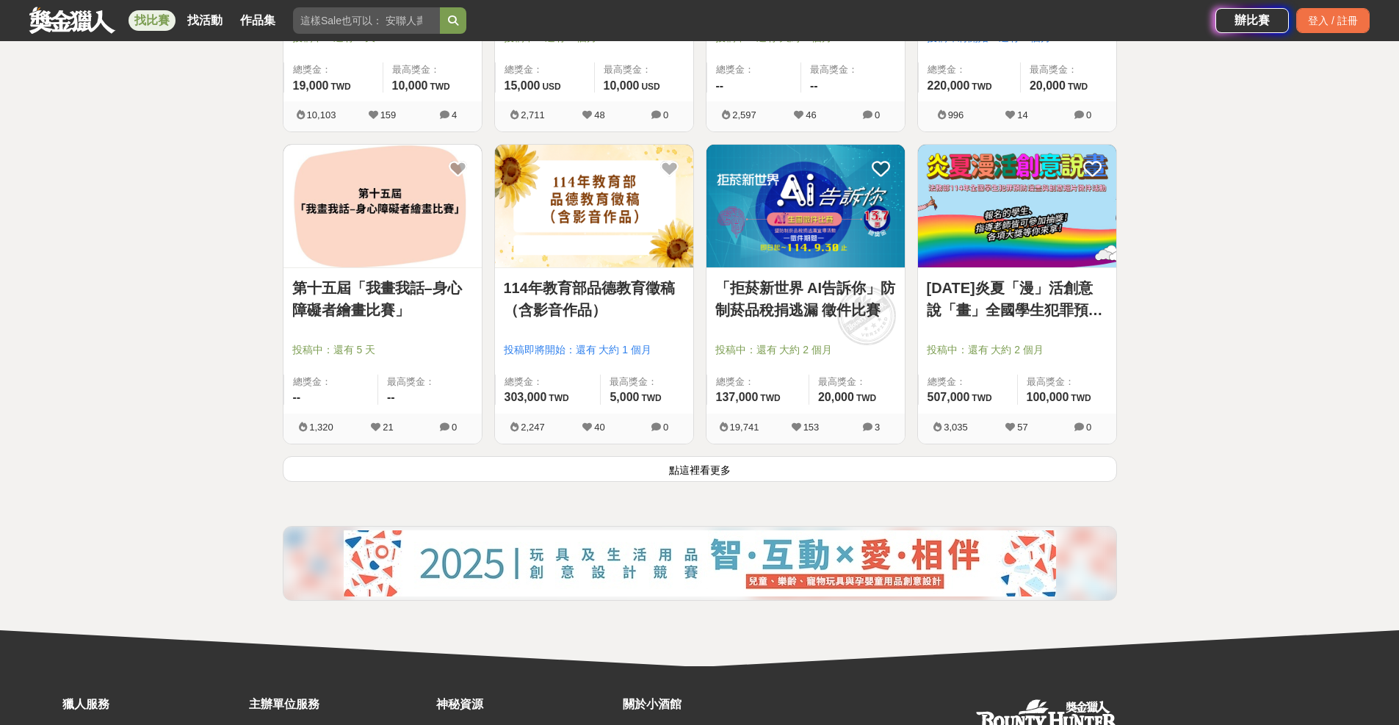
click at [738, 466] on button "點這裡看更多" at bounding box center [700, 469] width 835 height 26
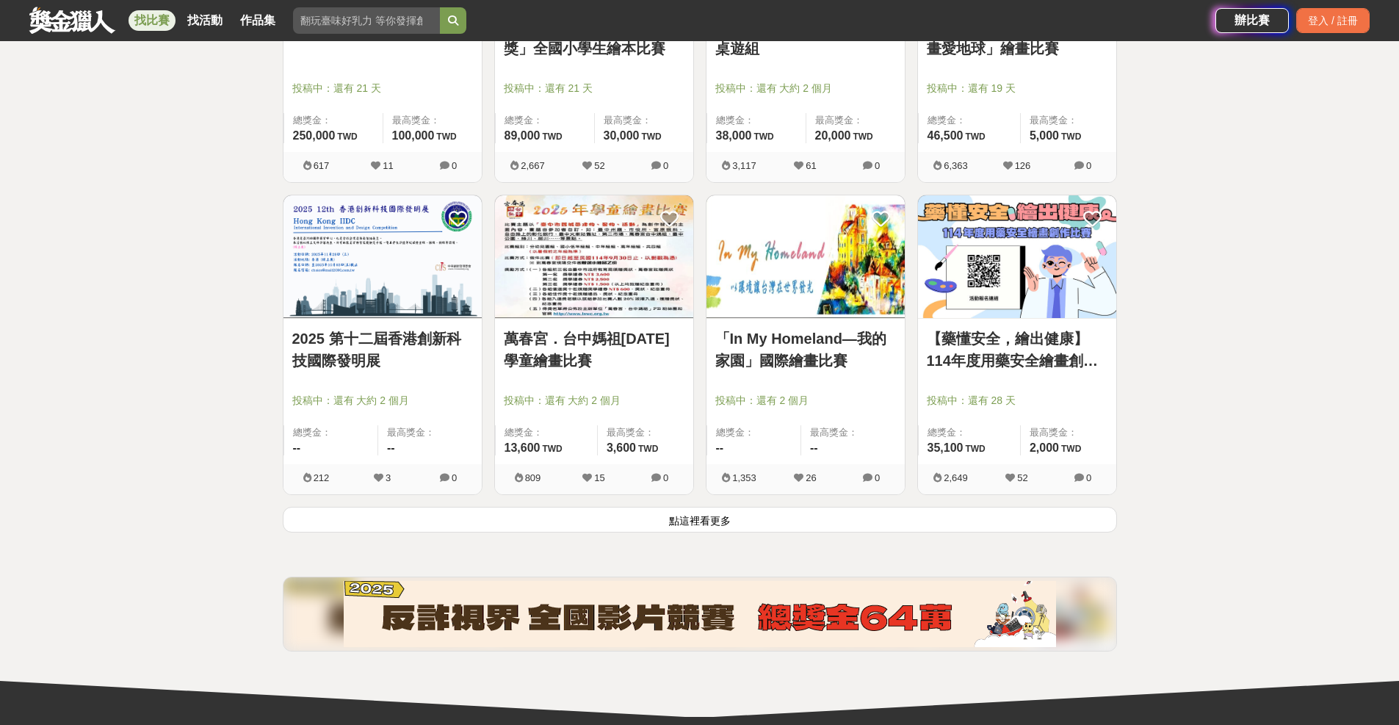
scroll to position [5445, 0]
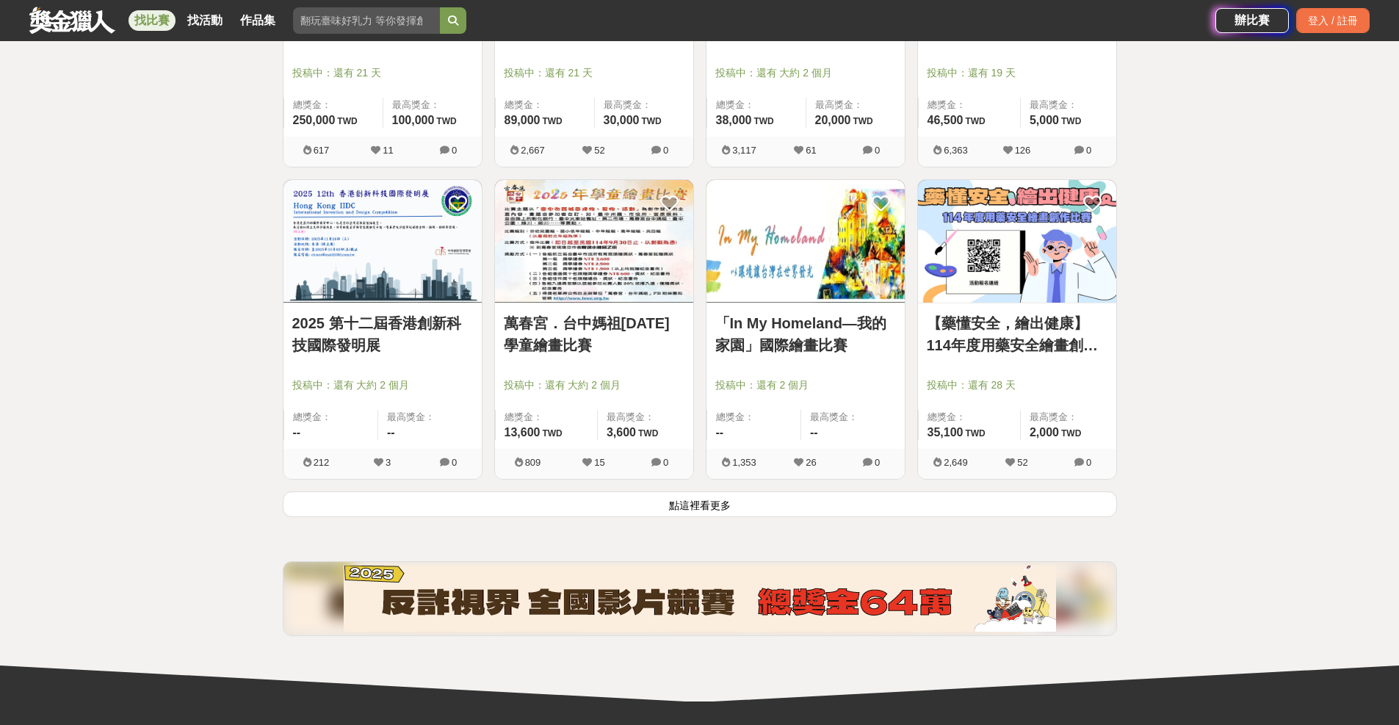
click at [732, 507] on button "點這裡看更多" at bounding box center [700, 504] width 835 height 26
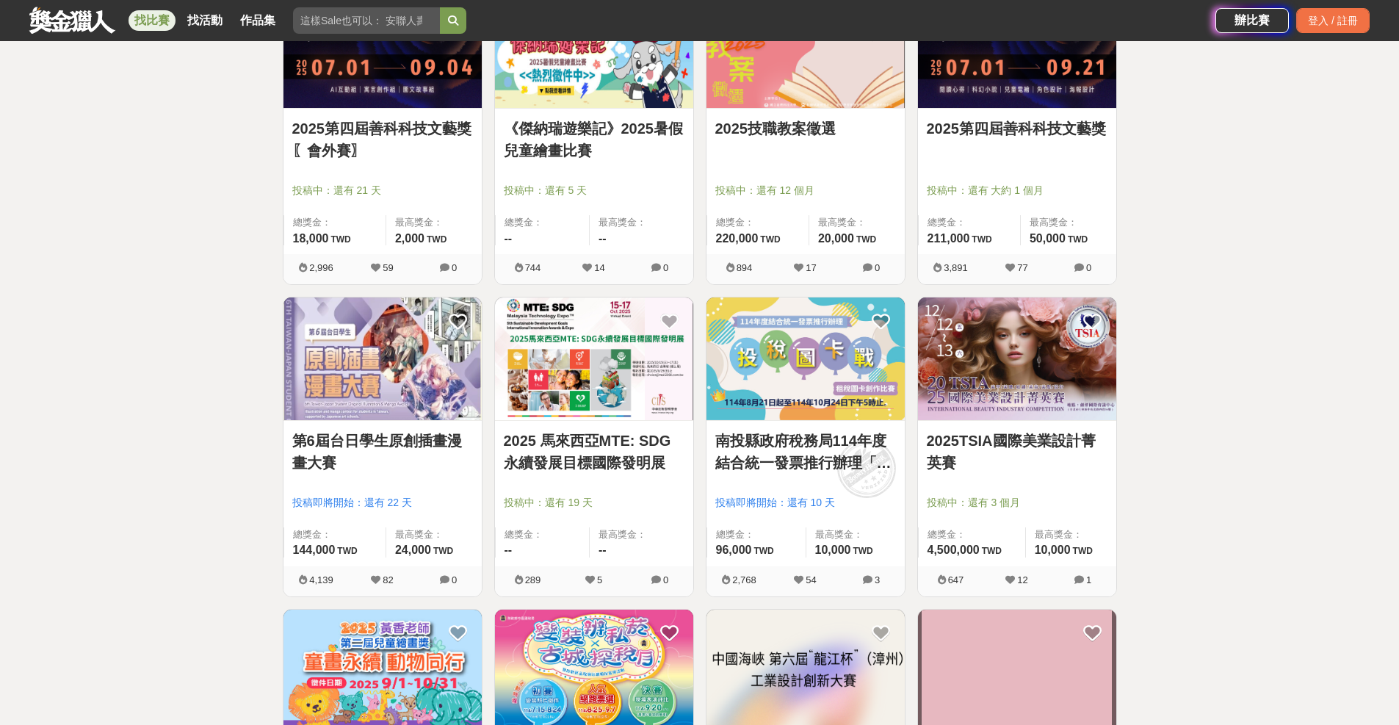
scroll to position [6106, 0]
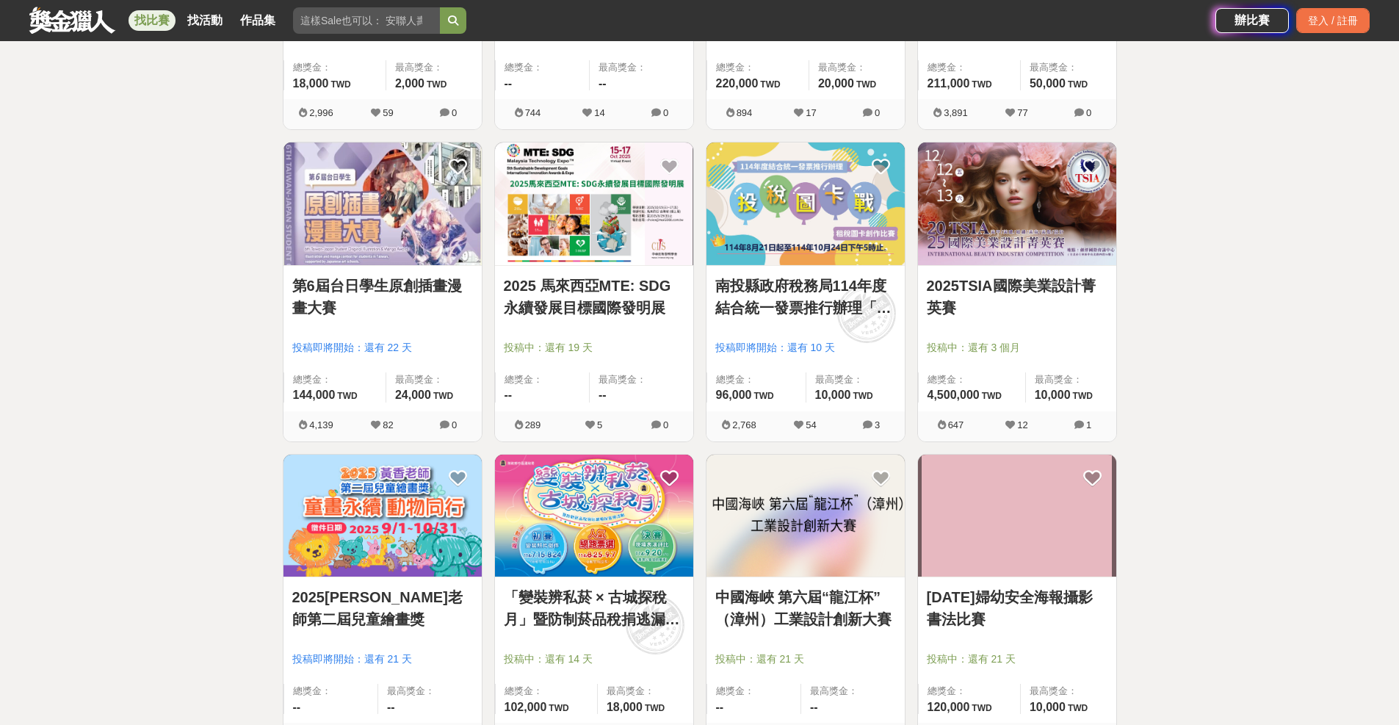
click at [389, 288] on link "第6屆台日學生原創插畫漫畫大賽" at bounding box center [382, 297] width 181 height 44
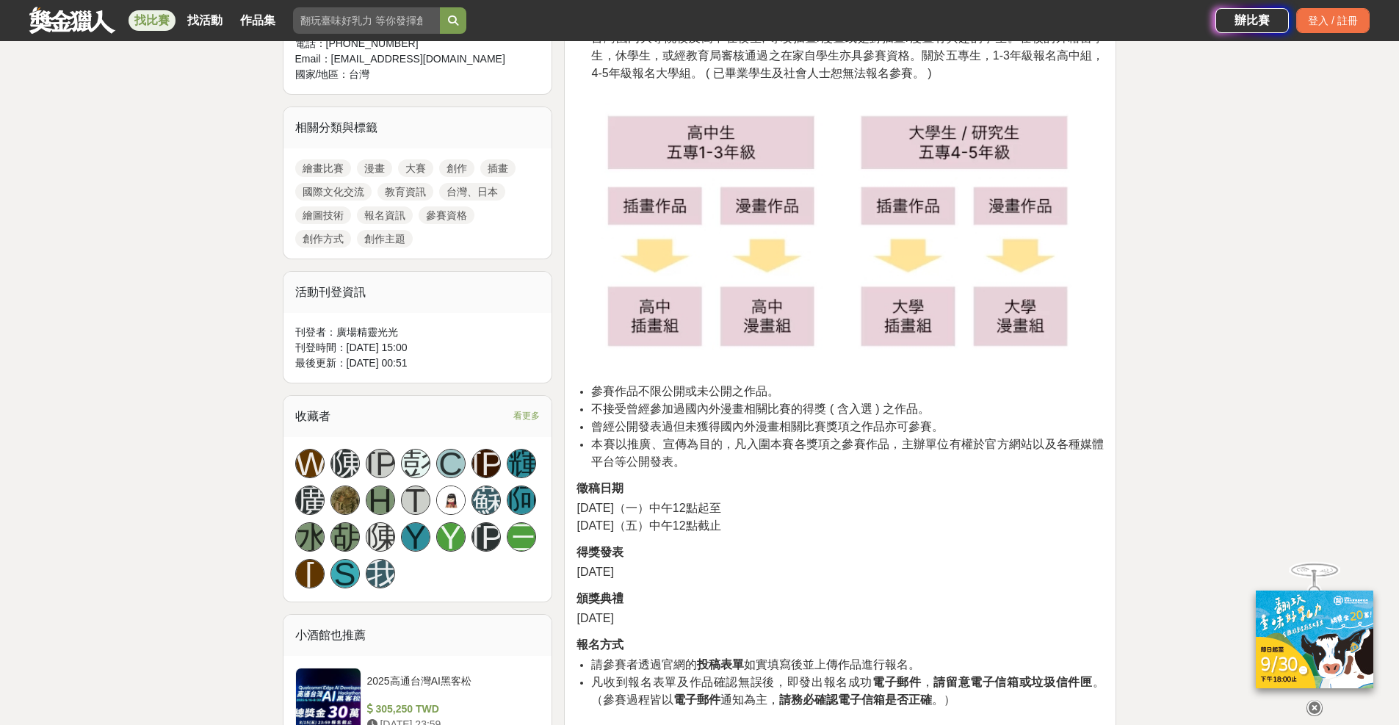
scroll to position [367, 0]
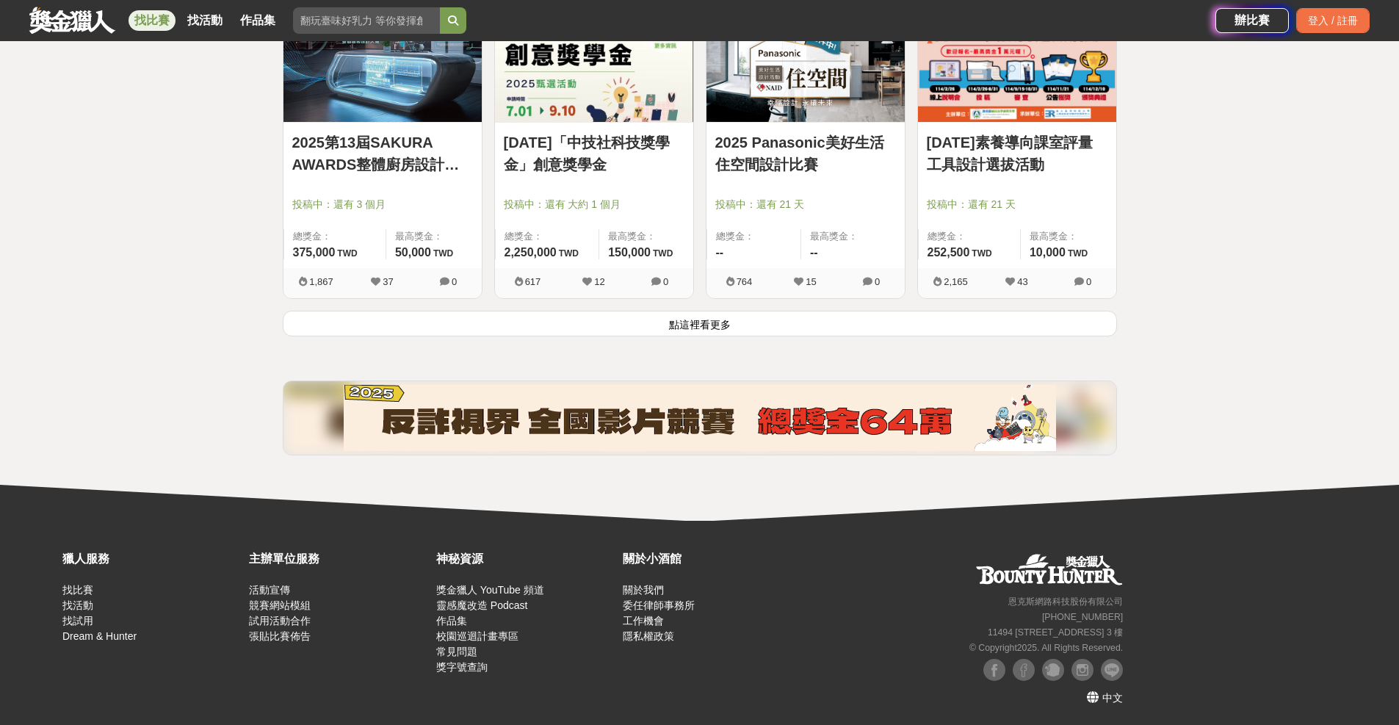
scroll to position [7498, 0]
